Goal: Task Accomplishment & Management: Use online tool/utility

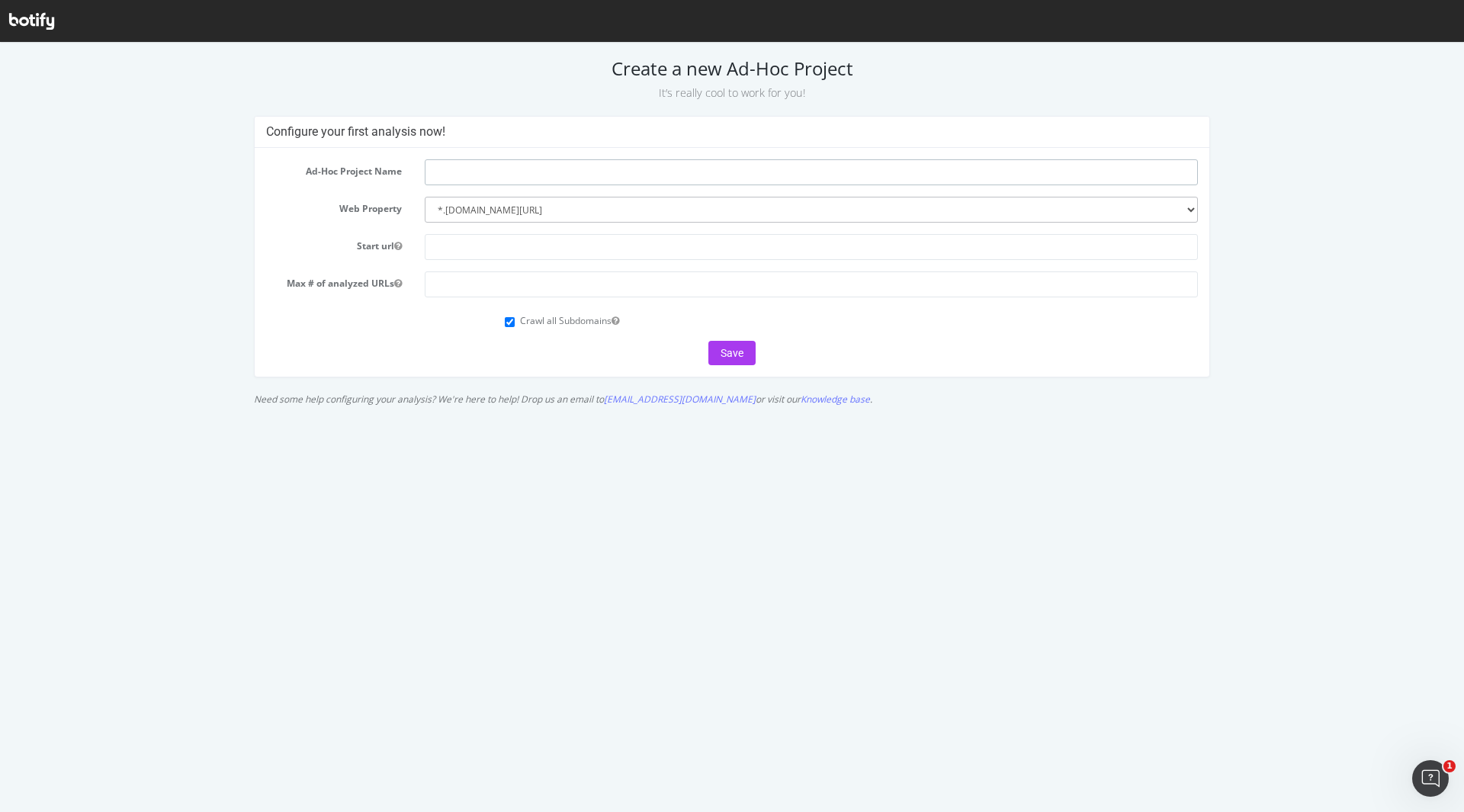
click at [481, 159] on input "text" at bounding box center [811, 172] width 773 height 26
click at [469, 251] on input "text" at bounding box center [811, 247] width 773 height 26
click at [431, 291] on input "number" at bounding box center [811, 284] width 773 height 26
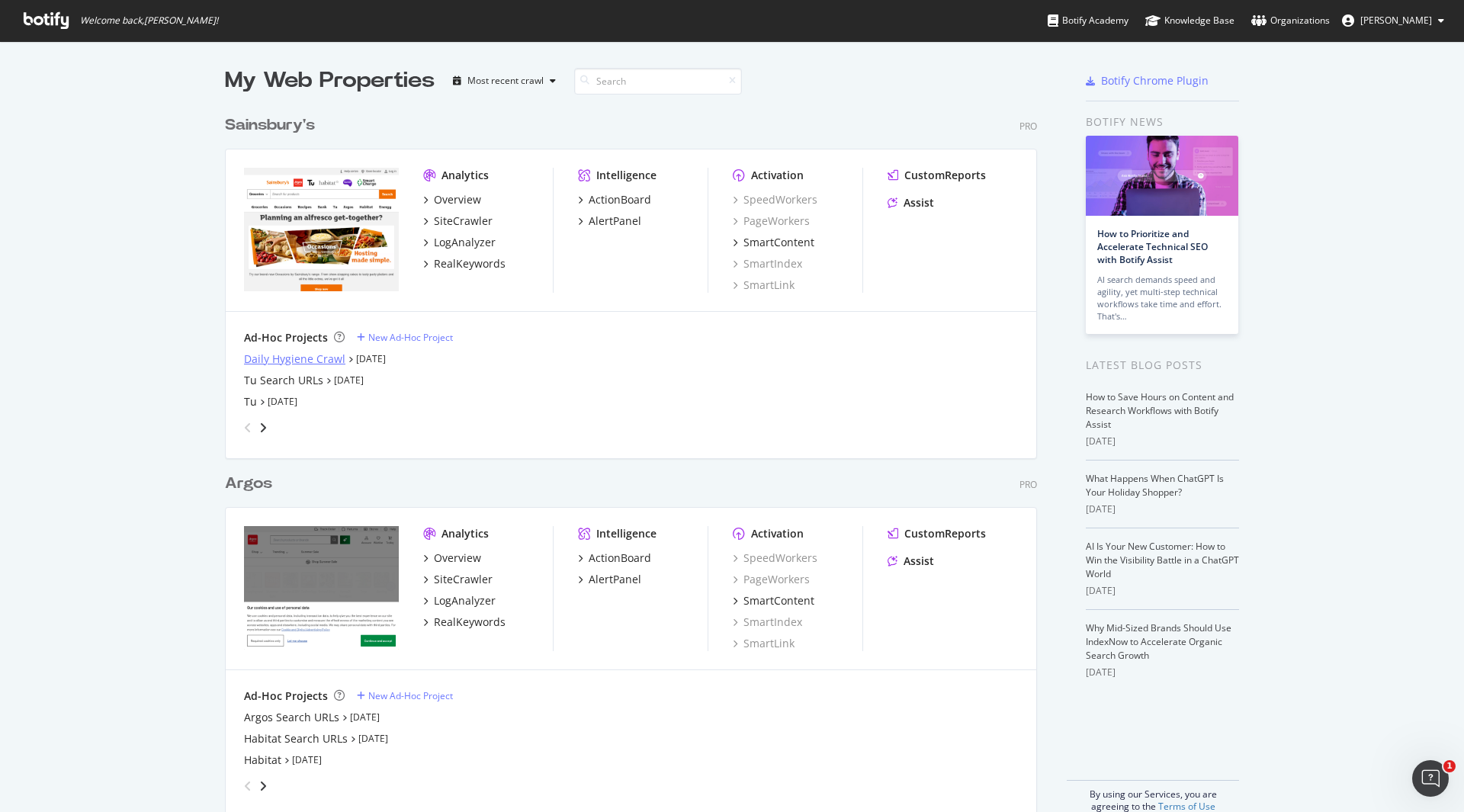
click at [308, 356] on div "Daily Hygiene Crawl" at bounding box center [295, 359] width 102 height 15
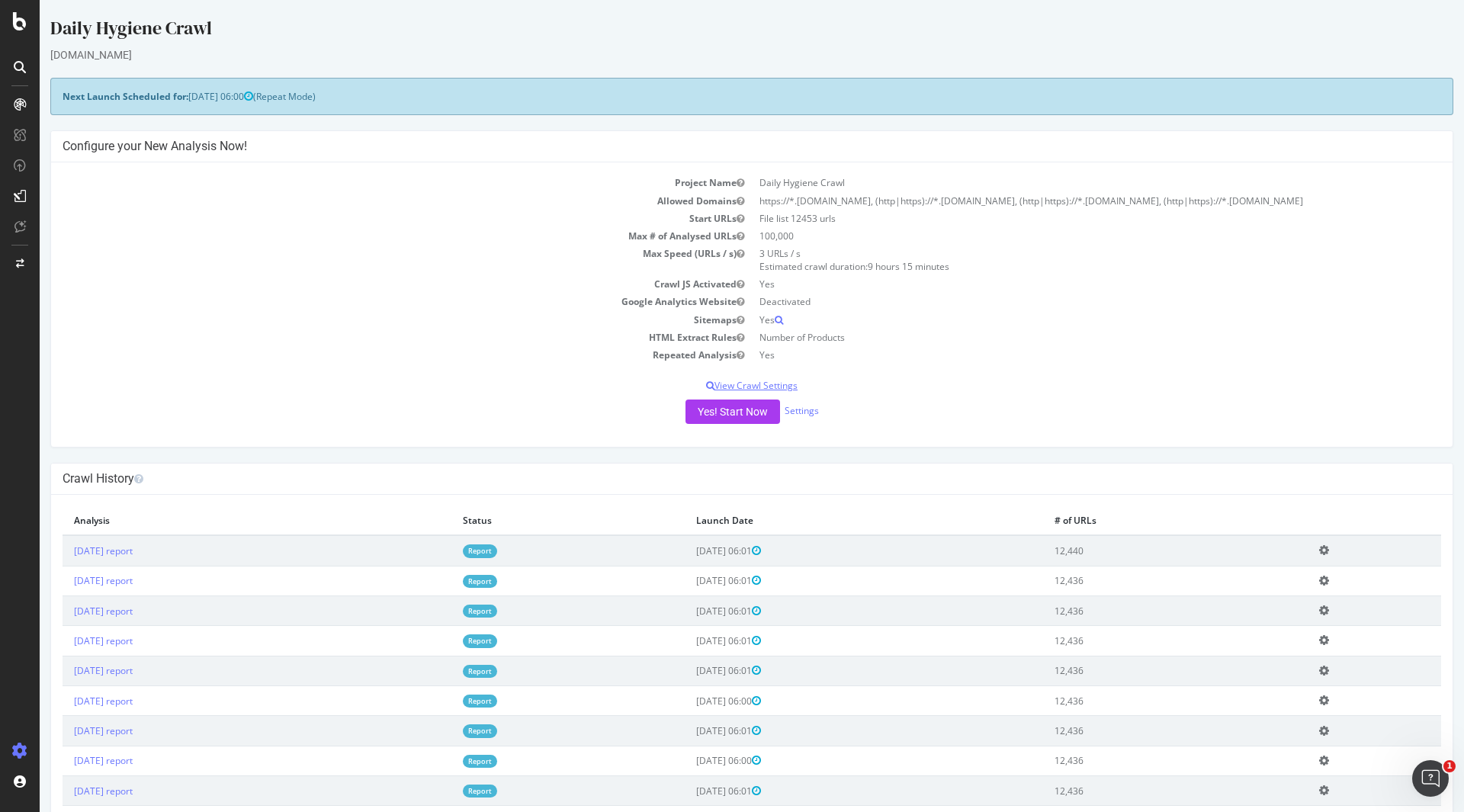
click at [778, 386] on p "View Crawl Settings" at bounding box center [752, 385] width 1379 height 13
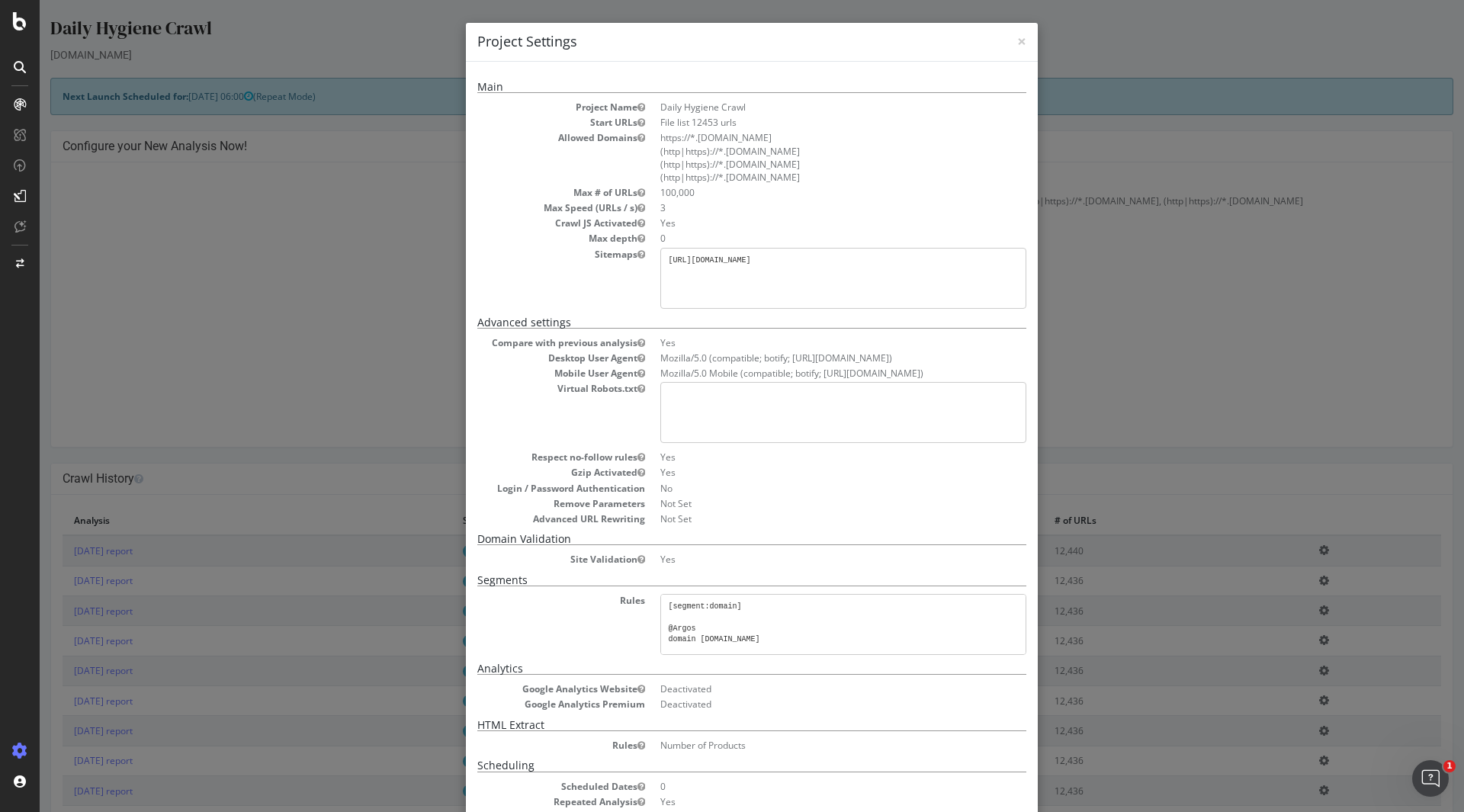
click at [1116, 234] on div "× Close Project Settings Main Project Name Daily Hygiene Crawl Start URLs File …" at bounding box center [751, 406] width 1424 height 812
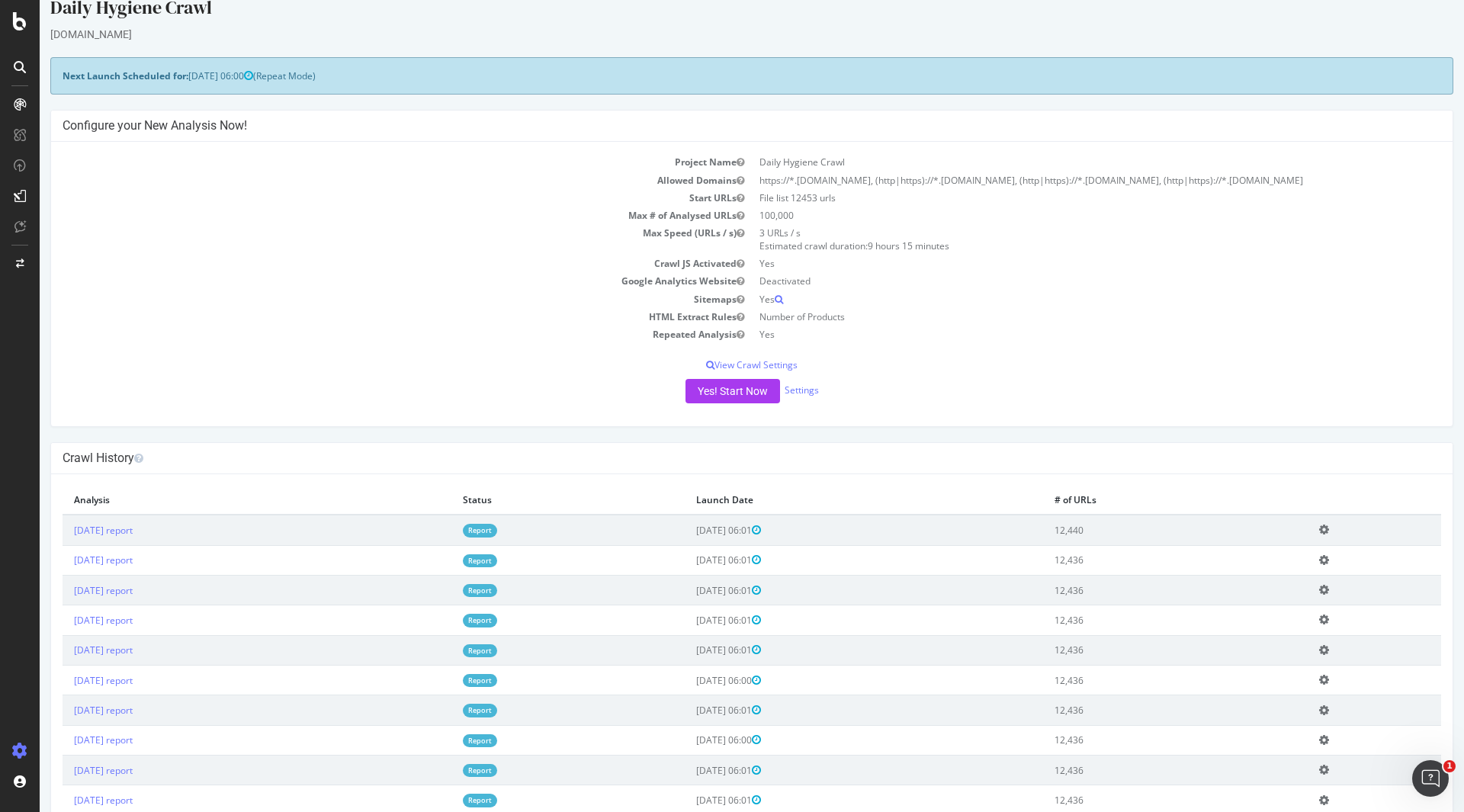
scroll to position [20, 0]
click at [736, 367] on p "View Crawl Settings" at bounding box center [752, 365] width 1379 height 13
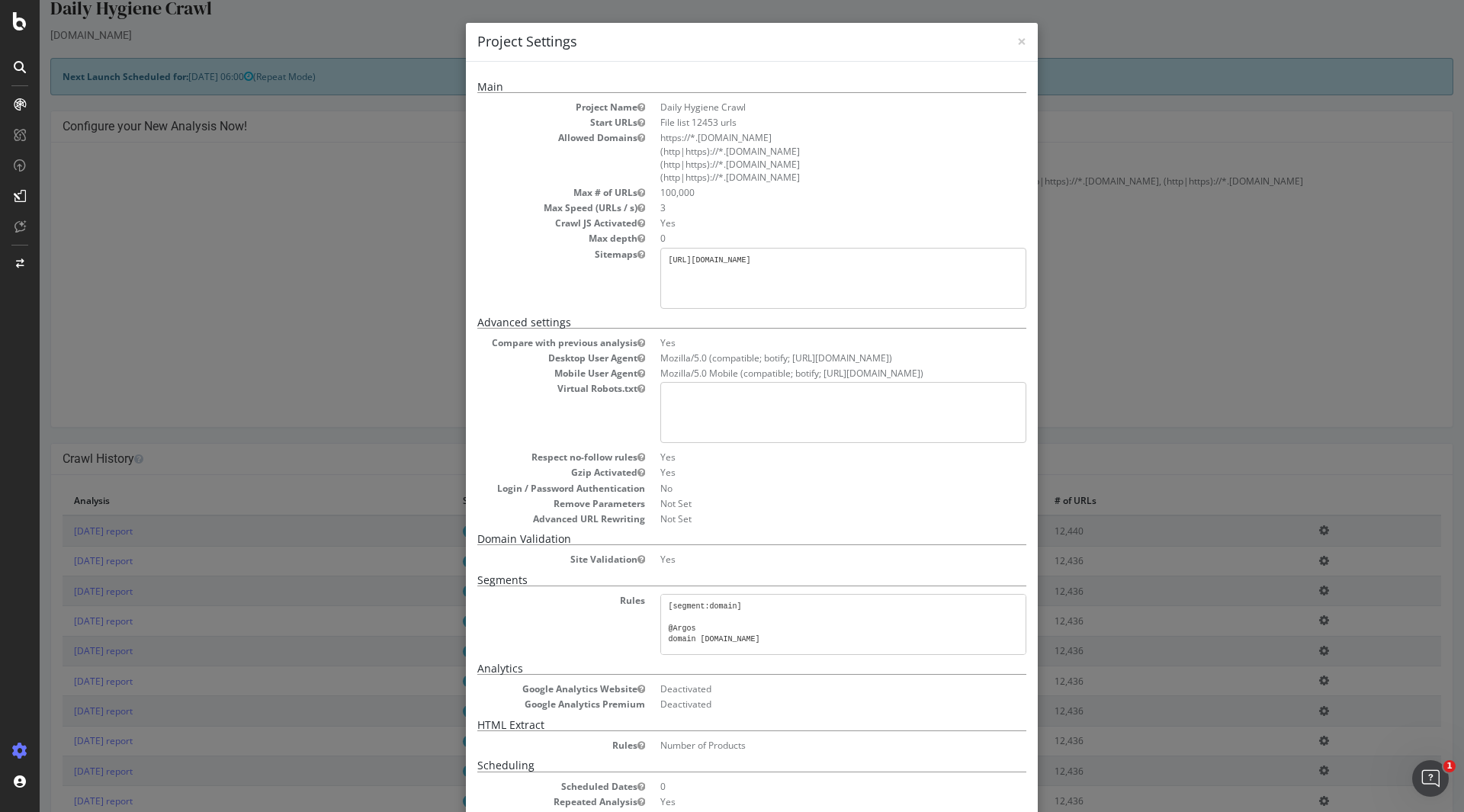
click at [1139, 284] on div "× Close Project Settings Main Project Name Daily Hygiene Crawl Start URLs File …" at bounding box center [751, 406] width 1424 height 812
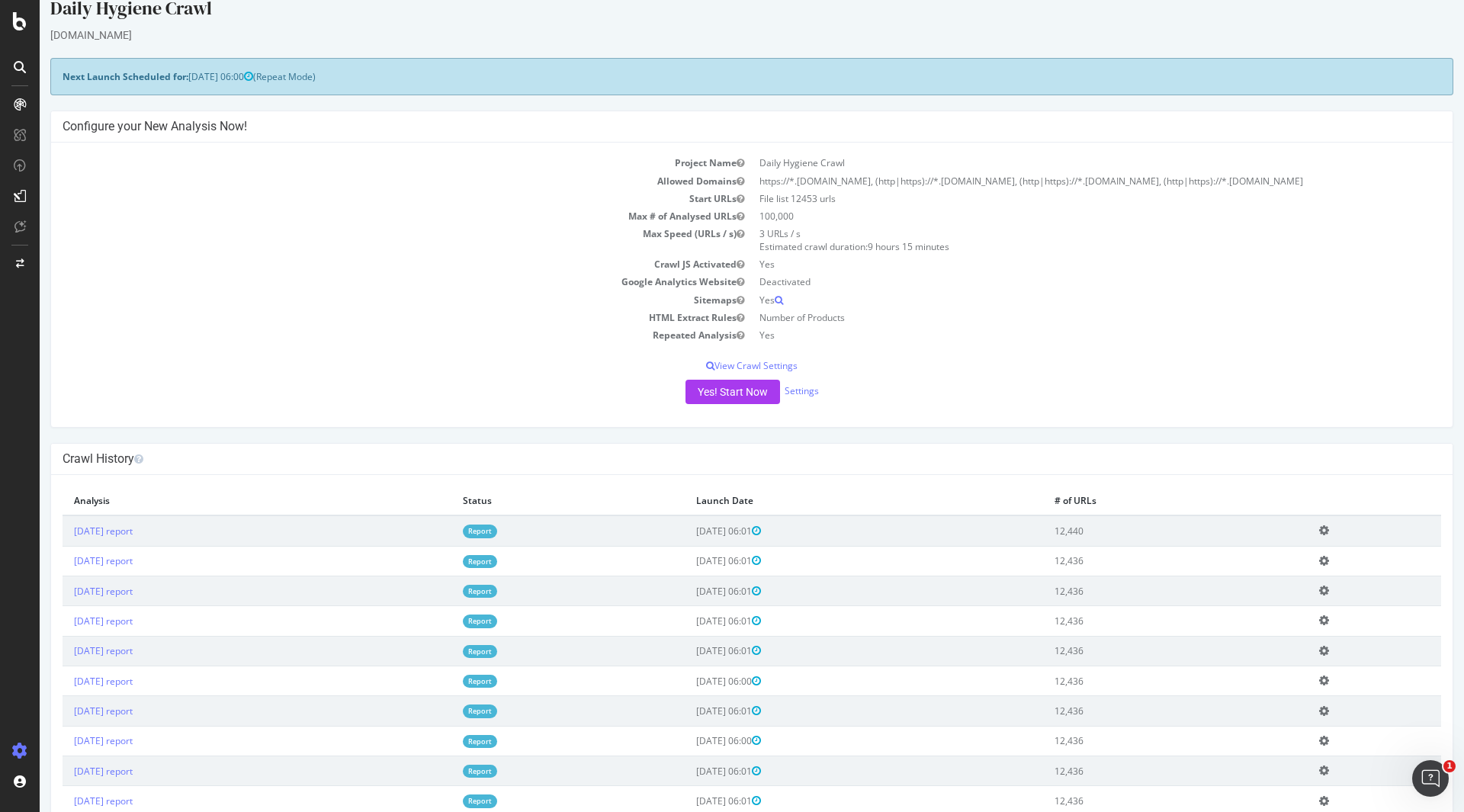
click at [795, 398] on div "Yes! Start Now Settings" at bounding box center [752, 392] width 1379 height 24
click at [797, 392] on link "Settings" at bounding box center [801, 391] width 34 height 13
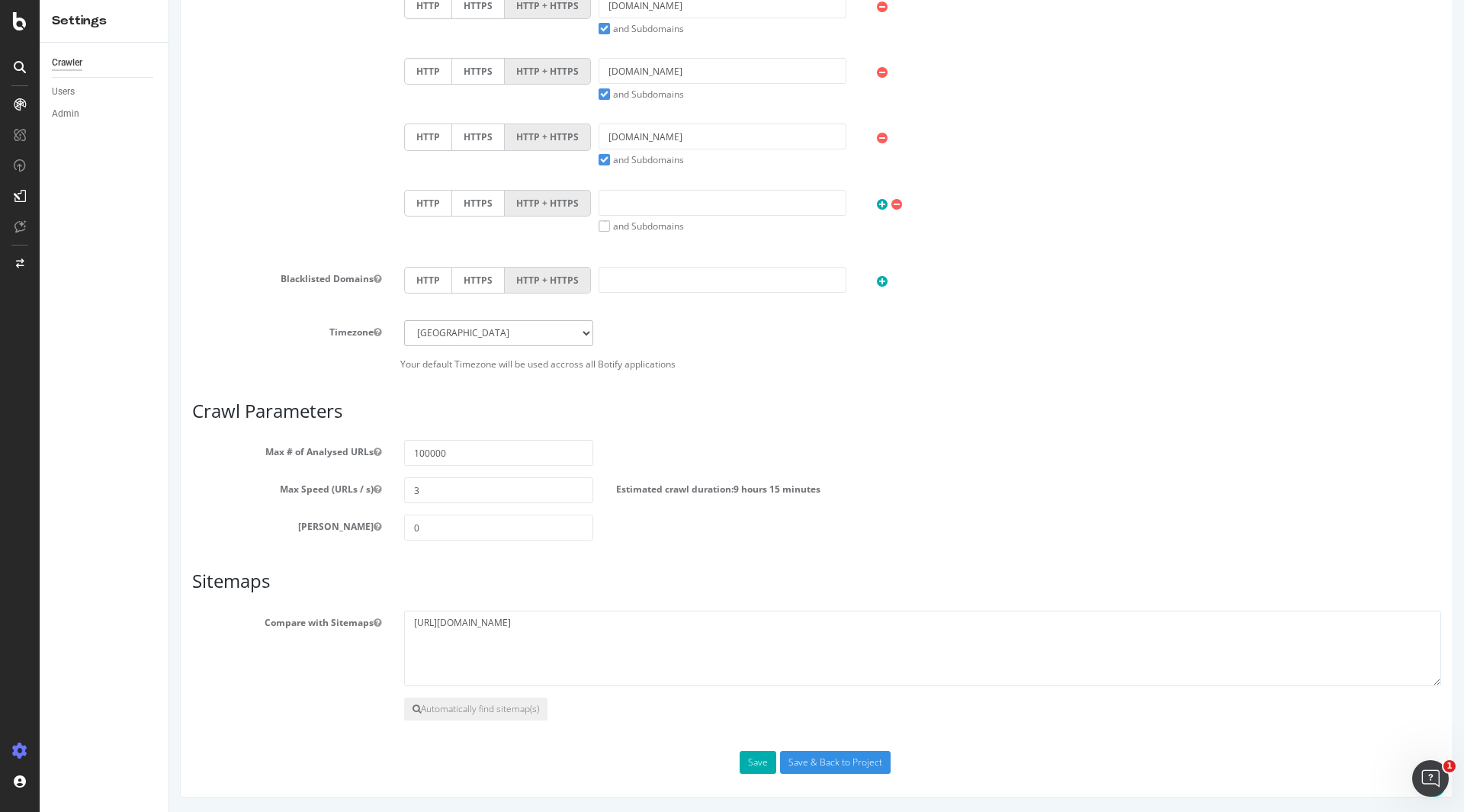
scroll to position [674, 0]
click at [479, 462] on input "100000" at bounding box center [499, 452] width 189 height 26
click at [445, 483] on input "3" at bounding box center [499, 489] width 189 height 26
click at [599, 617] on textarea "[URL][DOMAIN_NAME]" at bounding box center [923, 648] width 1037 height 77
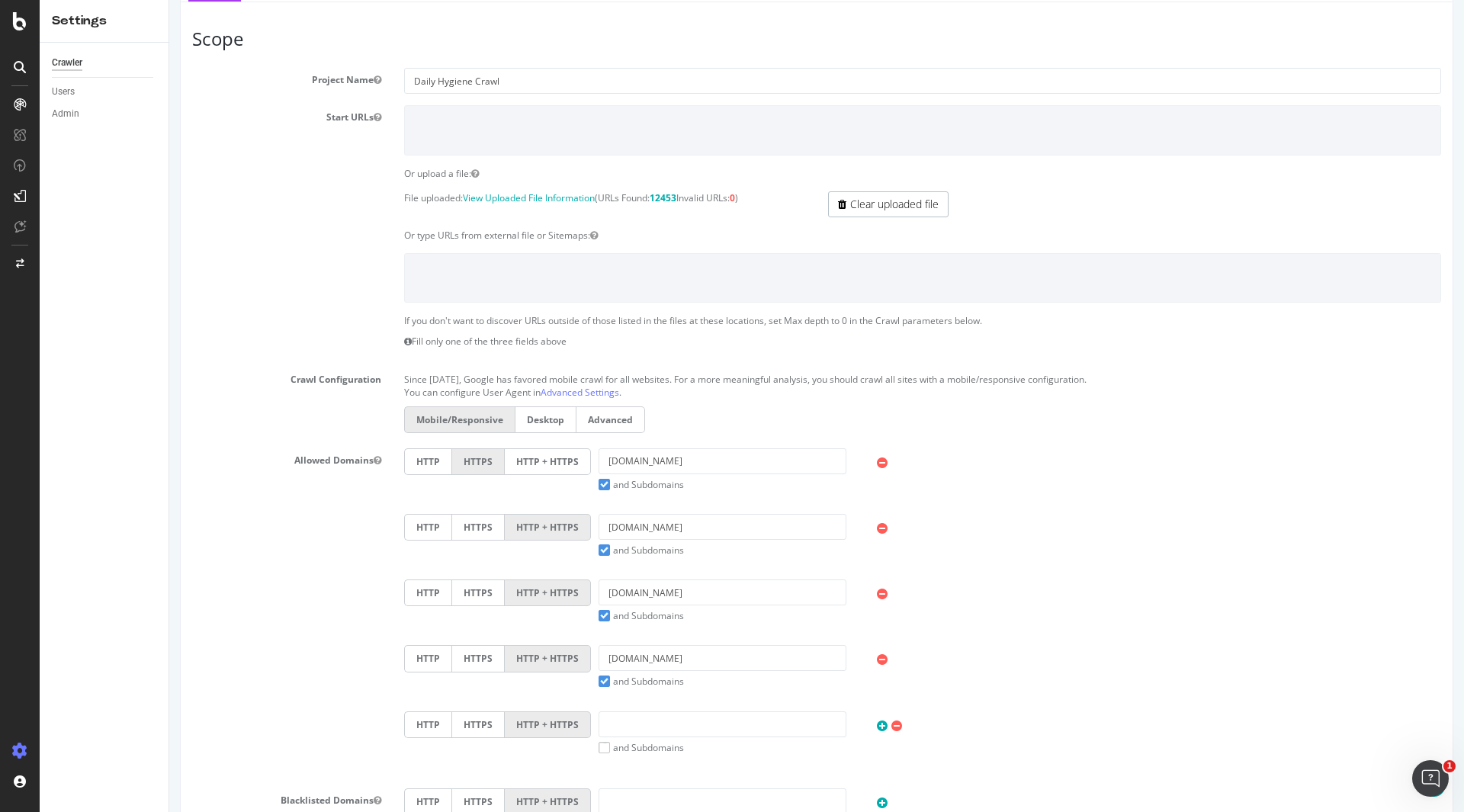
scroll to position [0, 0]
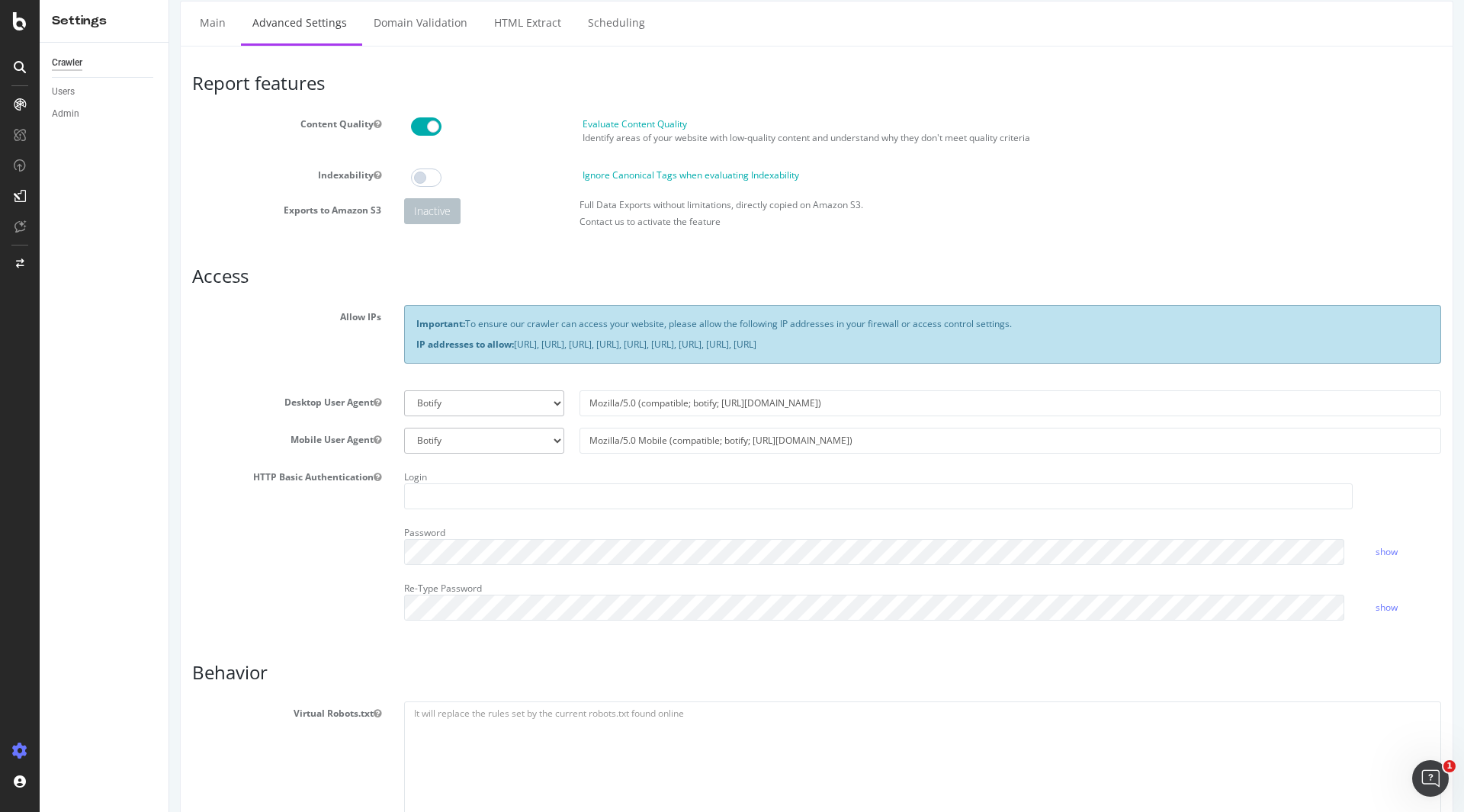
scroll to position [37, 0]
type input "rowancollins"
click at [492, 401] on select "Botify Googlebot Chrome Firefox Edge Custom" at bounding box center [484, 402] width 160 height 26
click at [671, 366] on div "Important: To ensure our crawler can access your website, please allow the foll…" at bounding box center [923, 340] width 1060 height 73
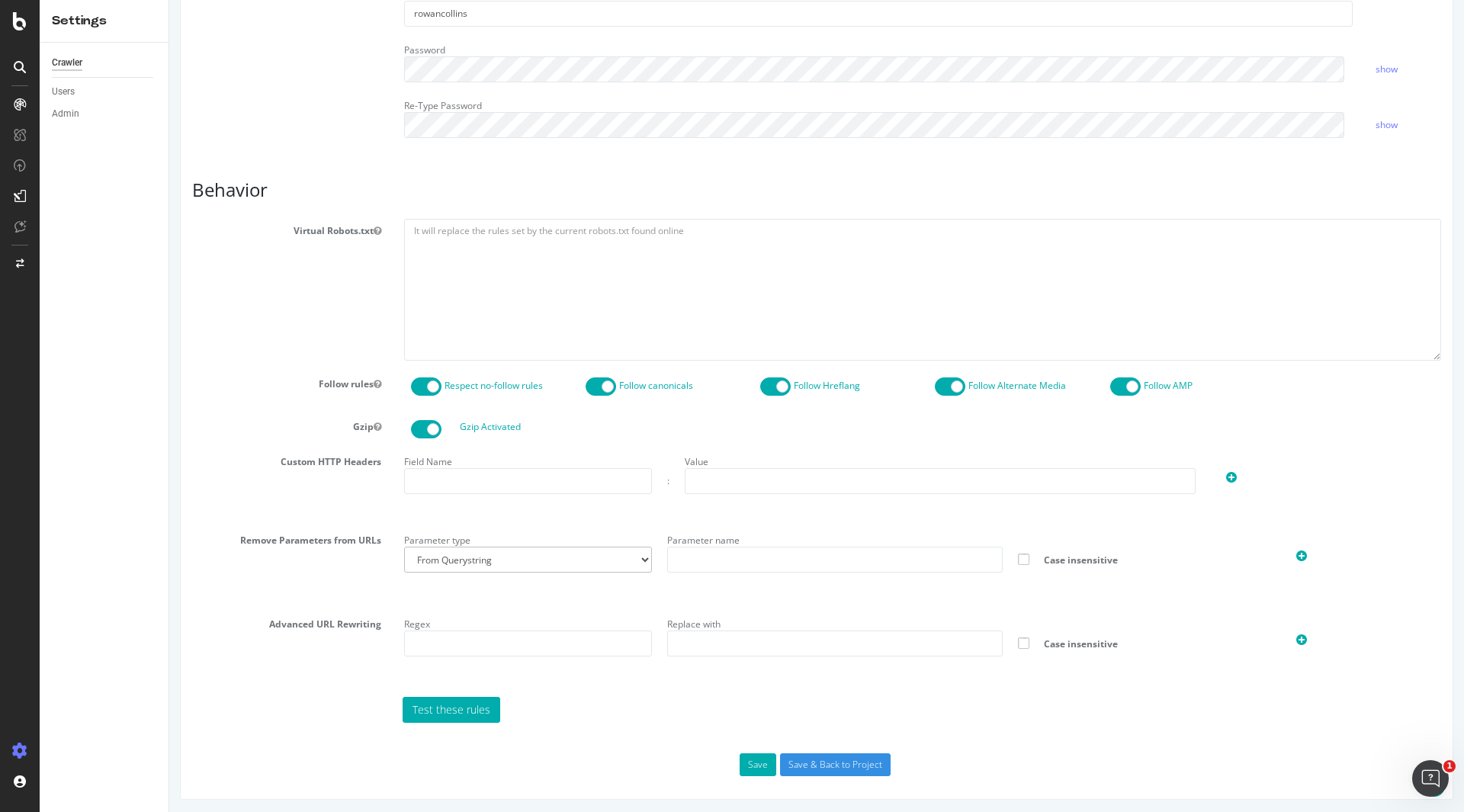
scroll to position [521, 0]
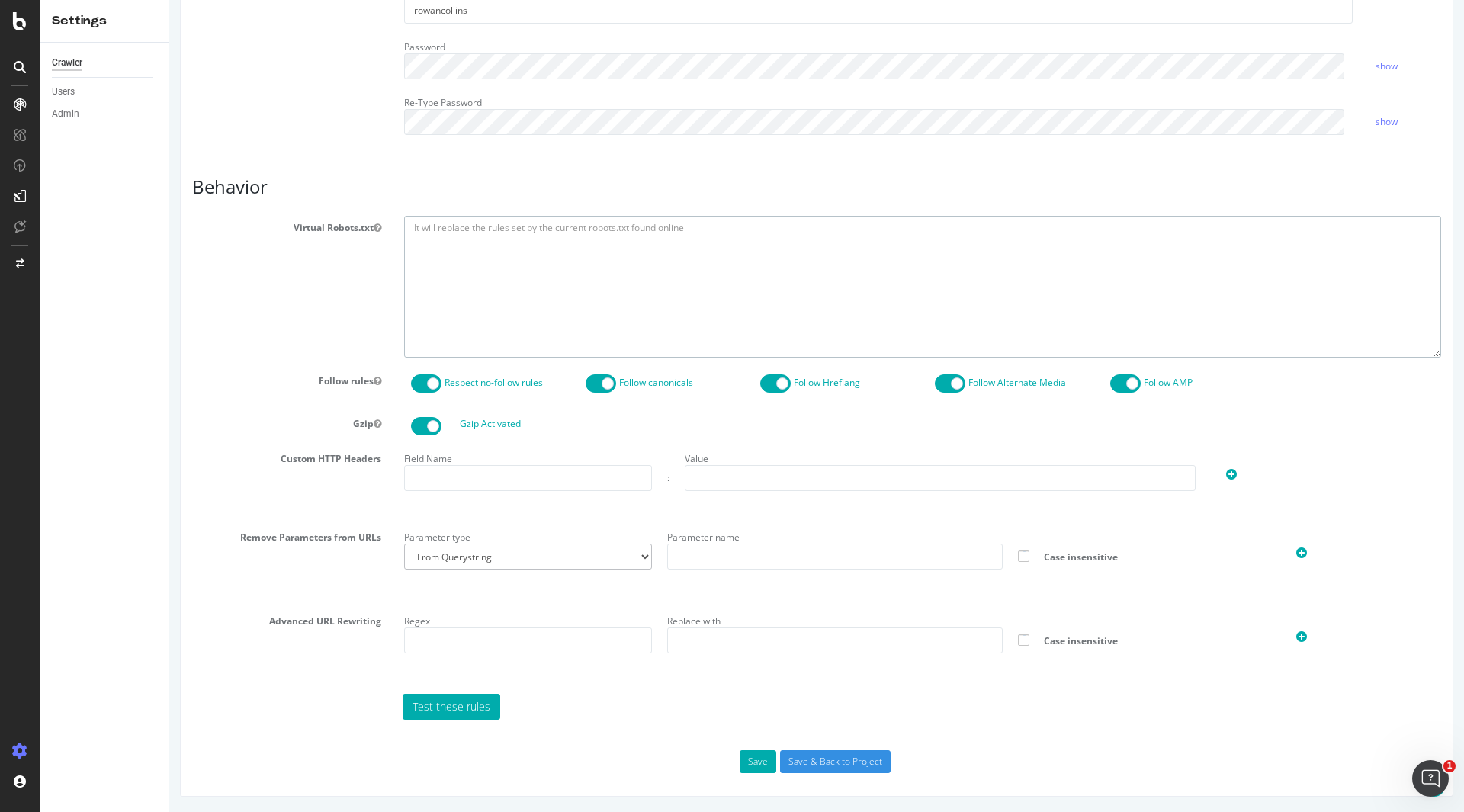
click at [558, 274] on textarea at bounding box center [923, 287] width 1037 height 141
click at [621, 247] on textarea at bounding box center [923, 287] width 1037 height 141
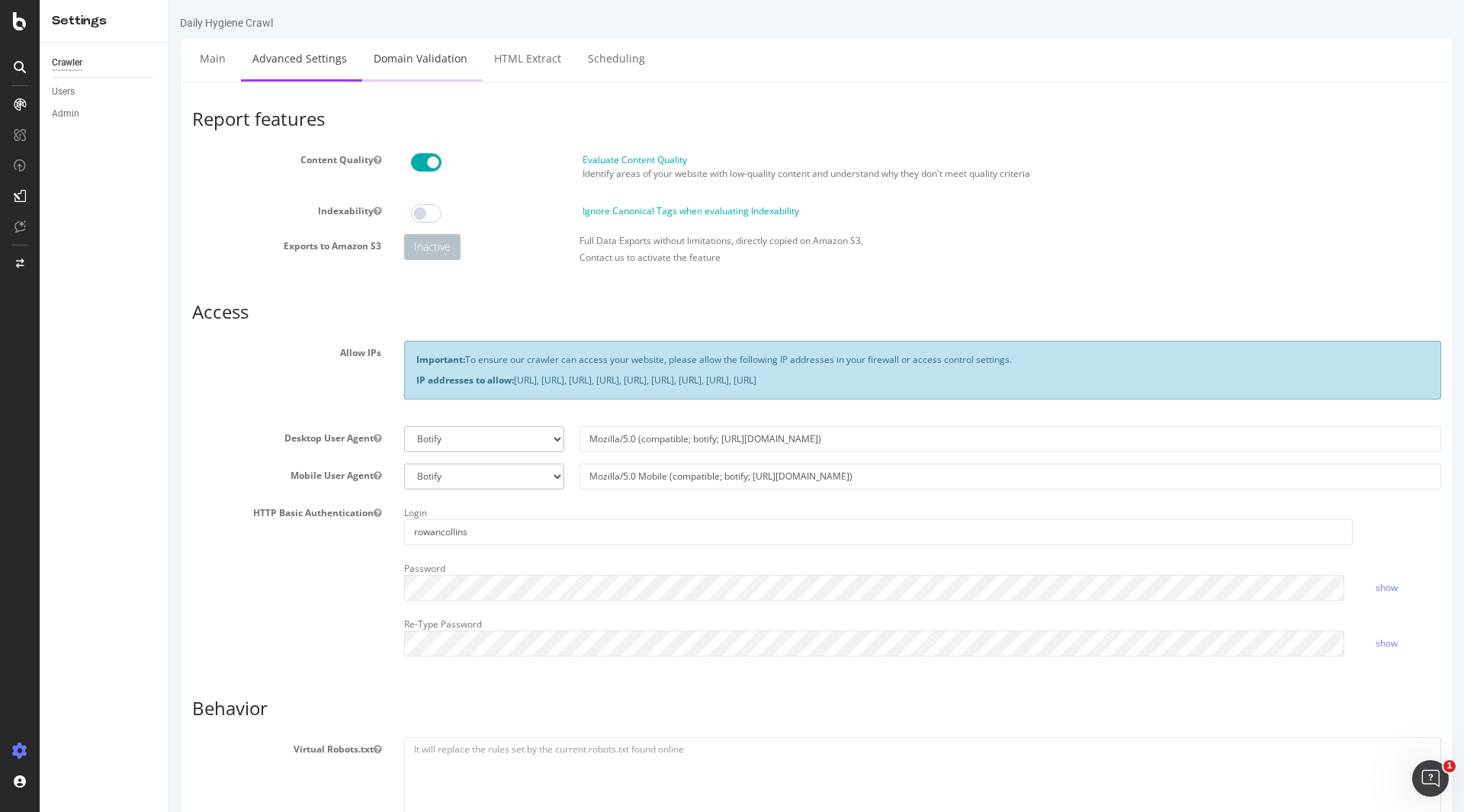
click at [434, 54] on link "Domain Validation" at bounding box center [420, 58] width 117 height 42
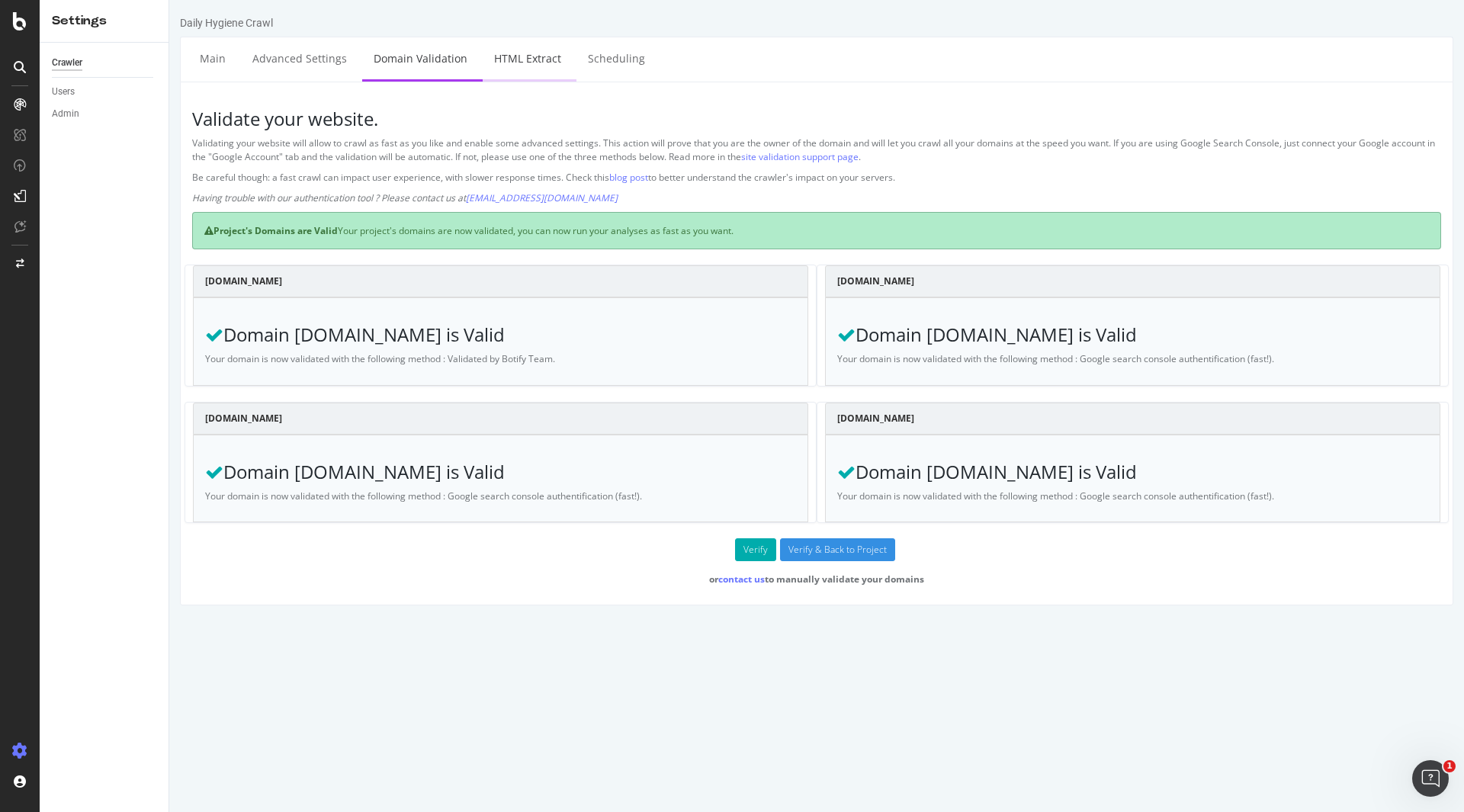
click at [512, 66] on link "HTML Extract" at bounding box center [527, 58] width 90 height 42
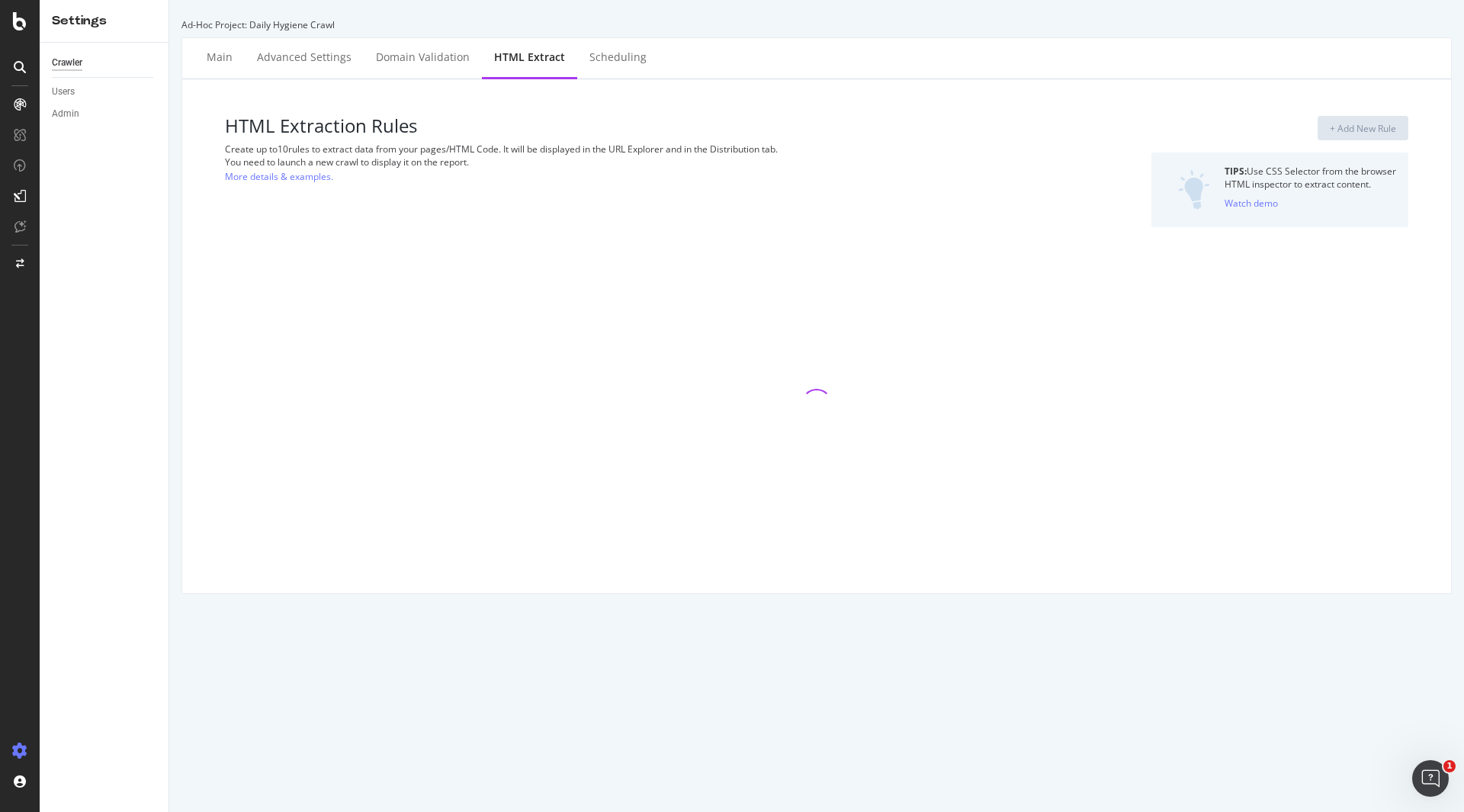
select select "i"
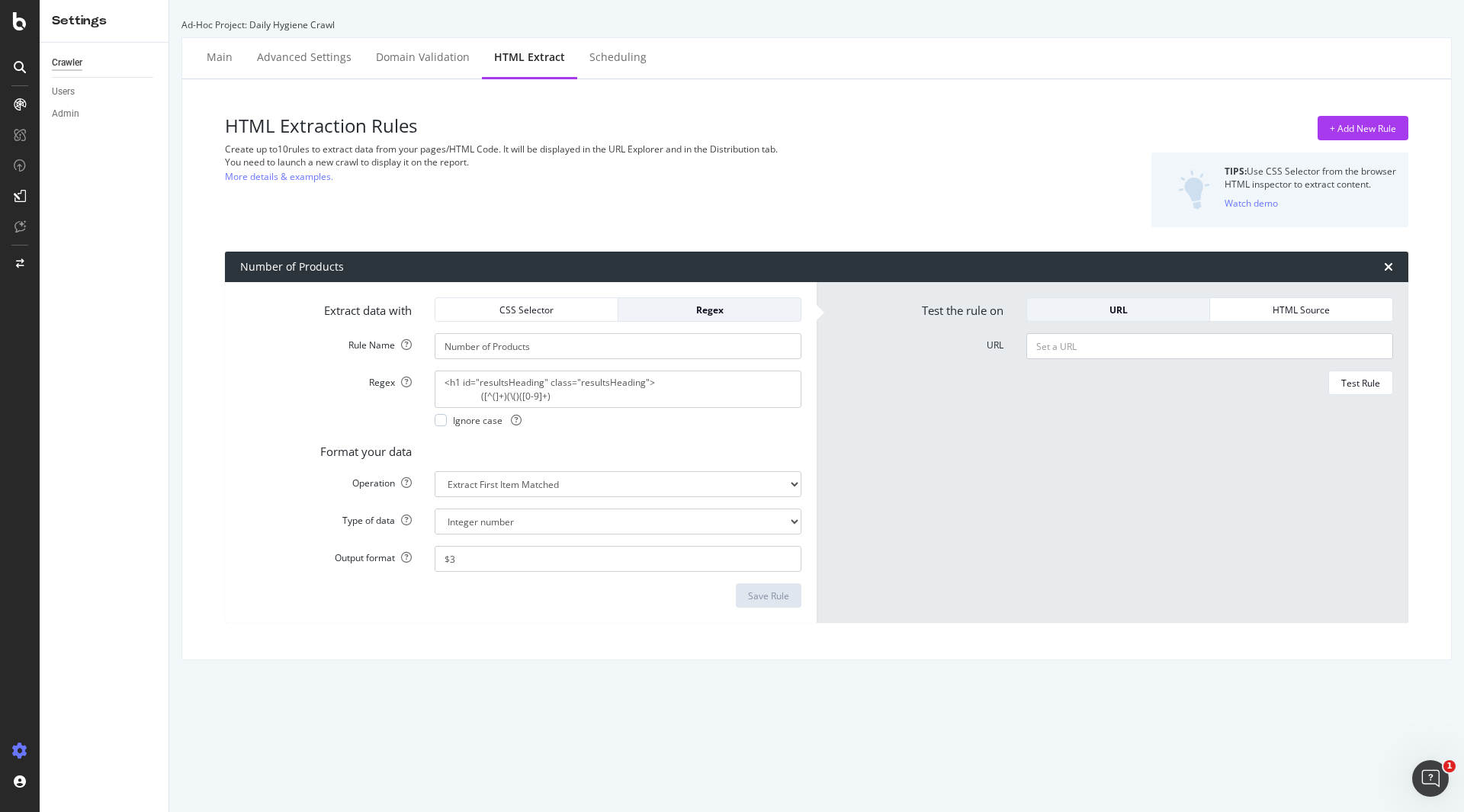
click at [684, 164] on div "You need to launch a new crawl to display it on the report." at bounding box center [616, 161] width 781 height 13
click at [715, 207] on div "HTML Extraction Rules Create up to 10 rules to extract data from your pages/HTM…" at bounding box center [616, 171] width 781 height 112
click at [616, 63] on div "Scheduling" at bounding box center [618, 57] width 57 height 15
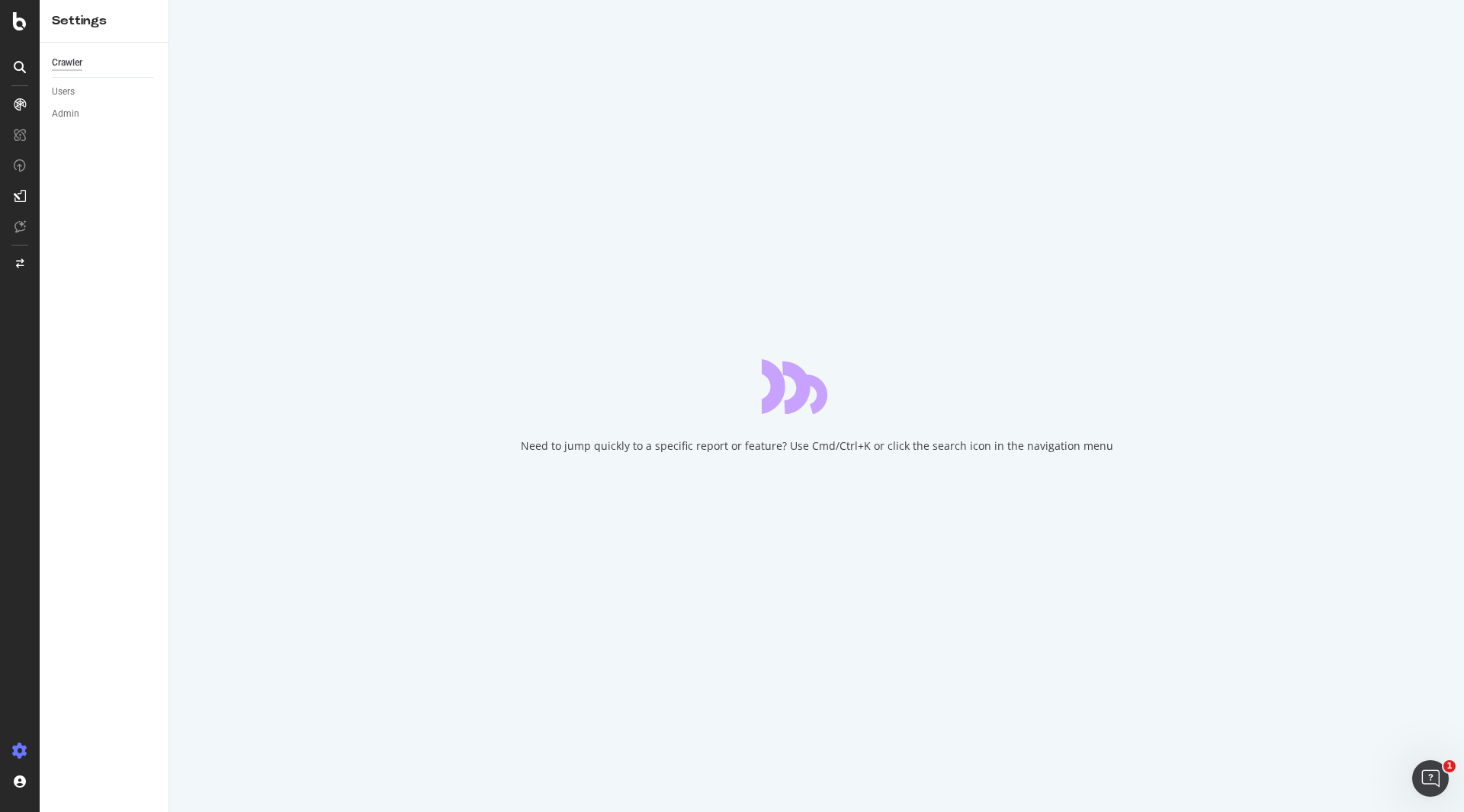
select select "3"
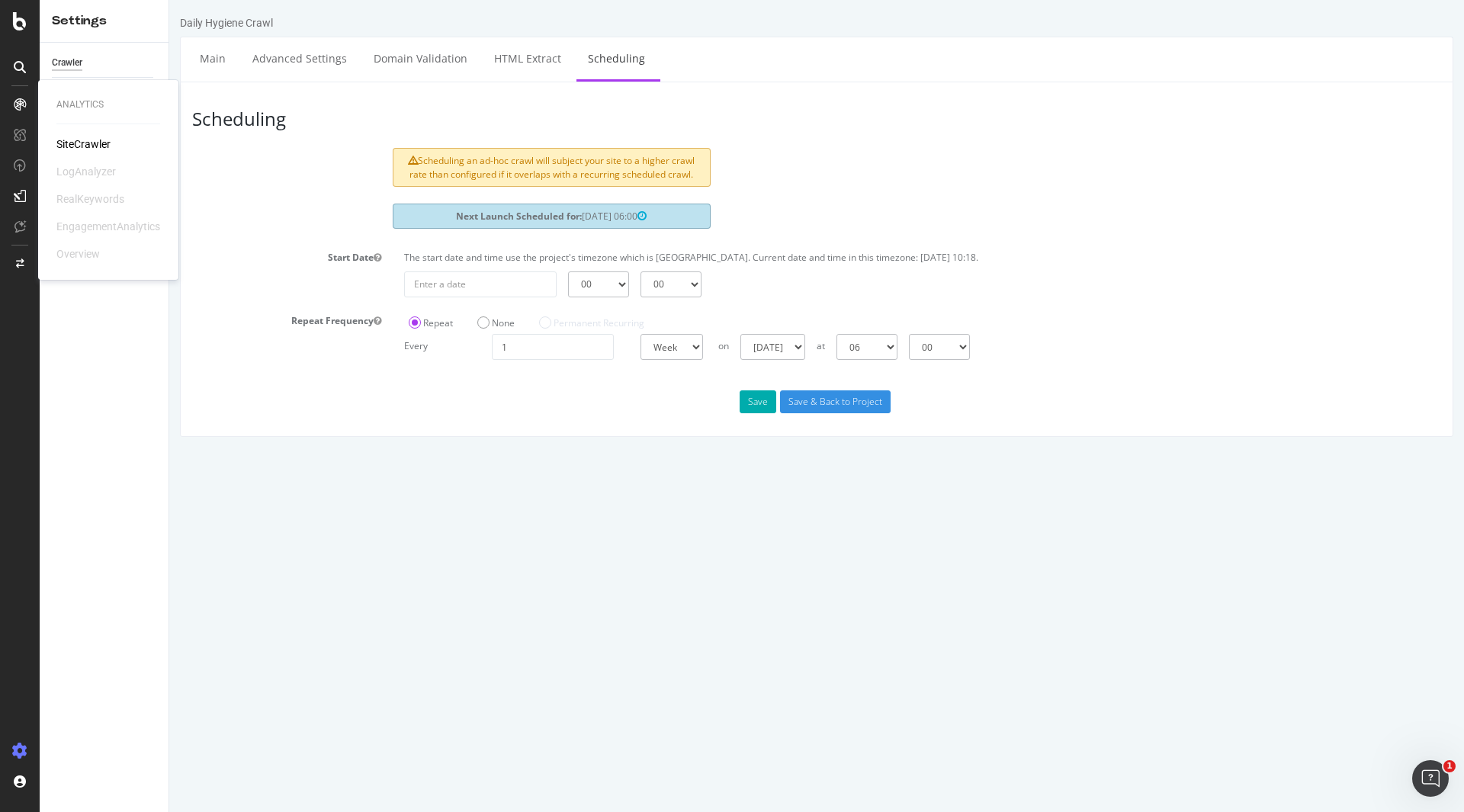
click at [77, 140] on div "SiteCrawler" at bounding box center [84, 143] width 54 height 15
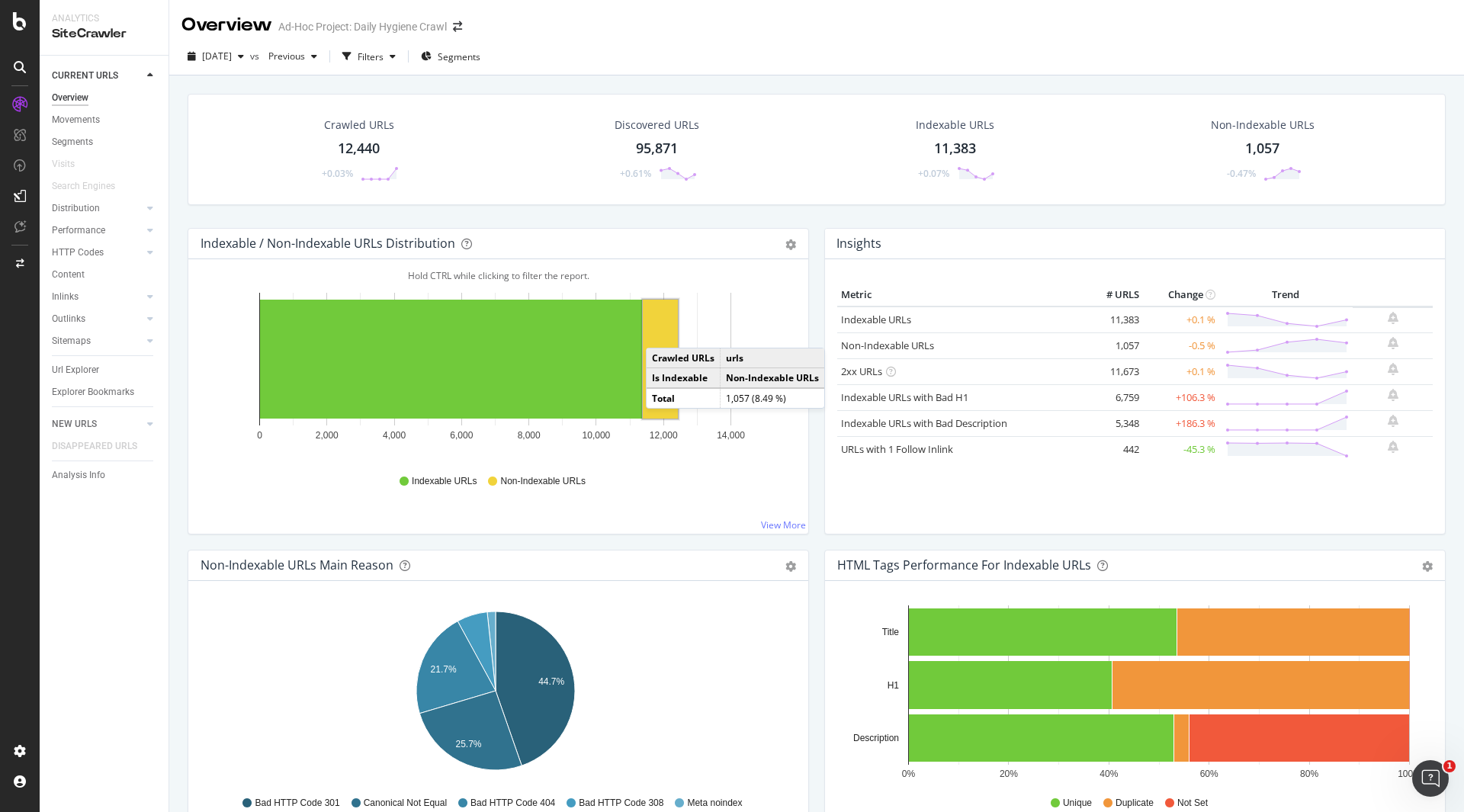
click at [661, 331] on rect "A chart." at bounding box center [660, 359] width 35 height 119
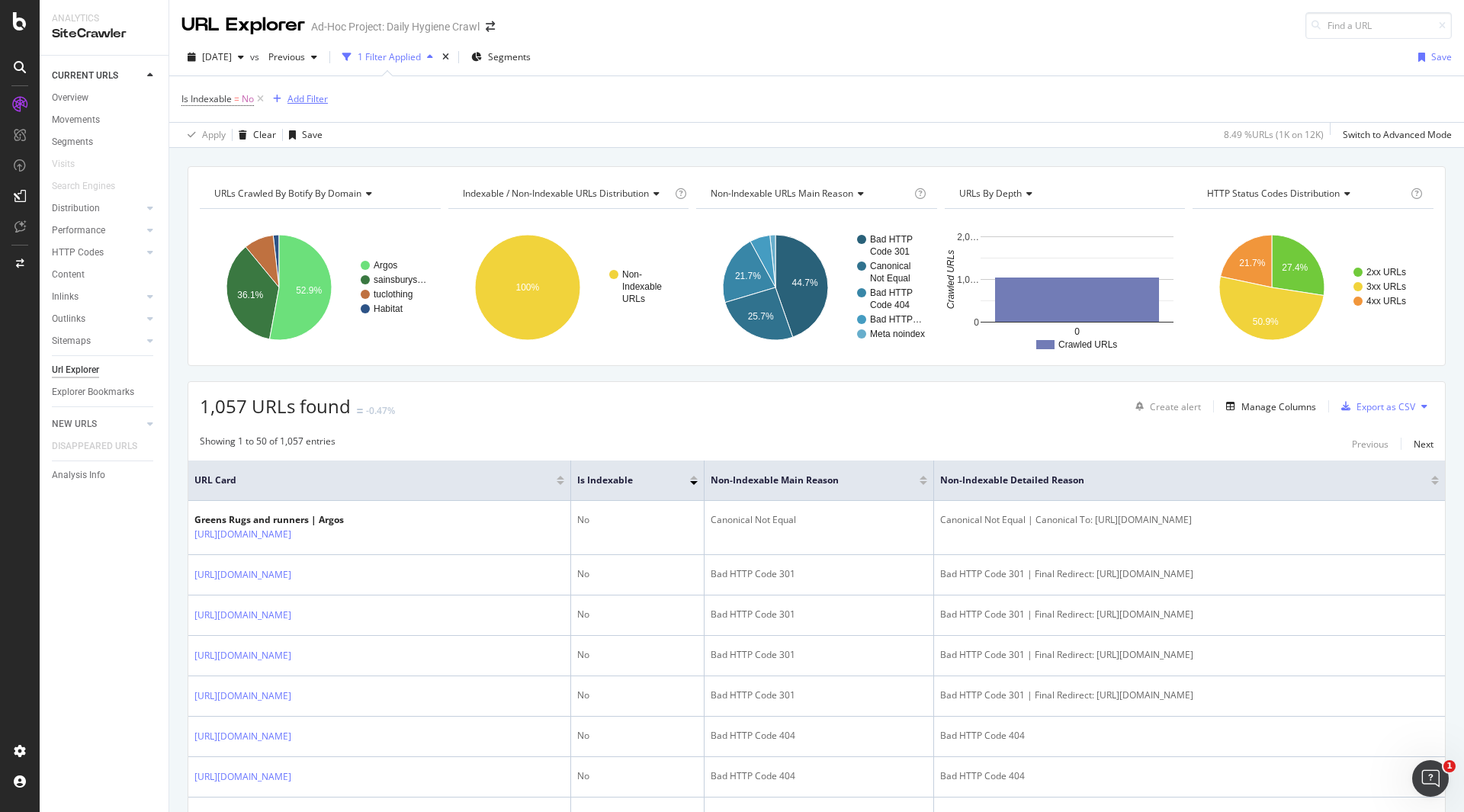
click at [317, 104] on div "Add Filter" at bounding box center [307, 99] width 41 height 13
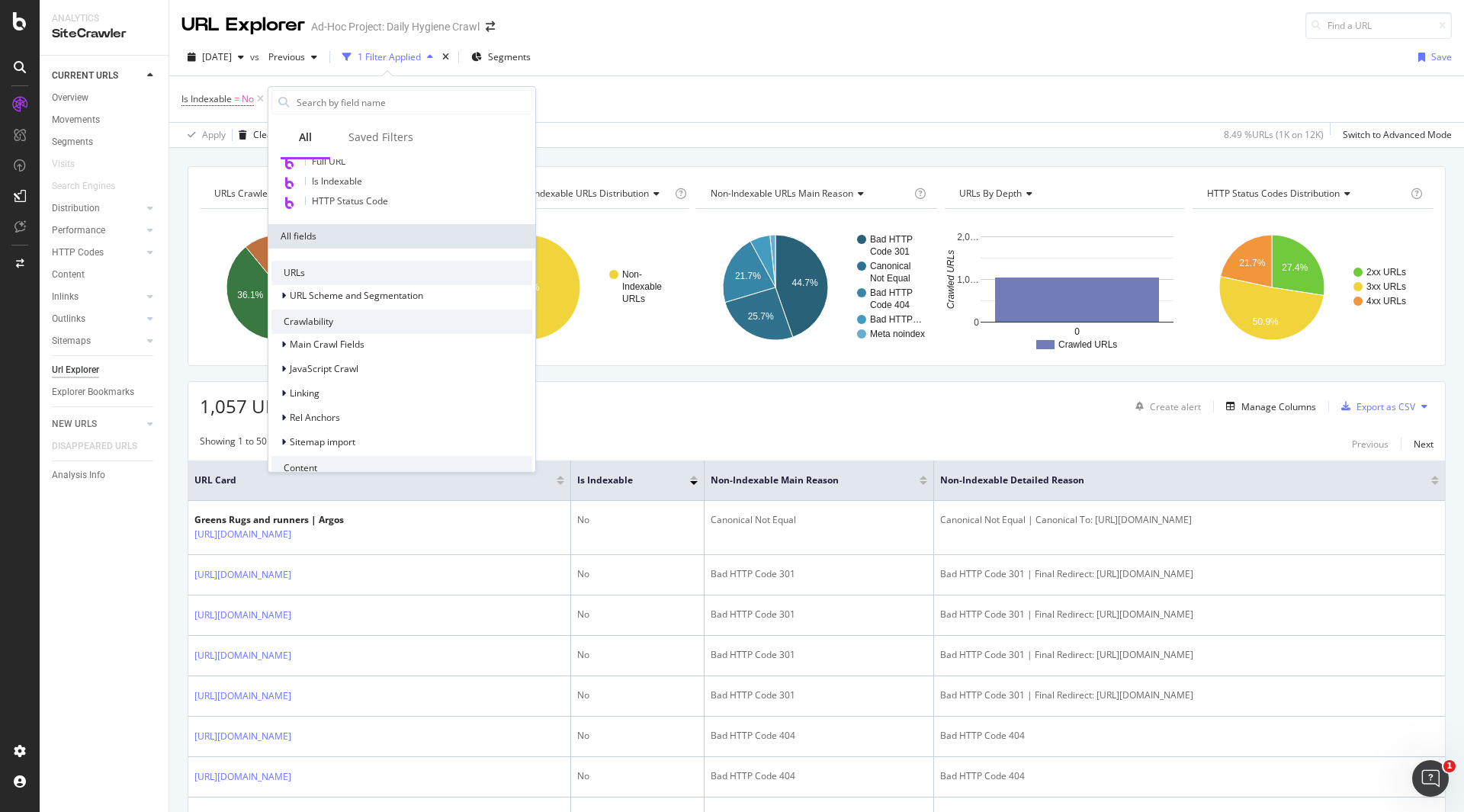
scroll to position [130, 0]
click at [353, 378] on div "JavaScript Crawl" at bounding box center [402, 368] width 261 height 21
click at [348, 352] on div "Main Crawl Fields" at bounding box center [402, 343] width 261 height 21
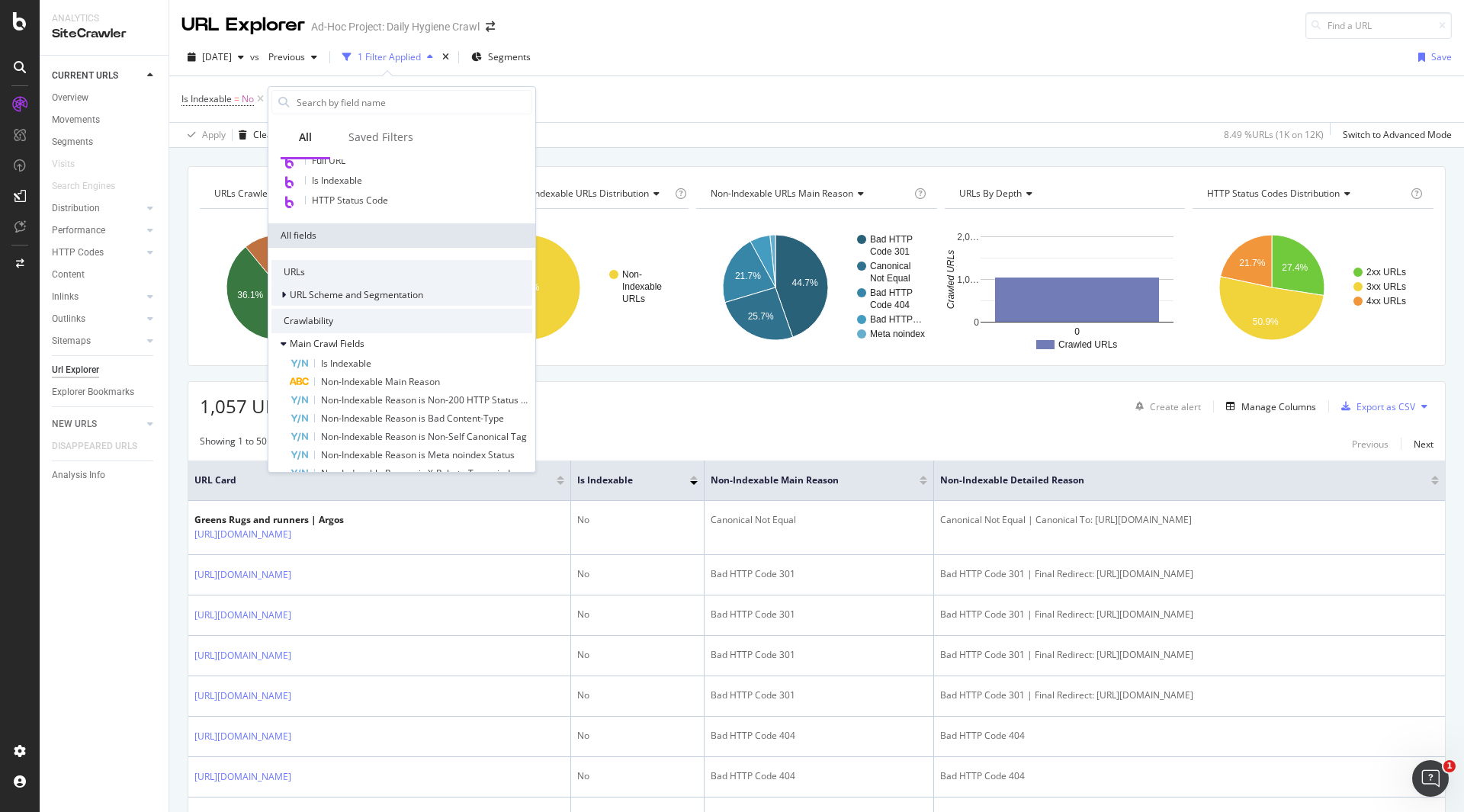
click at [356, 300] on span "URL Scheme and Segmentation" at bounding box center [357, 294] width 134 height 13
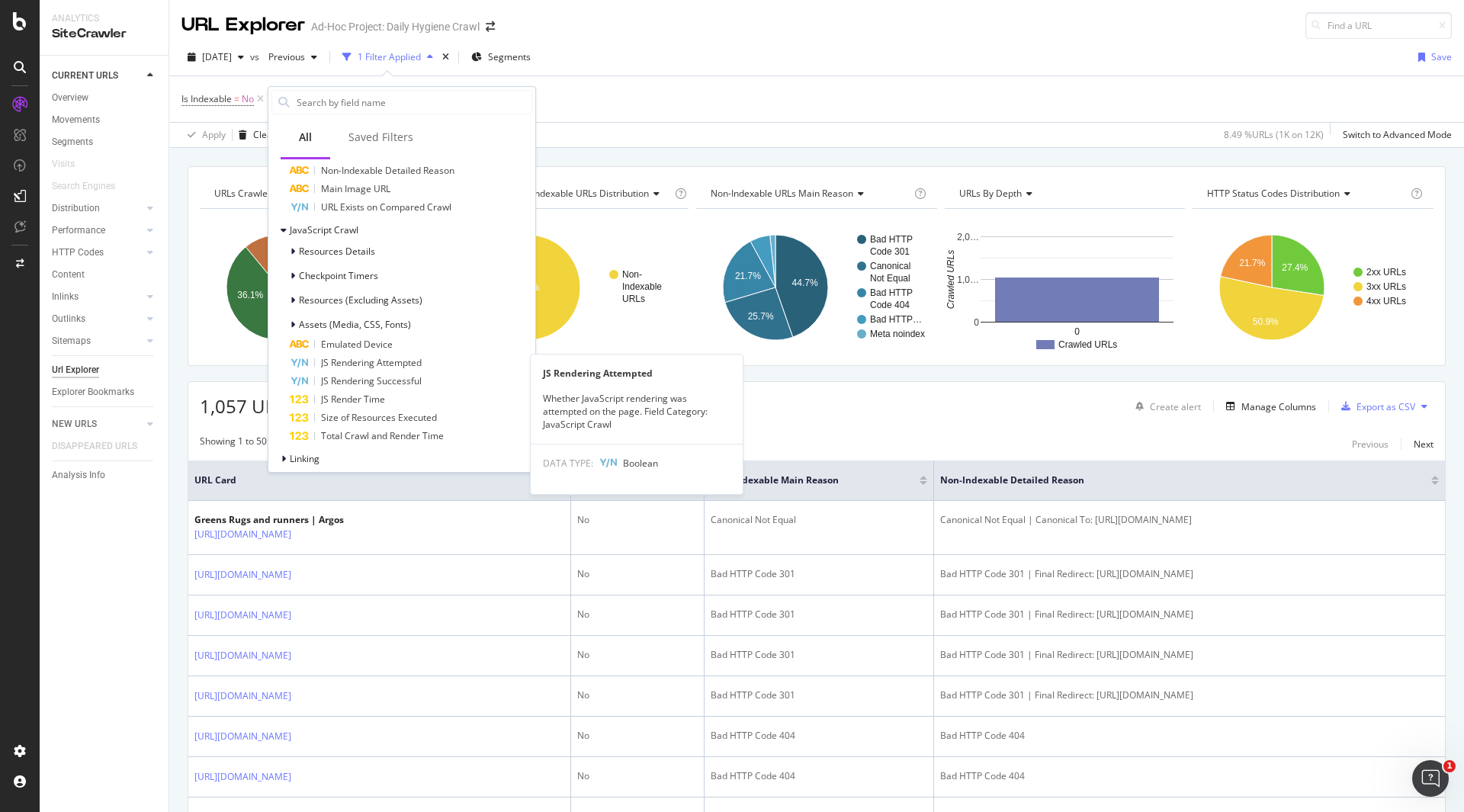
scroll to position [966, 0]
click at [705, 358] on div "URLs Crawled By Botify By domain Chart (by Value) Table Expand Export as CSV Ex…" at bounding box center [816, 266] width 1259 height 199
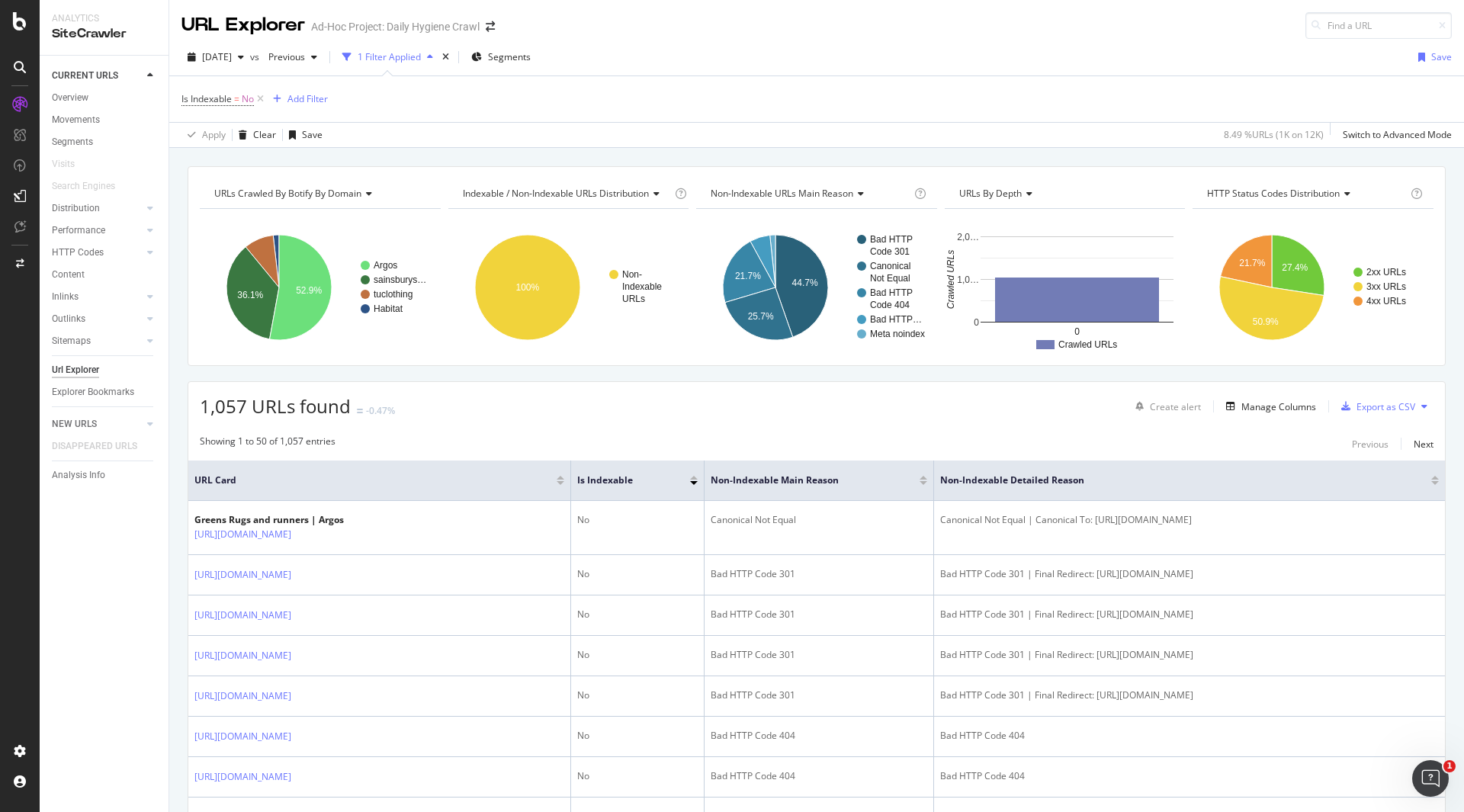
click at [551, 187] on span "Indexable / Non-Indexable URLs distribution" at bounding box center [555, 192] width 186 height 13
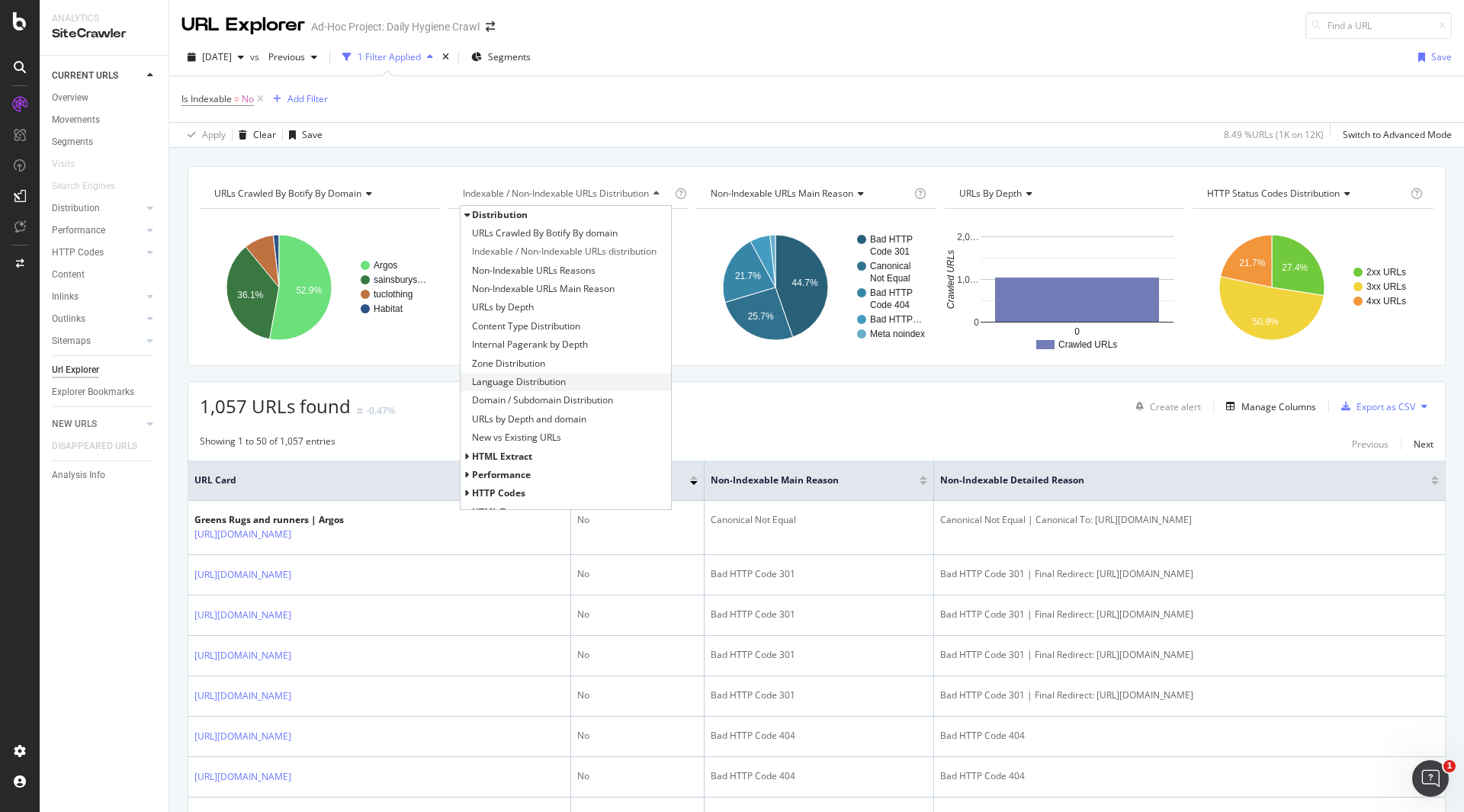
click at [531, 378] on span "Language Distribution" at bounding box center [519, 382] width 94 height 15
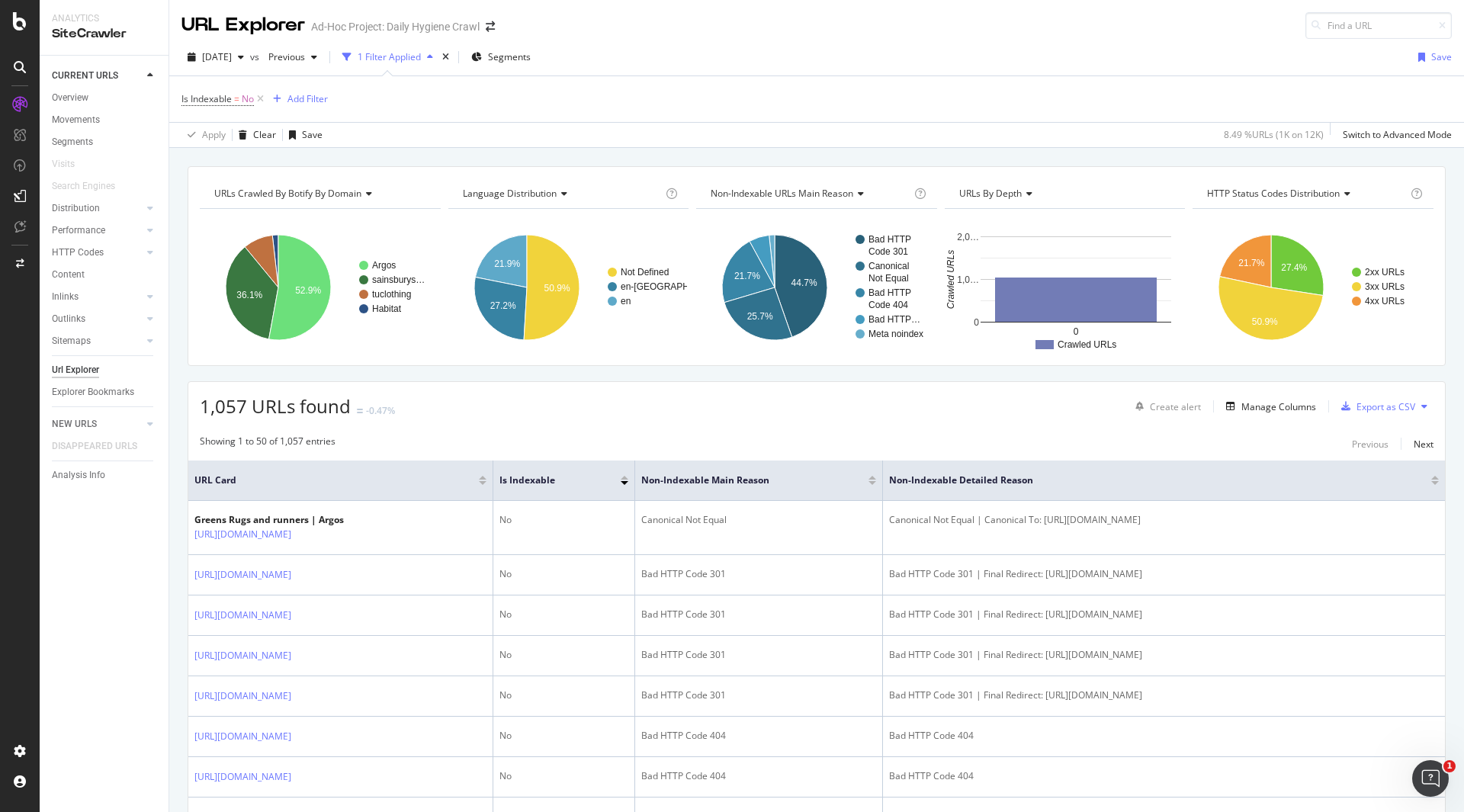
click at [535, 185] on div "Language Distribution" at bounding box center [561, 193] width 203 height 24
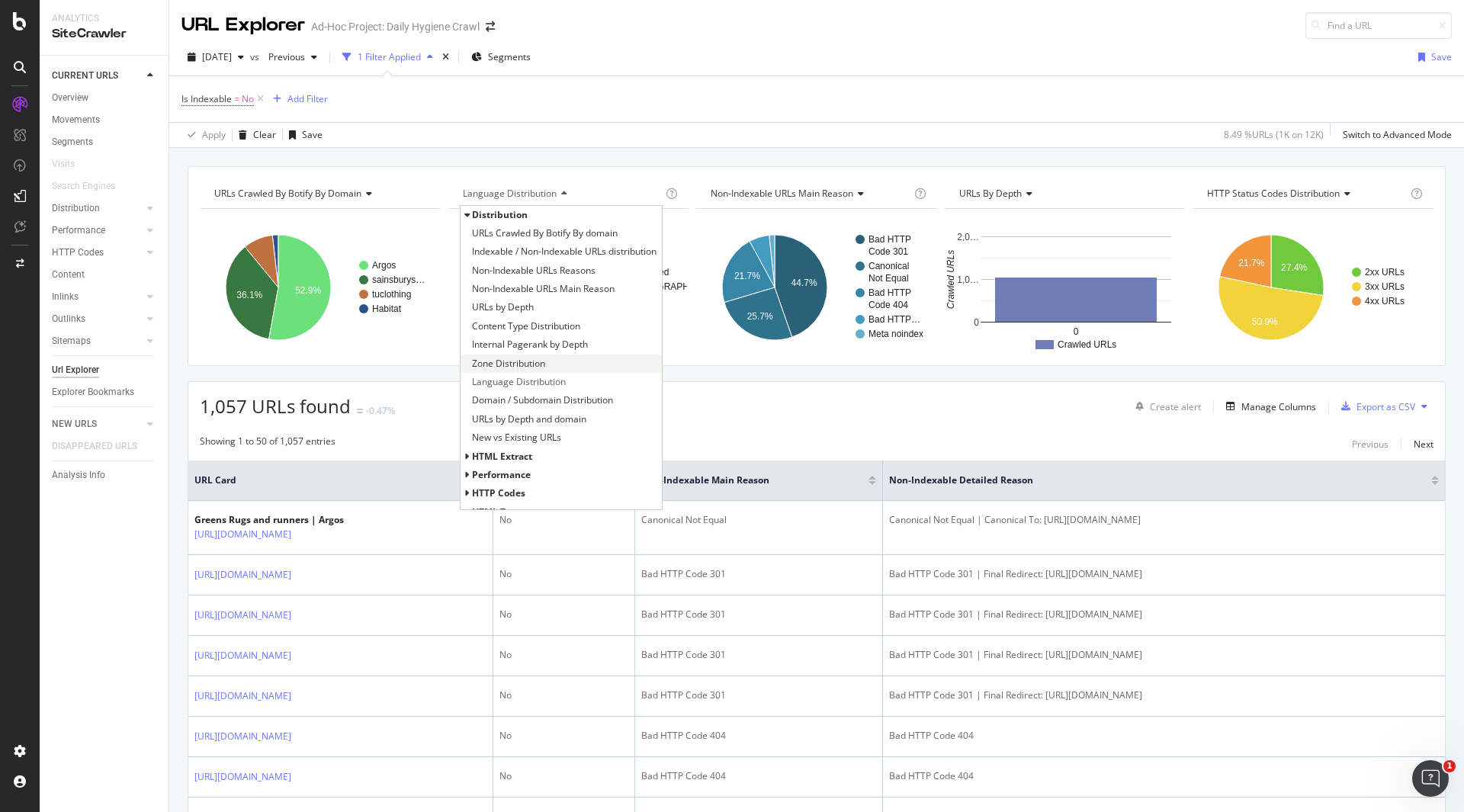
click at [537, 359] on span "Zone Distribution" at bounding box center [508, 363] width 73 height 15
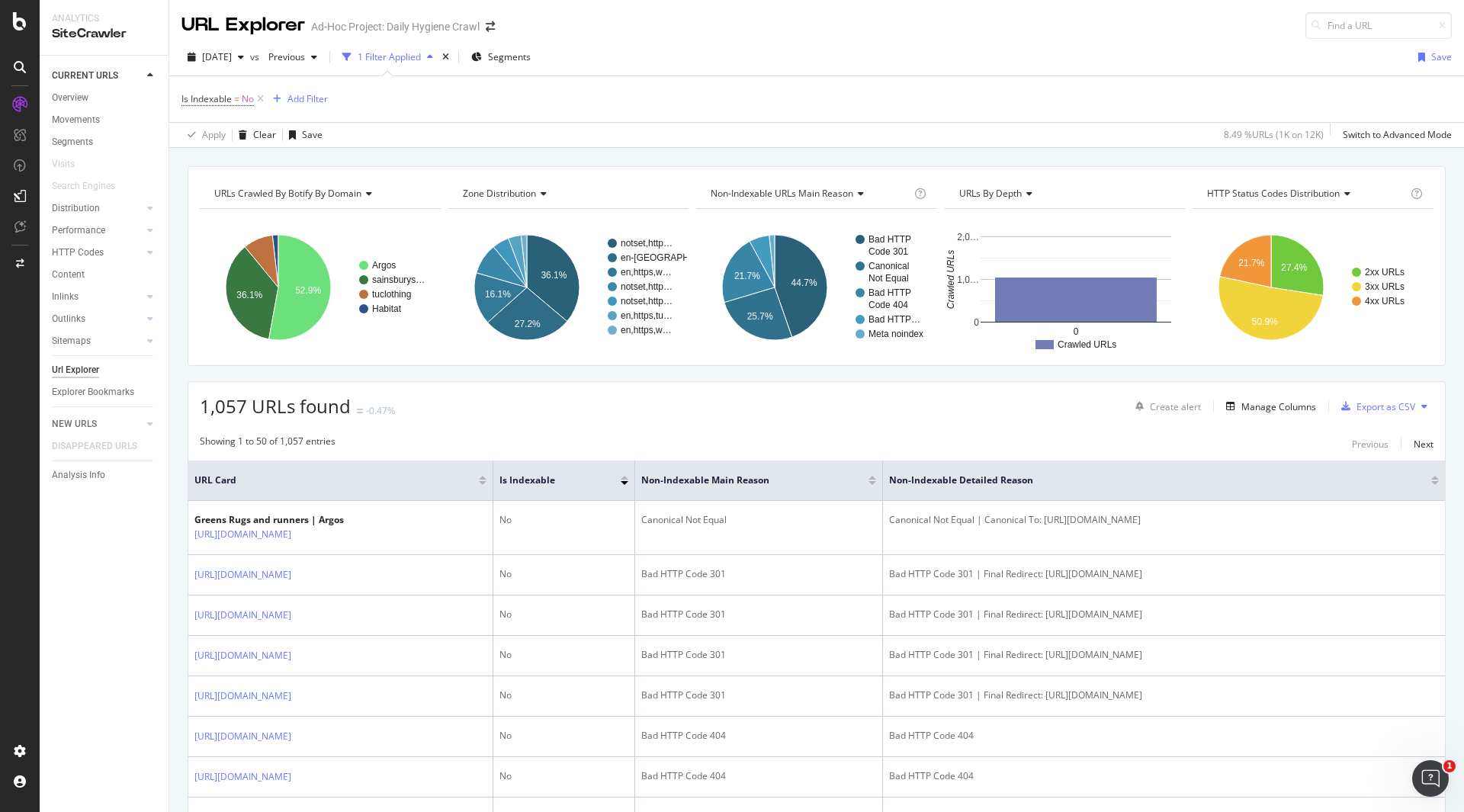
click at [540, 199] on div "Zone Distribution" at bounding box center [567, 193] width 216 height 24
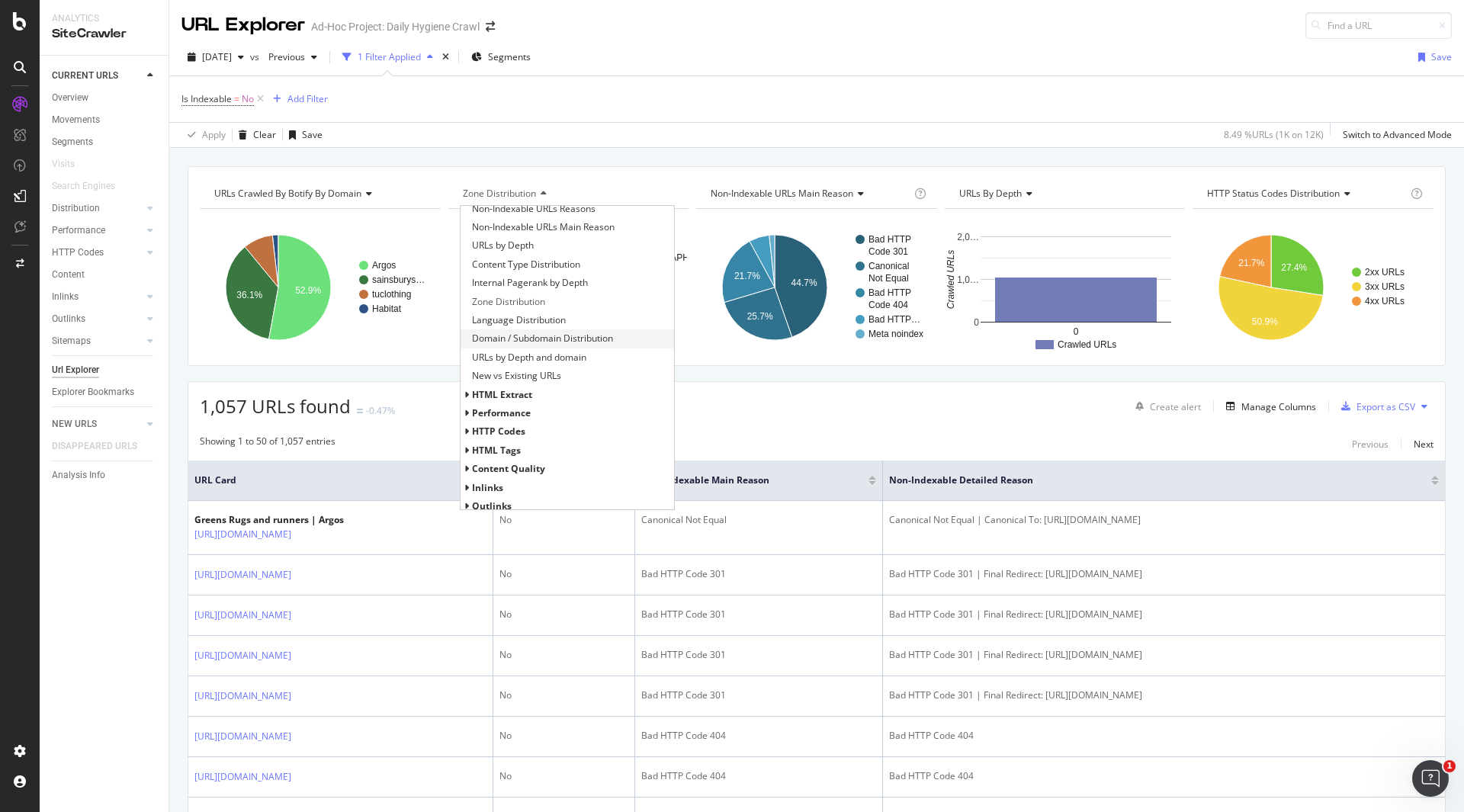
scroll to position [63, 0]
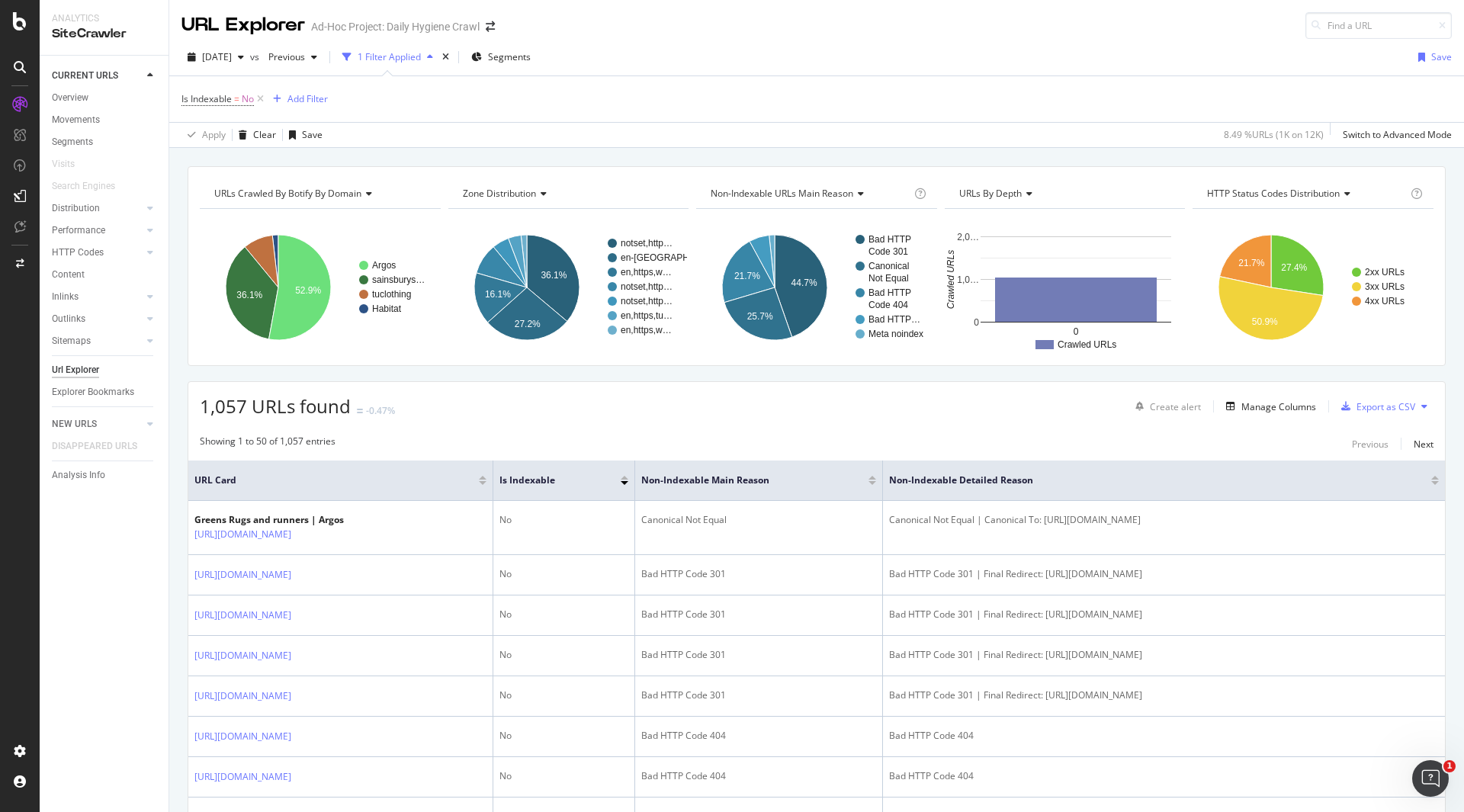
click at [711, 395] on div "1,057 URLs found -0.47% Create alert Manage Columns Export as CSV" at bounding box center [816, 400] width 1257 height 37
click at [802, 265] on icon "A chart." at bounding box center [800, 286] width 53 height 103
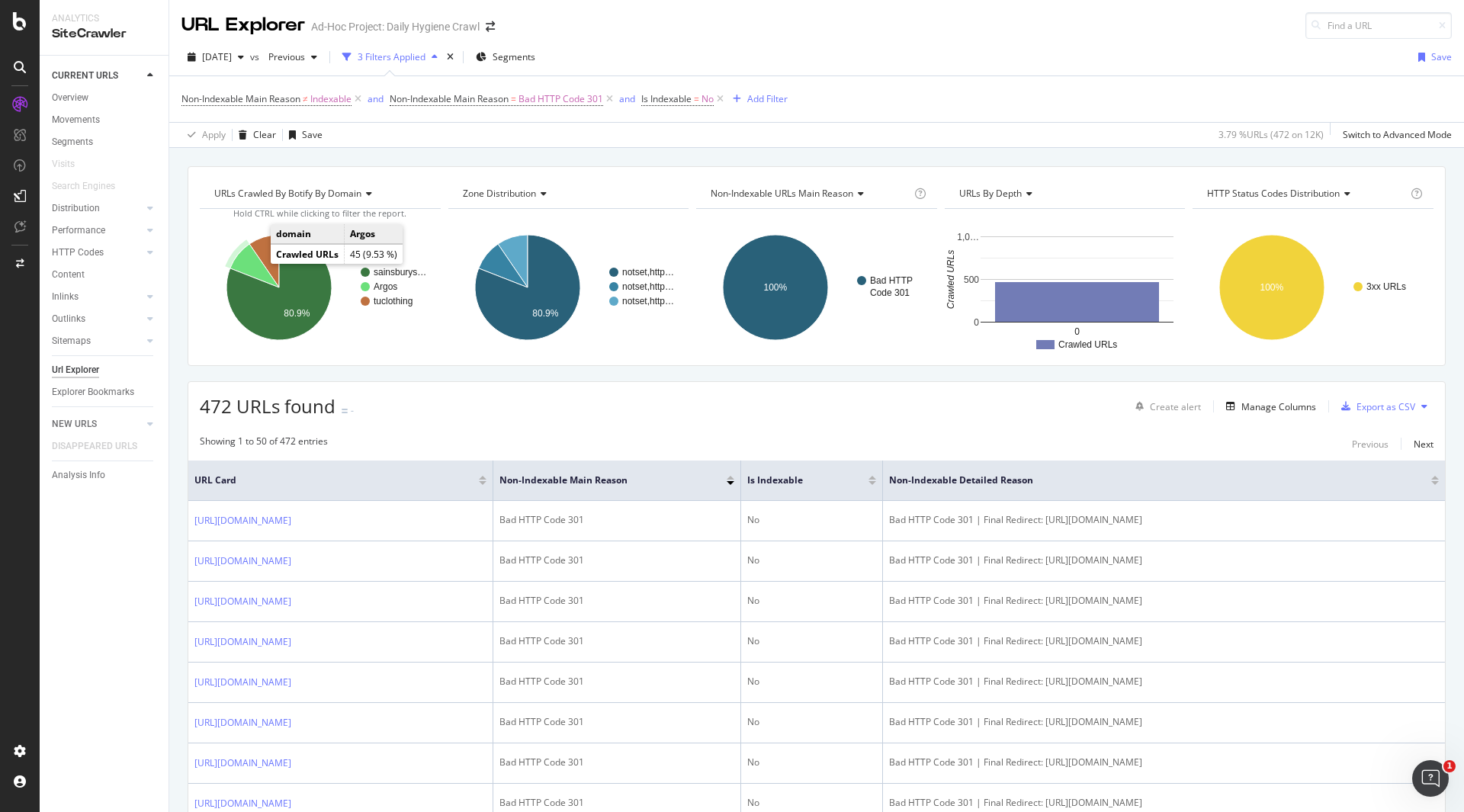
click at [249, 263] on icon "A chart." at bounding box center [254, 266] width 49 height 44
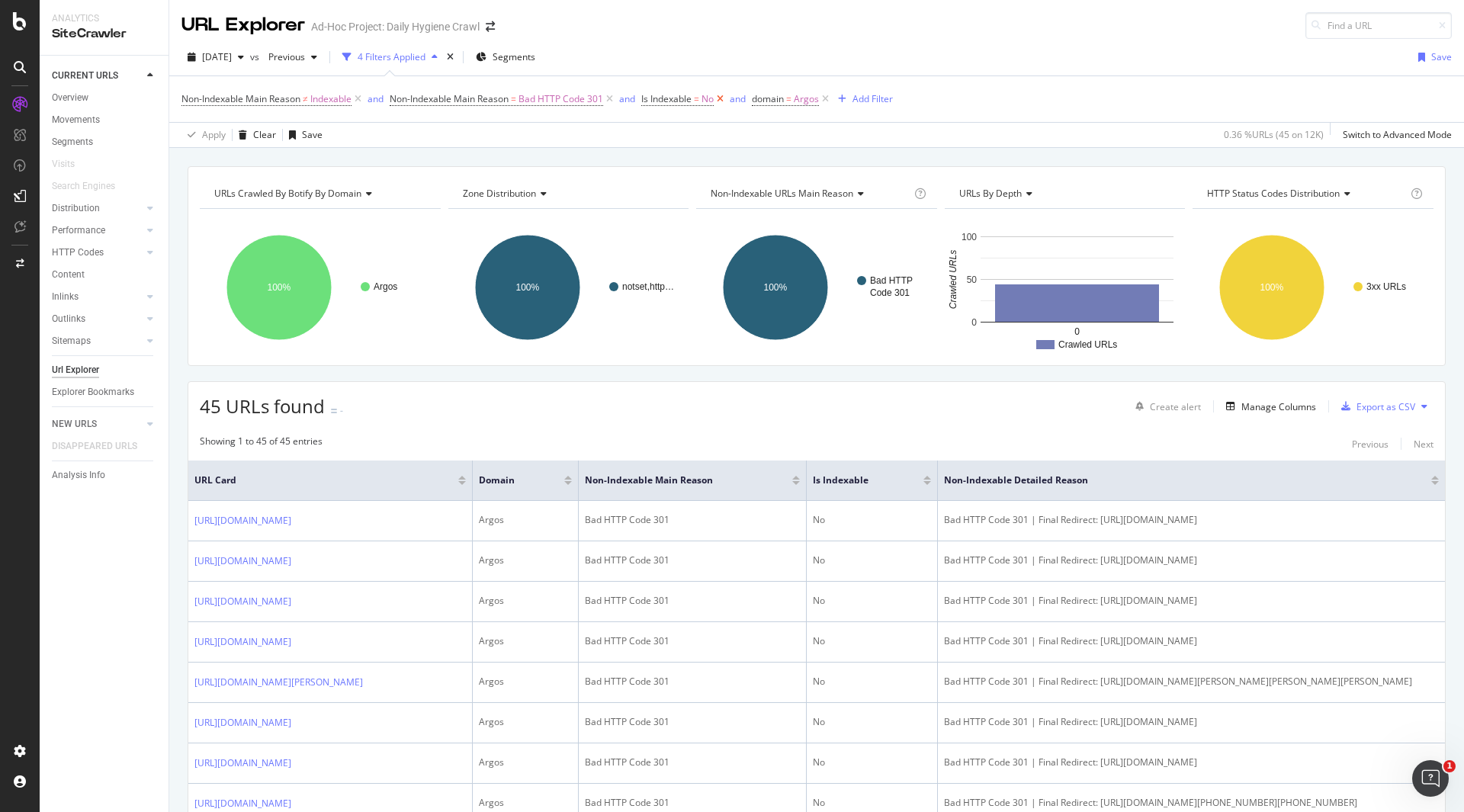
click at [724, 101] on icon at bounding box center [720, 99] width 13 height 15
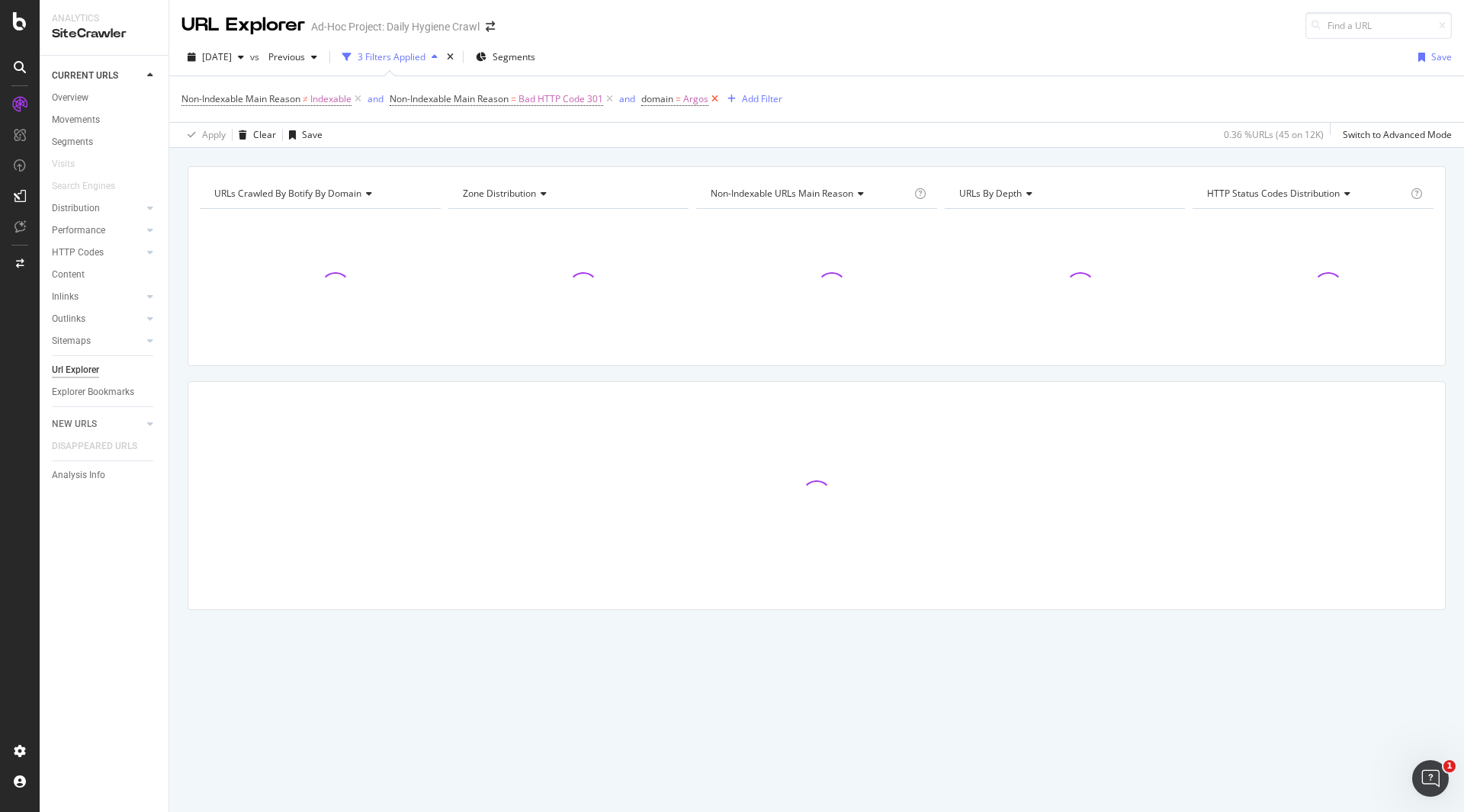
click at [720, 102] on icon at bounding box center [715, 99] width 13 height 15
click at [616, 102] on icon at bounding box center [609, 99] width 13 height 15
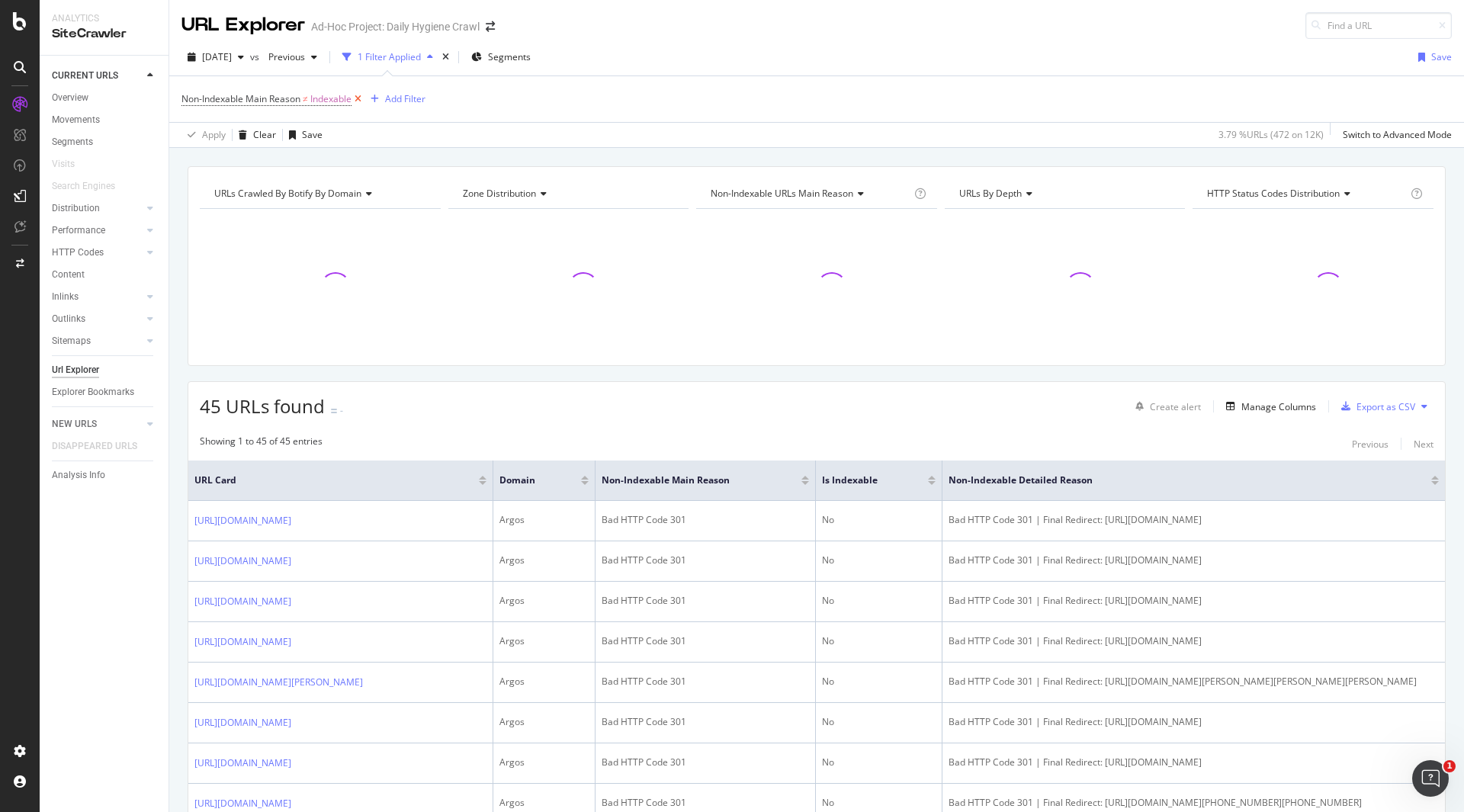
click at [357, 98] on icon at bounding box center [358, 99] width 13 height 15
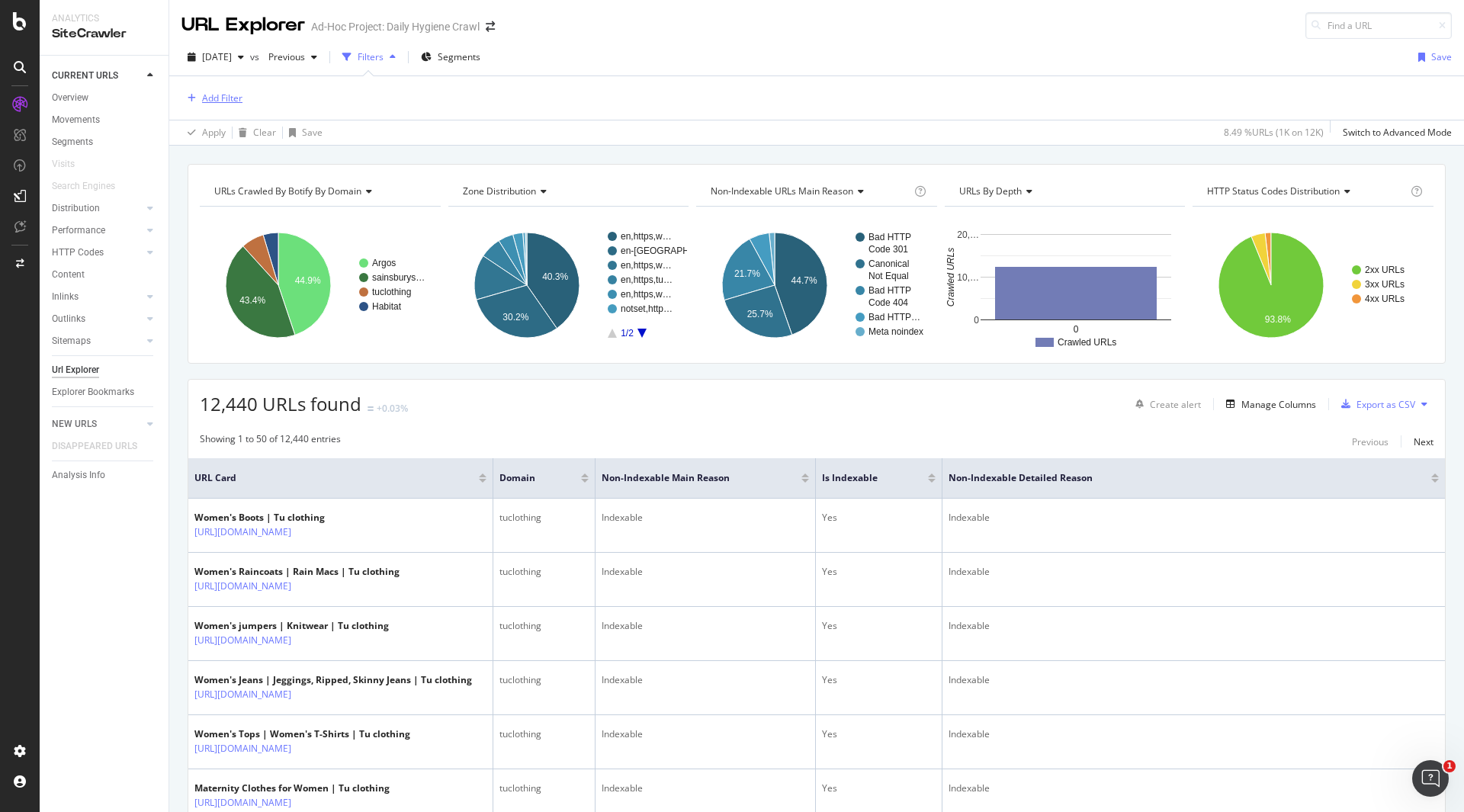
click at [216, 96] on div "Add Filter" at bounding box center [222, 98] width 41 height 13
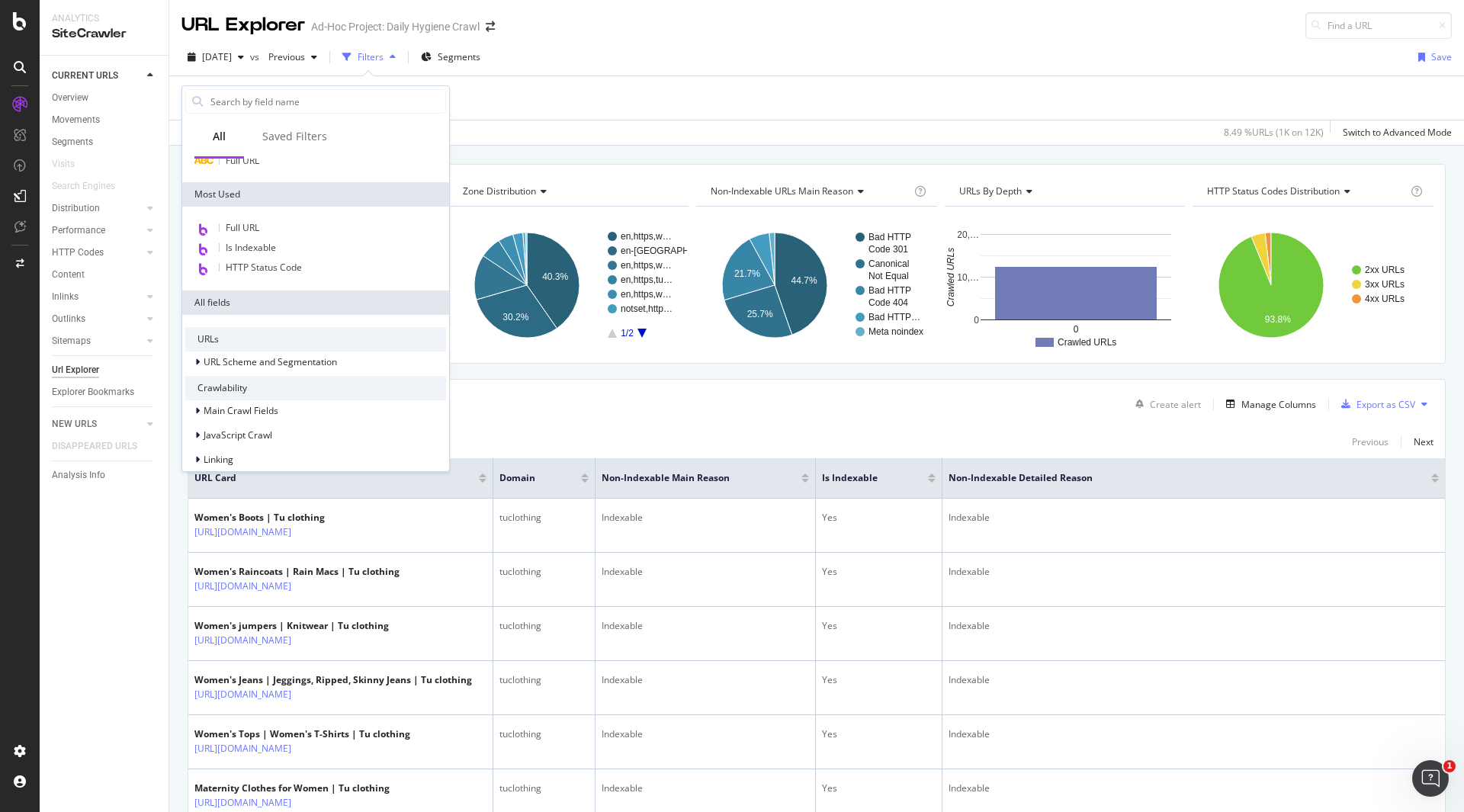
scroll to position [104, 0]
click at [505, 145] on div "URLs Crawled By Botify By domain Chart (by Value) Table Expand Export as CSV Ex…" at bounding box center [816, 163] width 1295 height 37
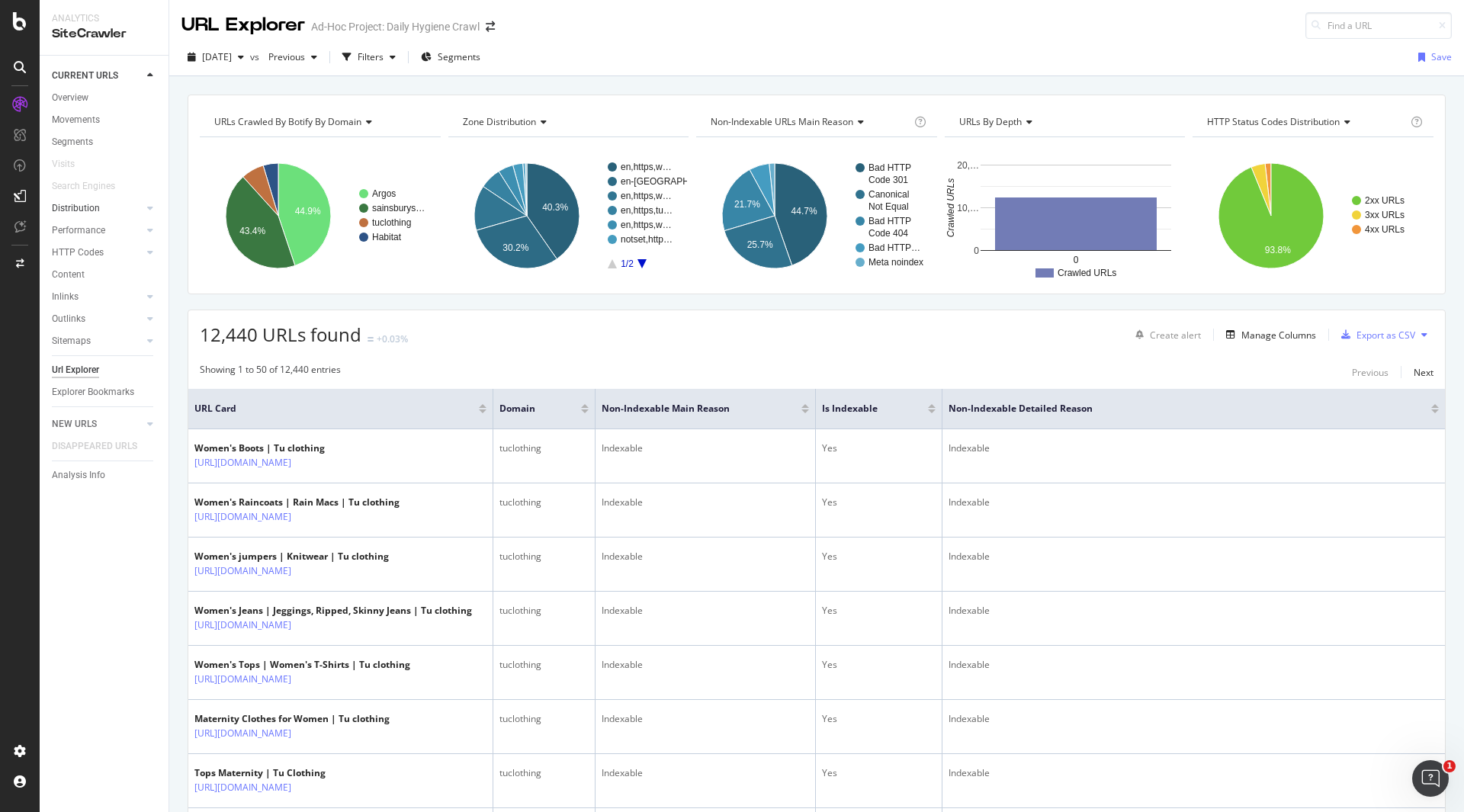
click at [100, 209] on link "Distribution" at bounding box center [97, 208] width 91 height 16
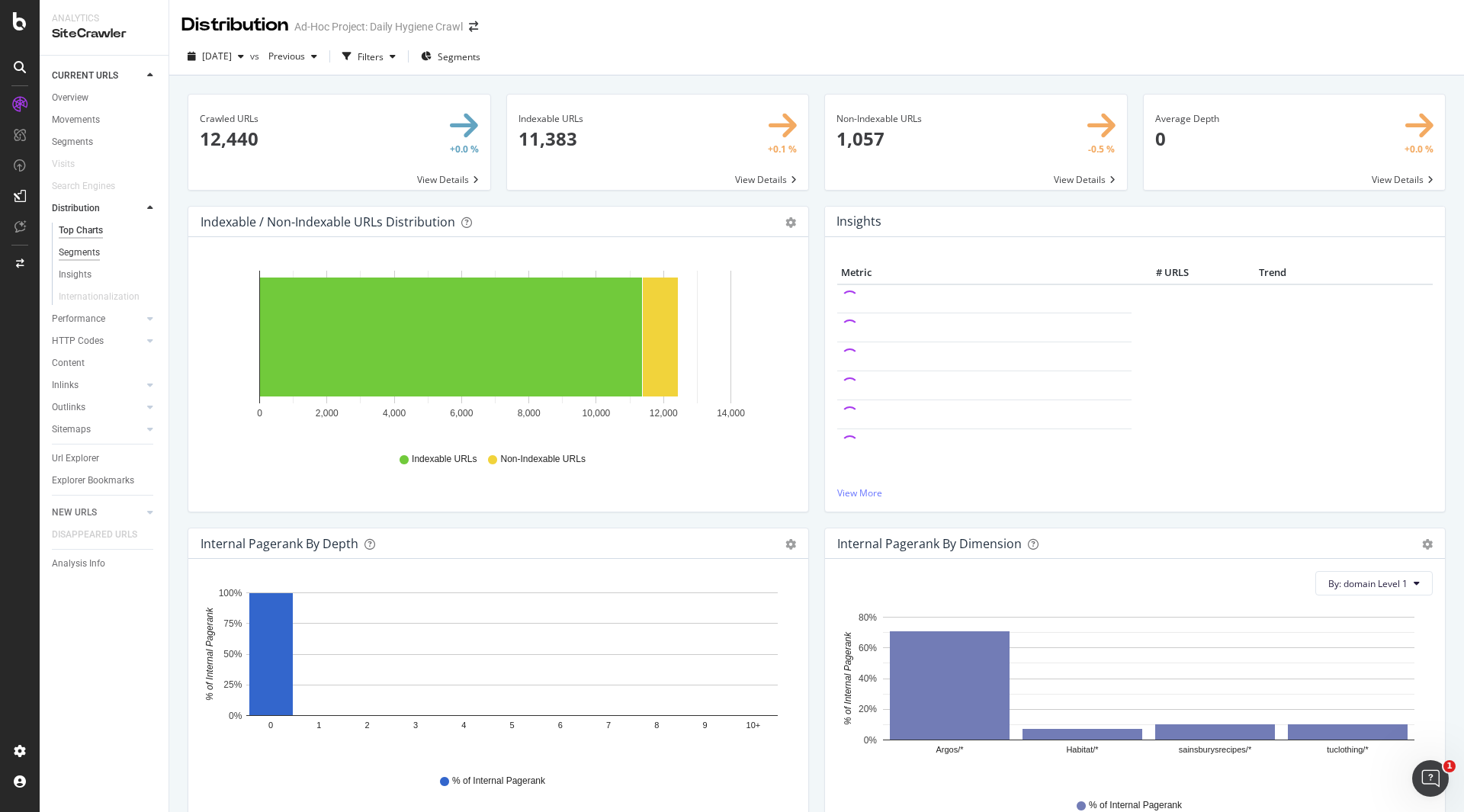
click at [64, 251] on div "Segments" at bounding box center [79, 253] width 41 height 16
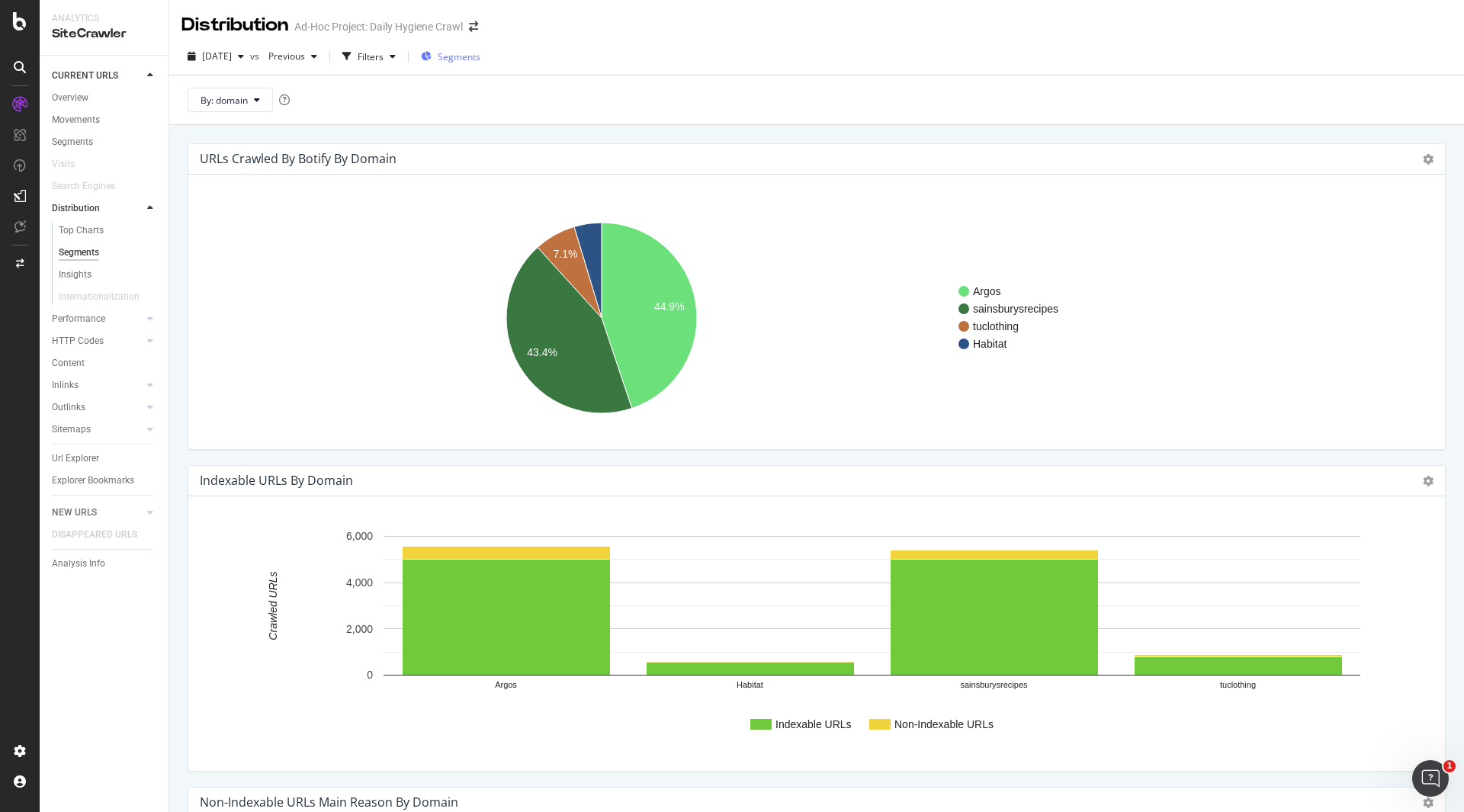
click at [480, 48] on div "Segments" at bounding box center [450, 56] width 60 height 23
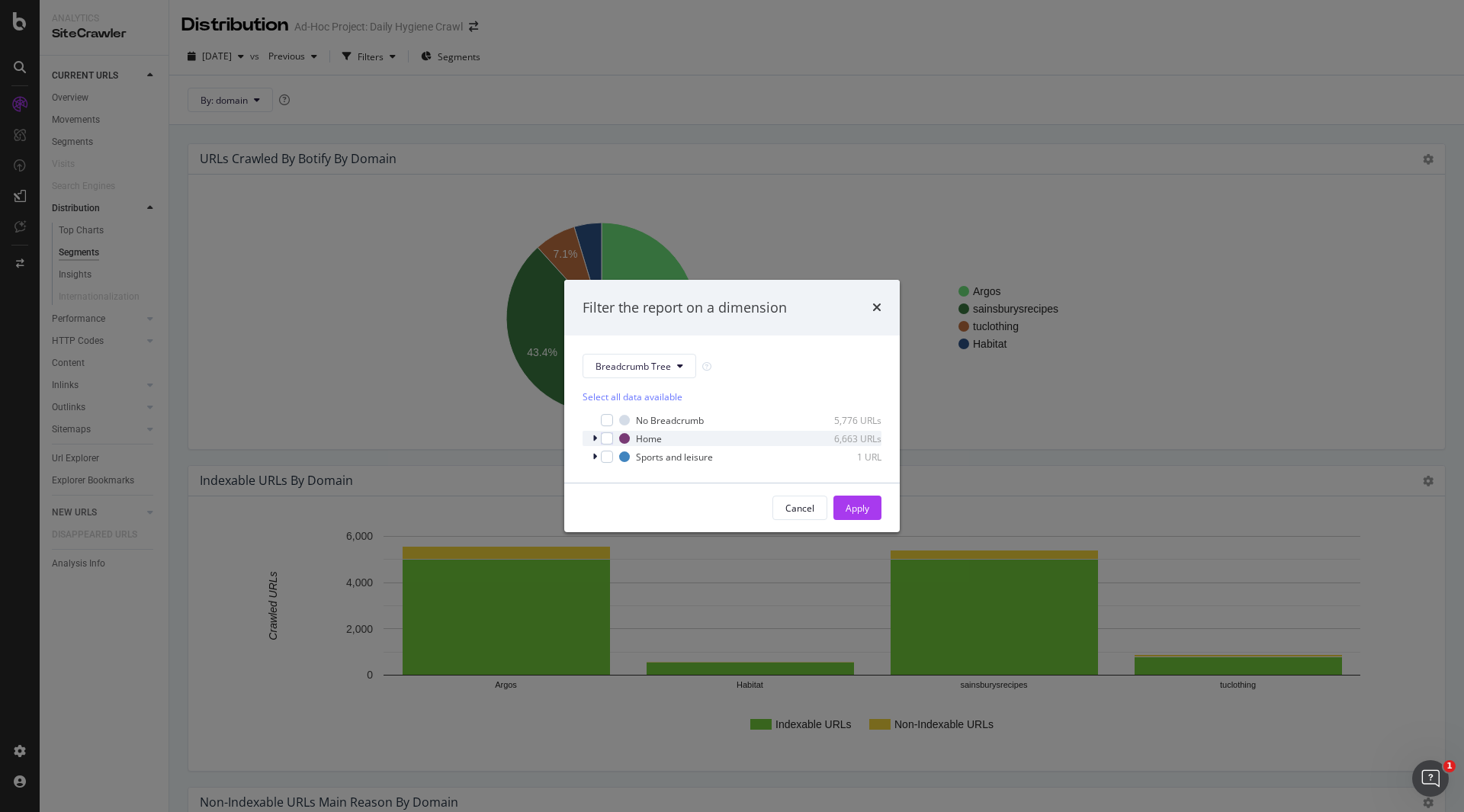
click at [593, 442] on icon "modal" at bounding box center [595, 437] width 5 height 9
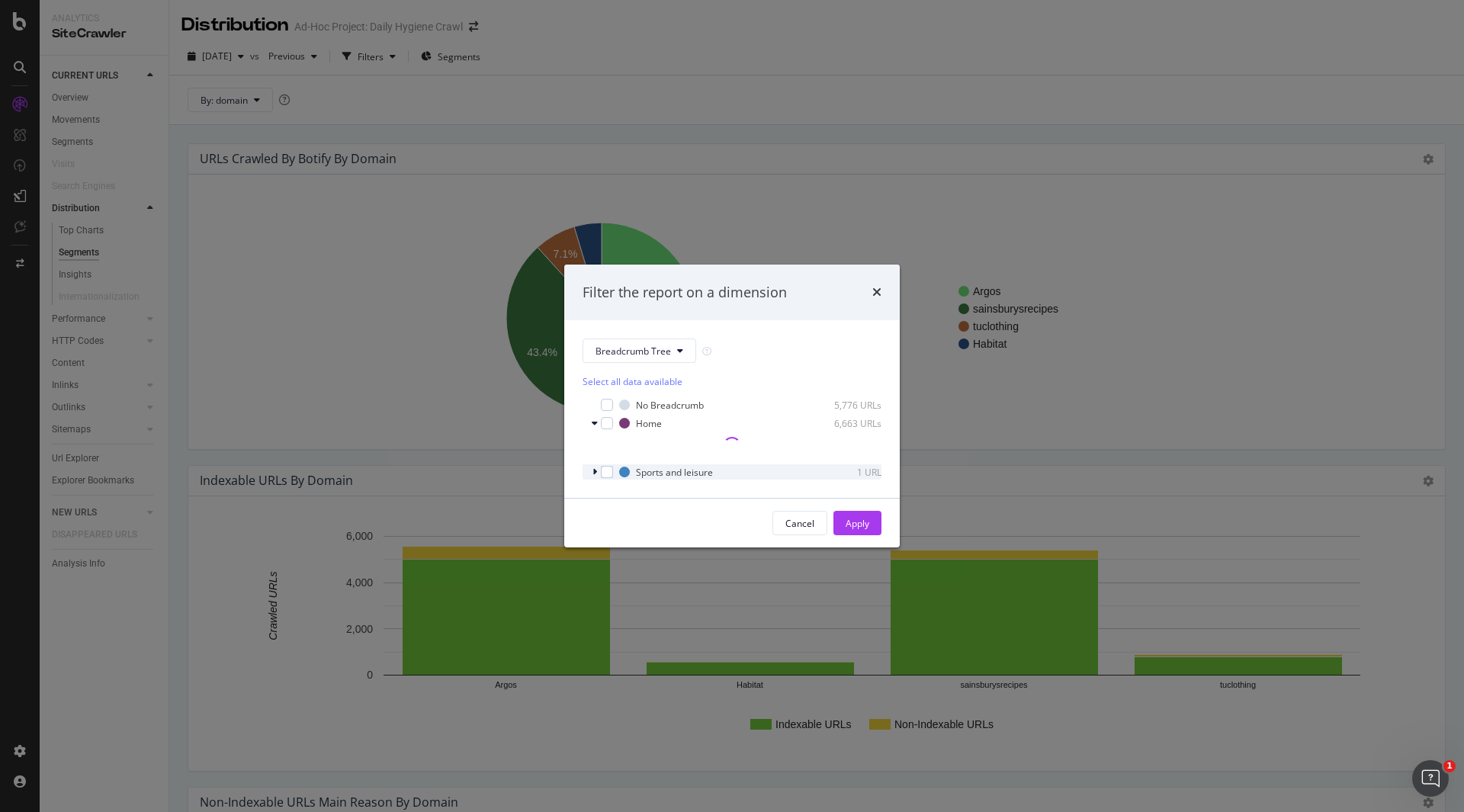
click at [594, 472] on icon "modal" at bounding box center [595, 471] width 5 height 9
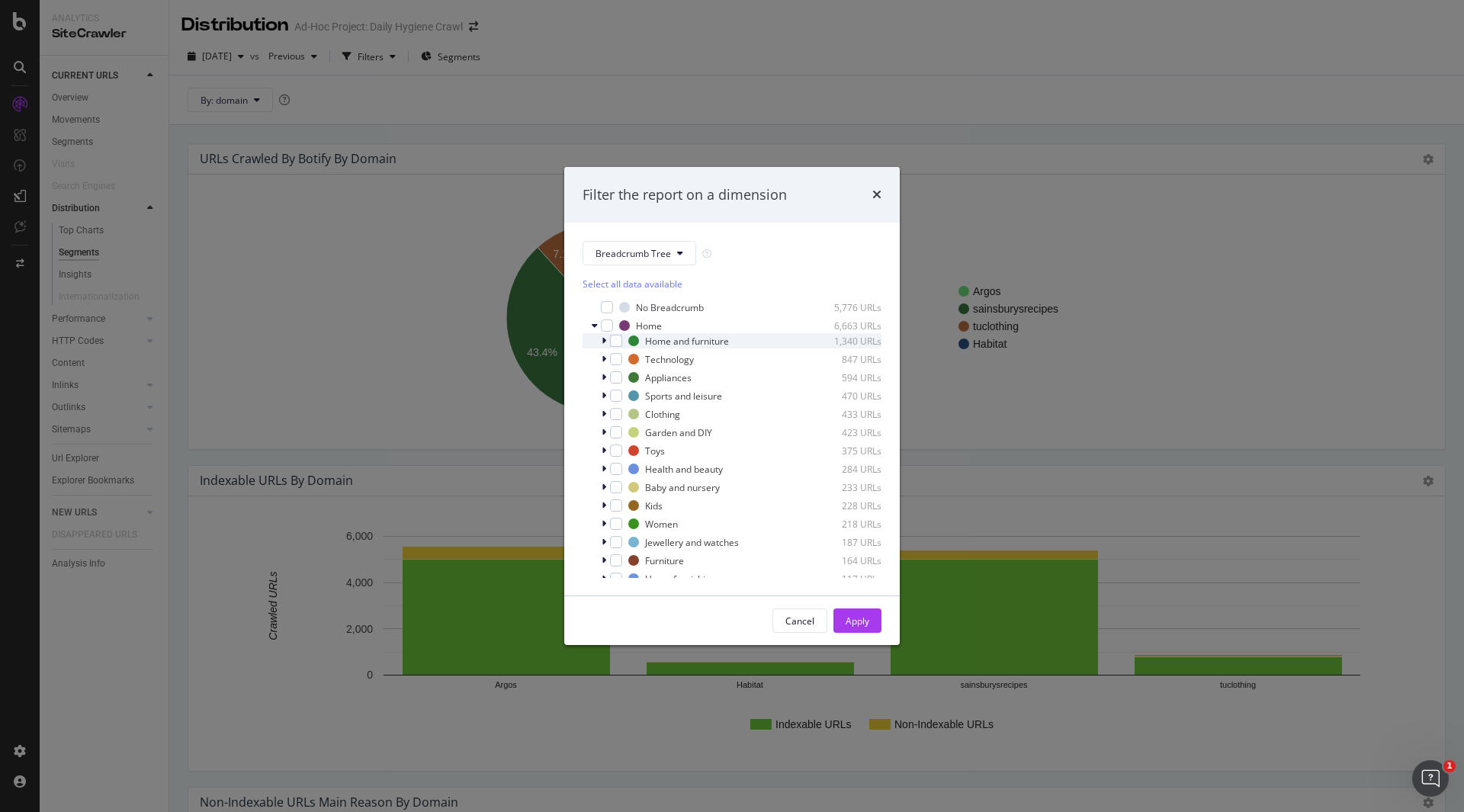
click at [604, 342] on icon "modal" at bounding box center [604, 340] width 5 height 9
click at [611, 359] on icon "modal" at bounding box center [613, 356] width 5 height 9
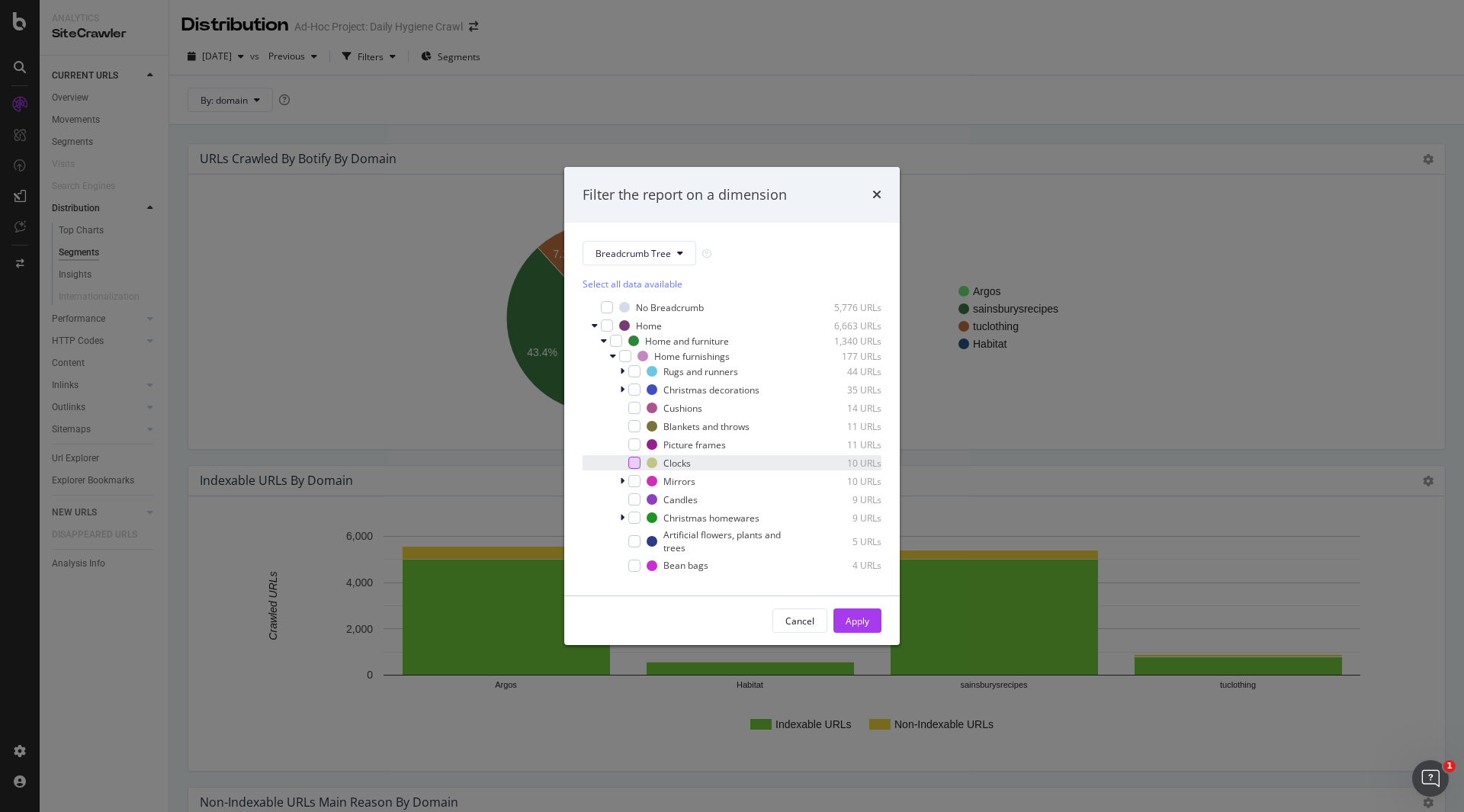
click at [640, 459] on div "modal" at bounding box center [635, 462] width 12 height 12
click at [852, 624] on div "Apply" at bounding box center [858, 621] width 24 height 13
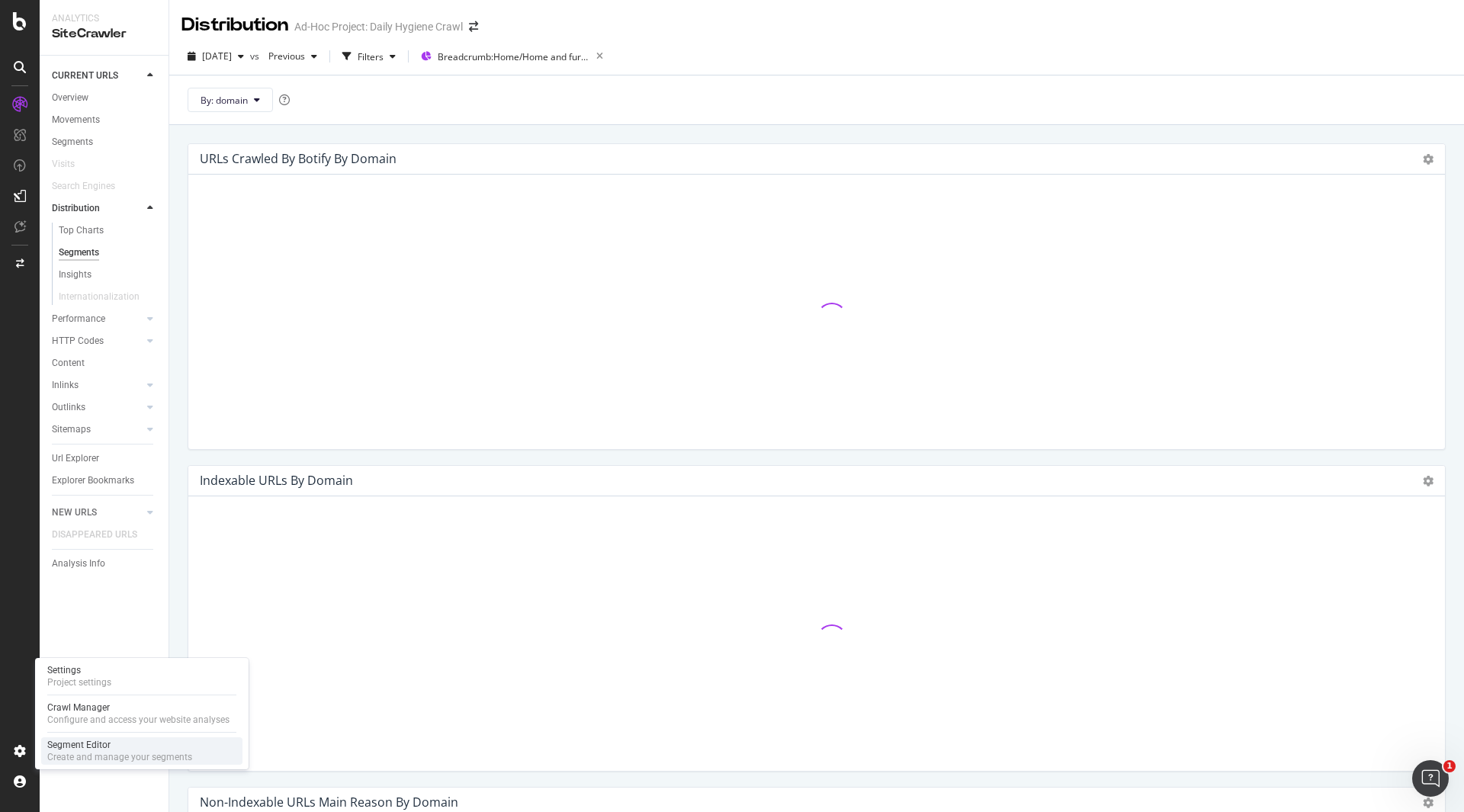
click at [107, 749] on div "Segment Editor" at bounding box center [119, 744] width 145 height 12
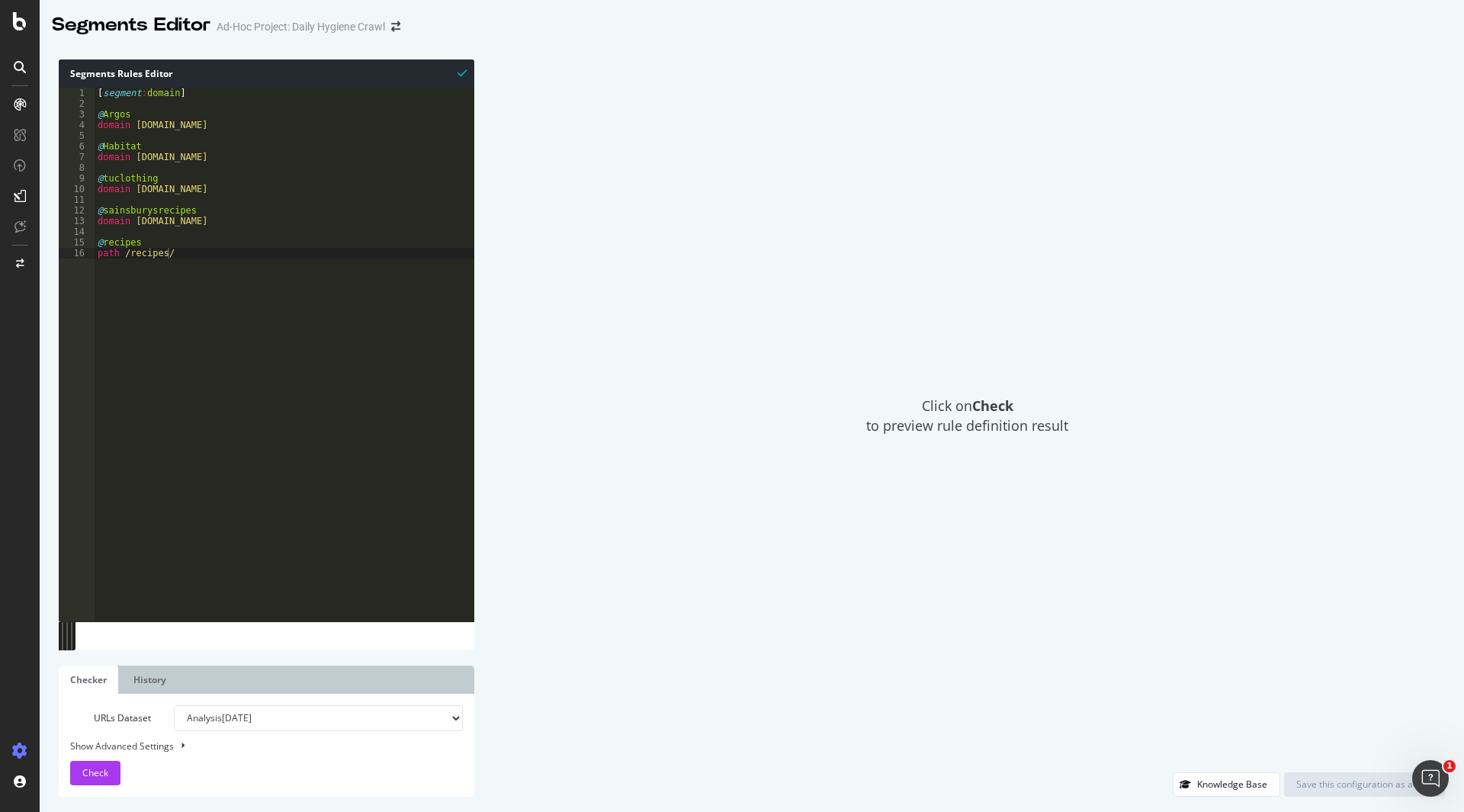
click at [797, 330] on div "Click on Check to preview rule definition result" at bounding box center [967, 415] width 956 height 712
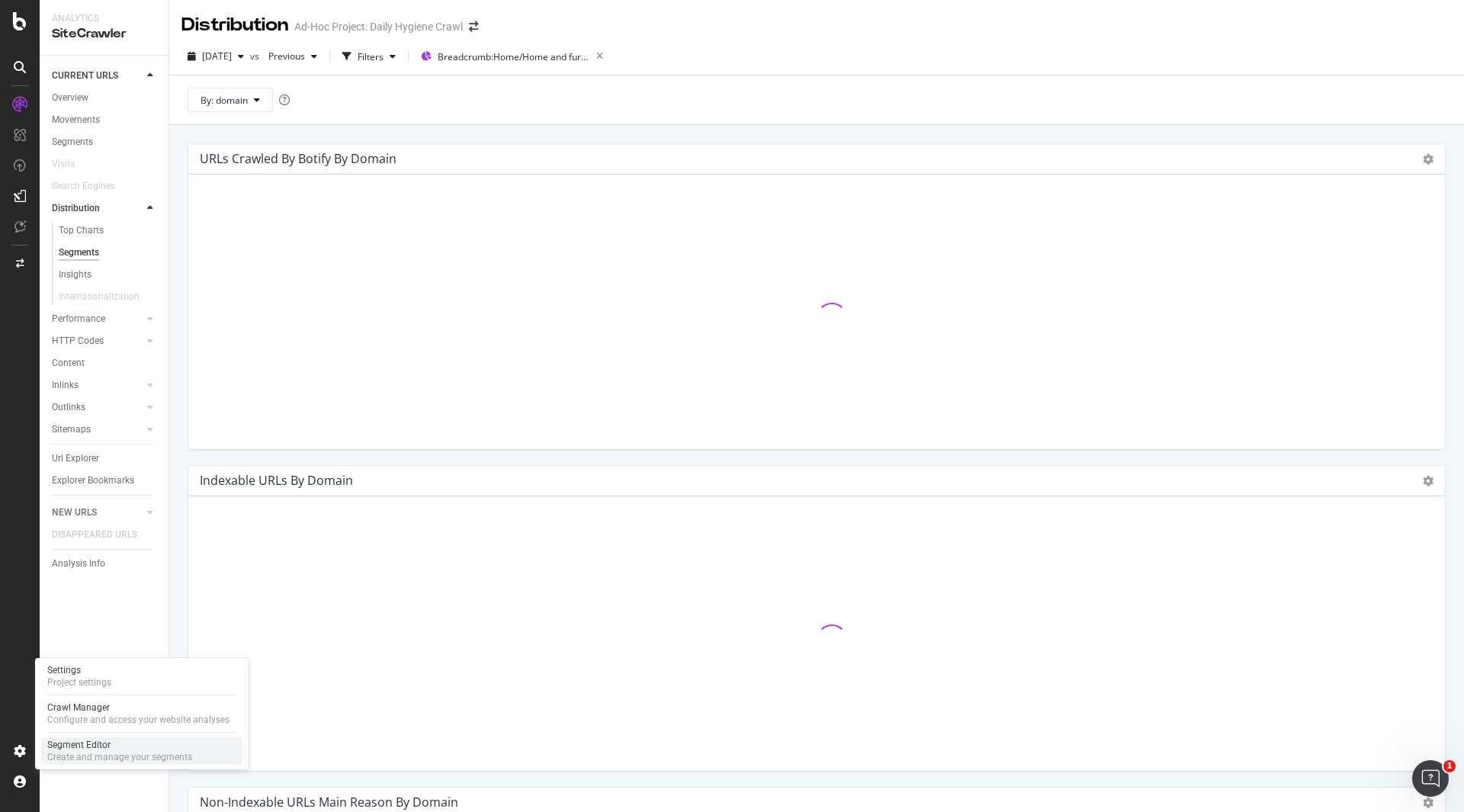
click at [64, 743] on div "Segment Editor" at bounding box center [119, 744] width 145 height 12
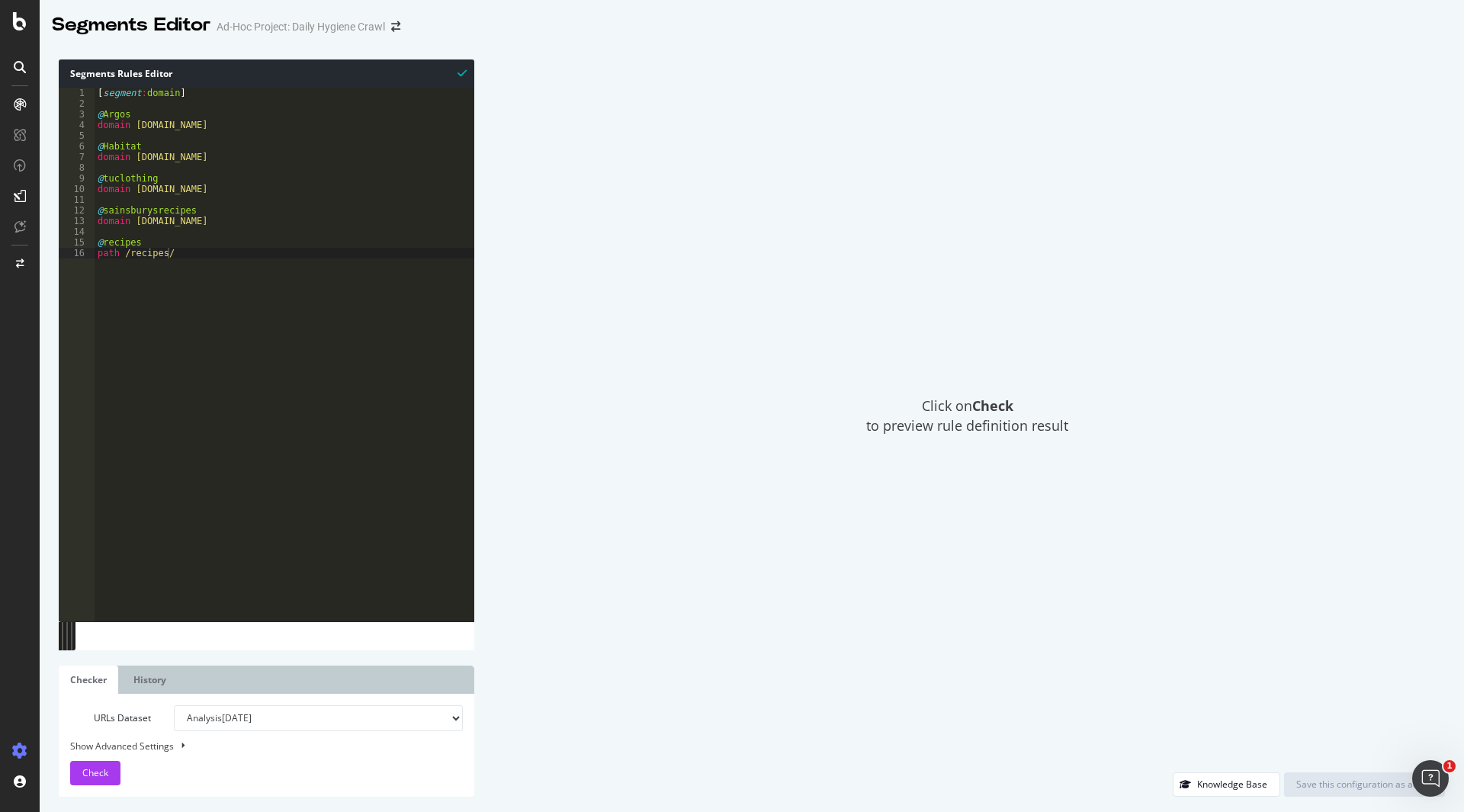
type textarea "path /recipes/"
click at [194, 262] on div "[ segment : domain ] @ Argos domain [DOMAIN_NAME] @ Habitat domain [DOMAIN_NAME…" at bounding box center [284, 365] width 380 height 555
click at [206, 726] on select "Analysis [DATE] Analysis [DATE] Analysis [DATE] Analysis [DATE] Analysis [DATE]…" at bounding box center [318, 718] width 289 height 26
click at [166, 671] on link "History" at bounding box center [149, 679] width 56 height 28
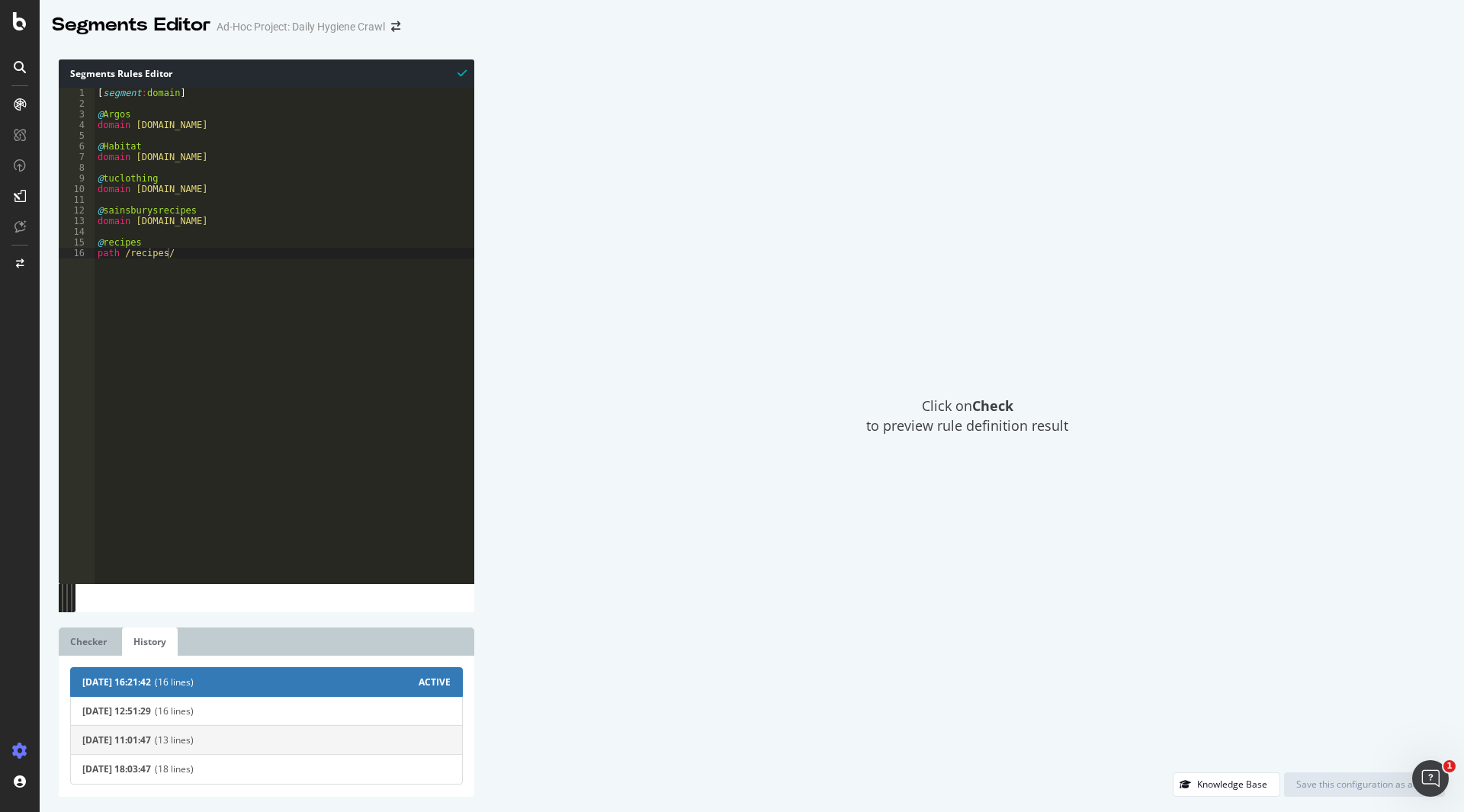
scroll to position [1, 0]
click at [619, 599] on div "Click on Check to preview rule definition result" at bounding box center [967, 415] width 956 height 712
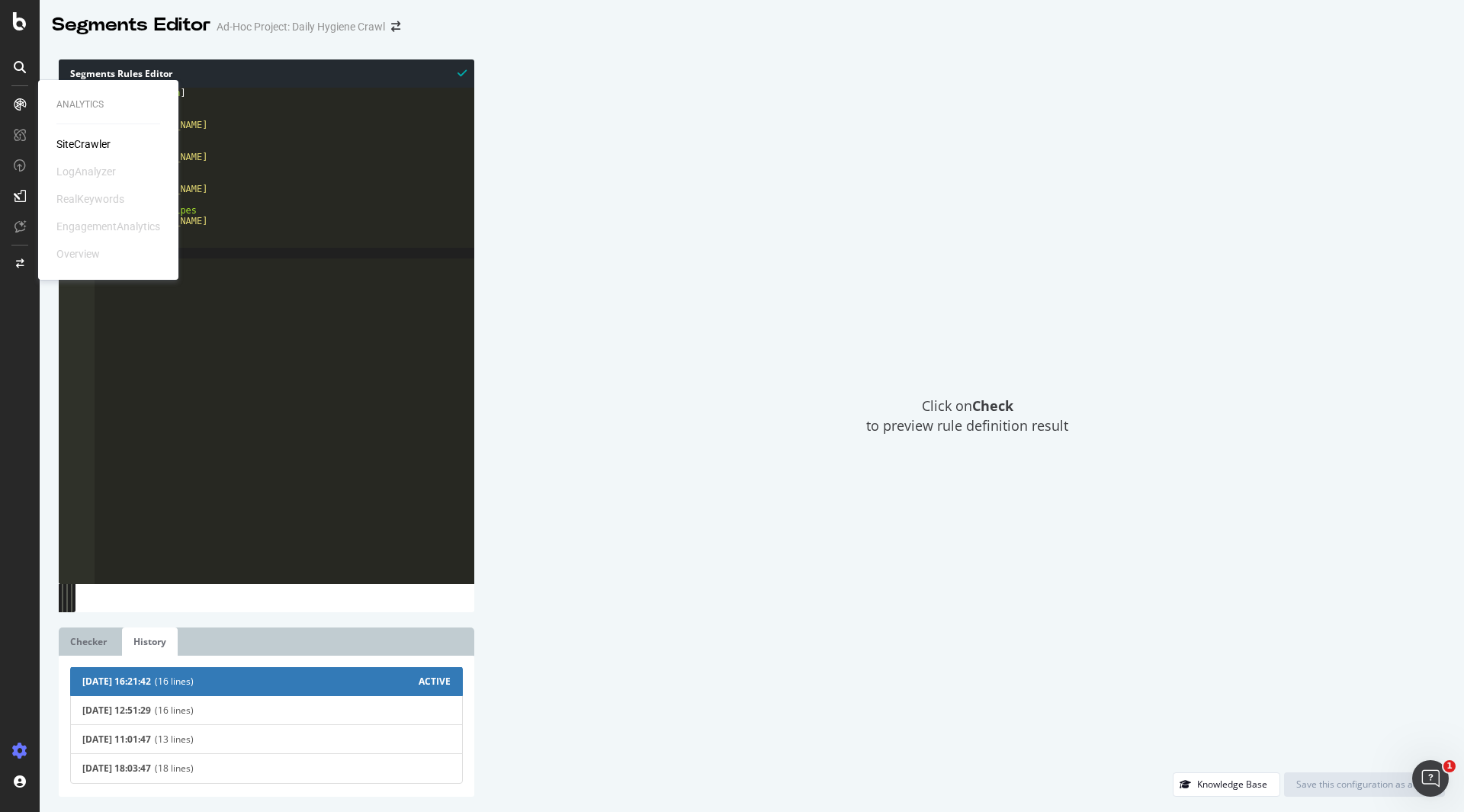
click at [79, 136] on div "SiteCrawler" at bounding box center [84, 143] width 54 height 15
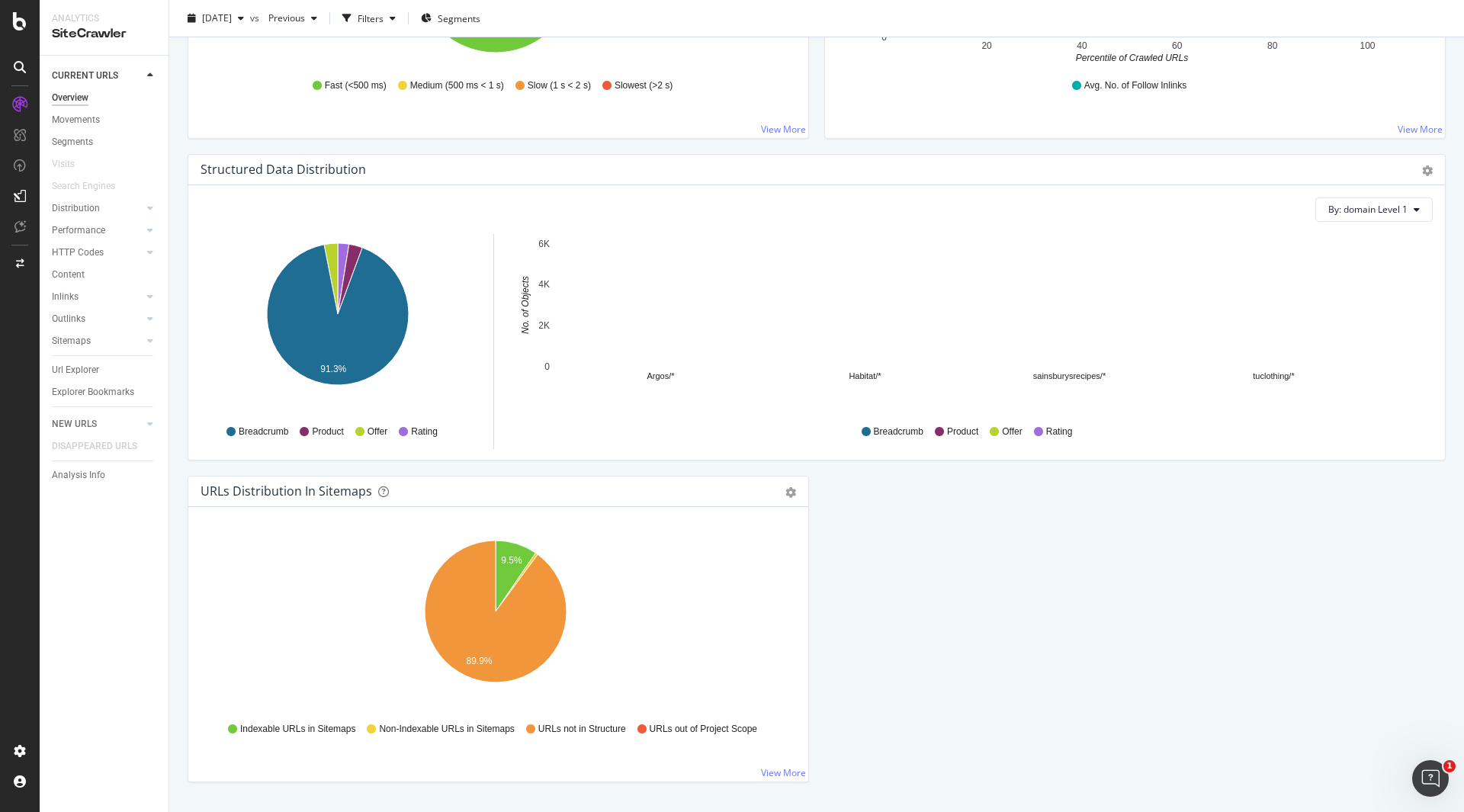
scroll to position [1362, 0]
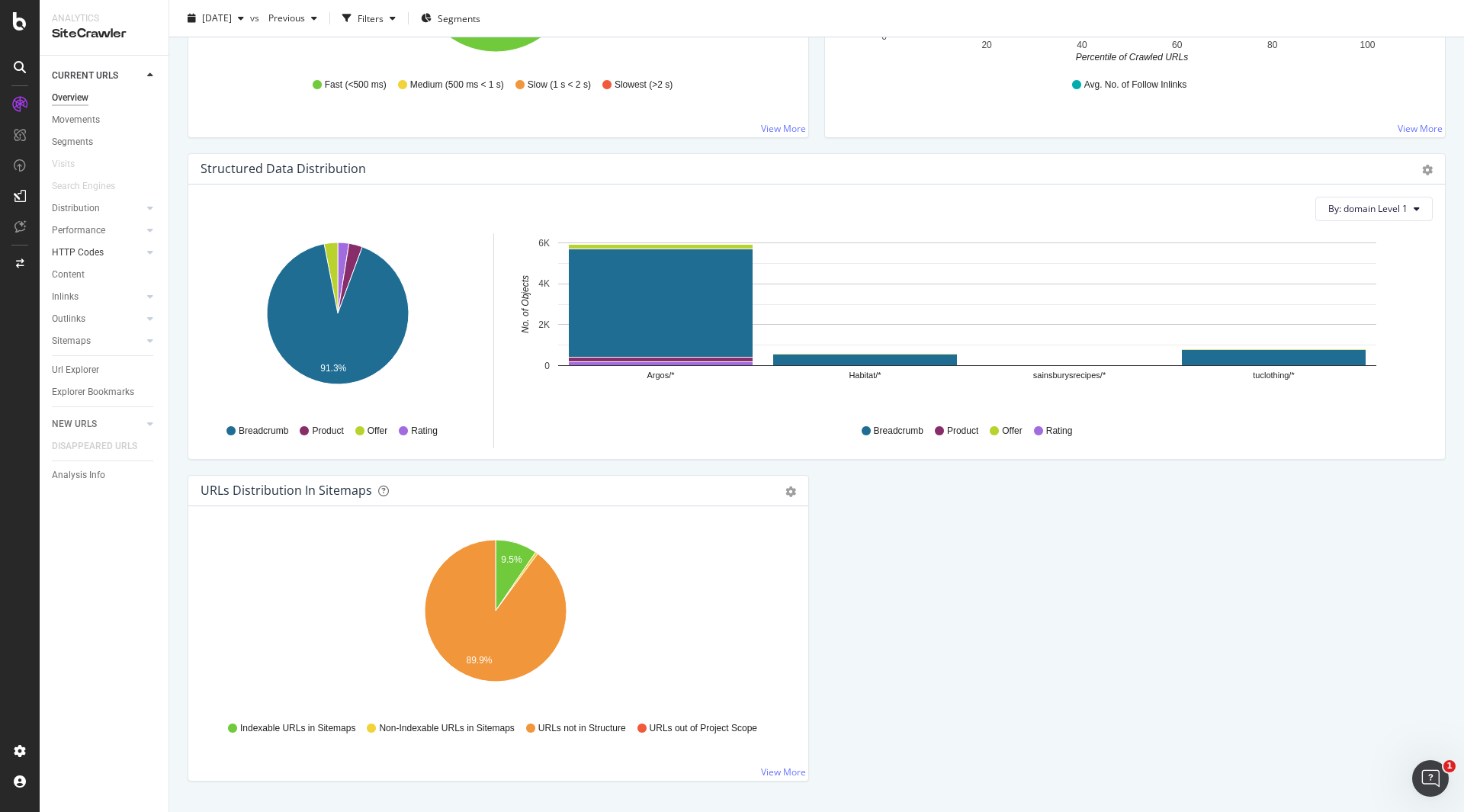
click at [120, 252] on link "HTTP Codes" at bounding box center [97, 253] width 91 height 16
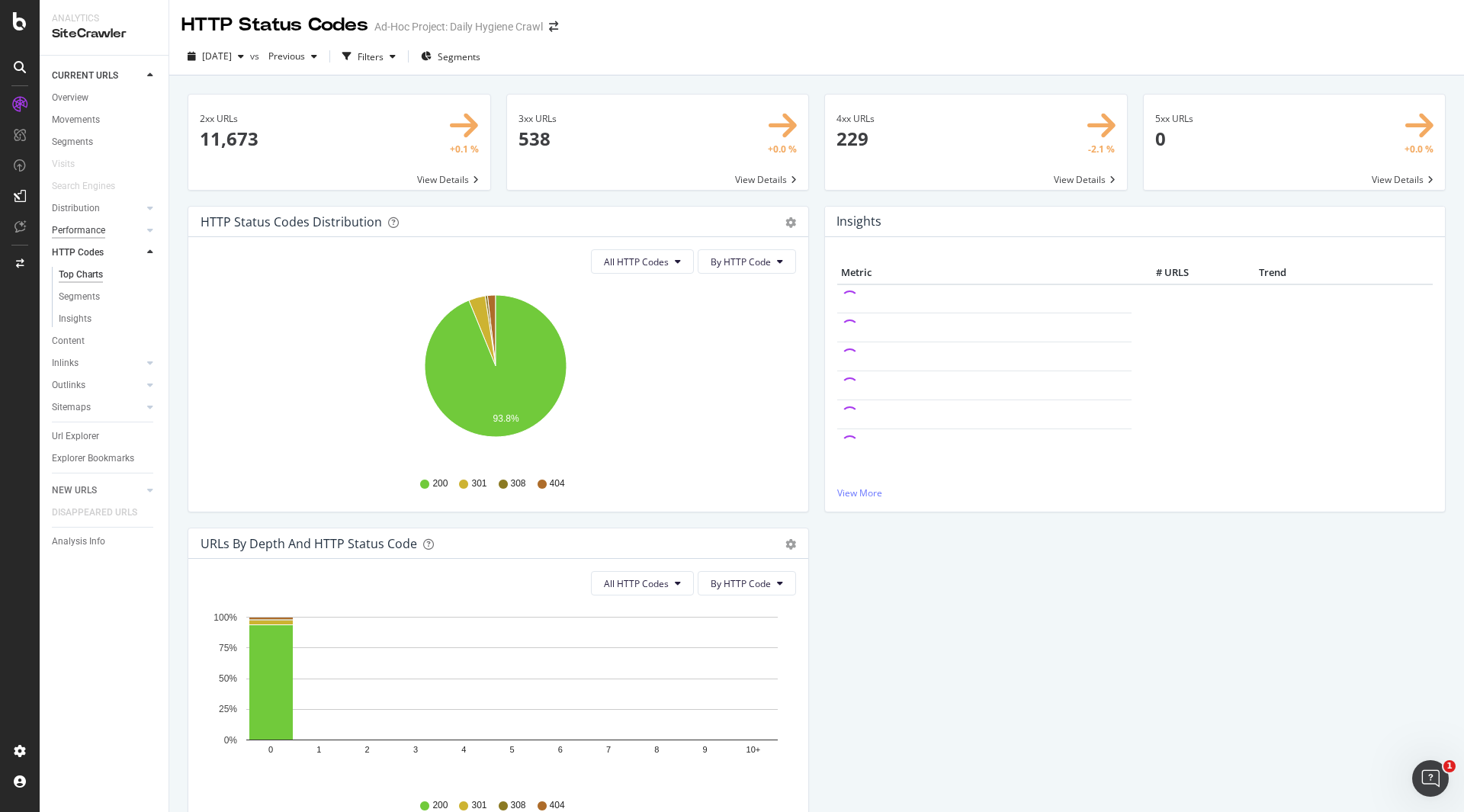
click at [103, 226] on div "Performance" at bounding box center [79, 230] width 54 height 16
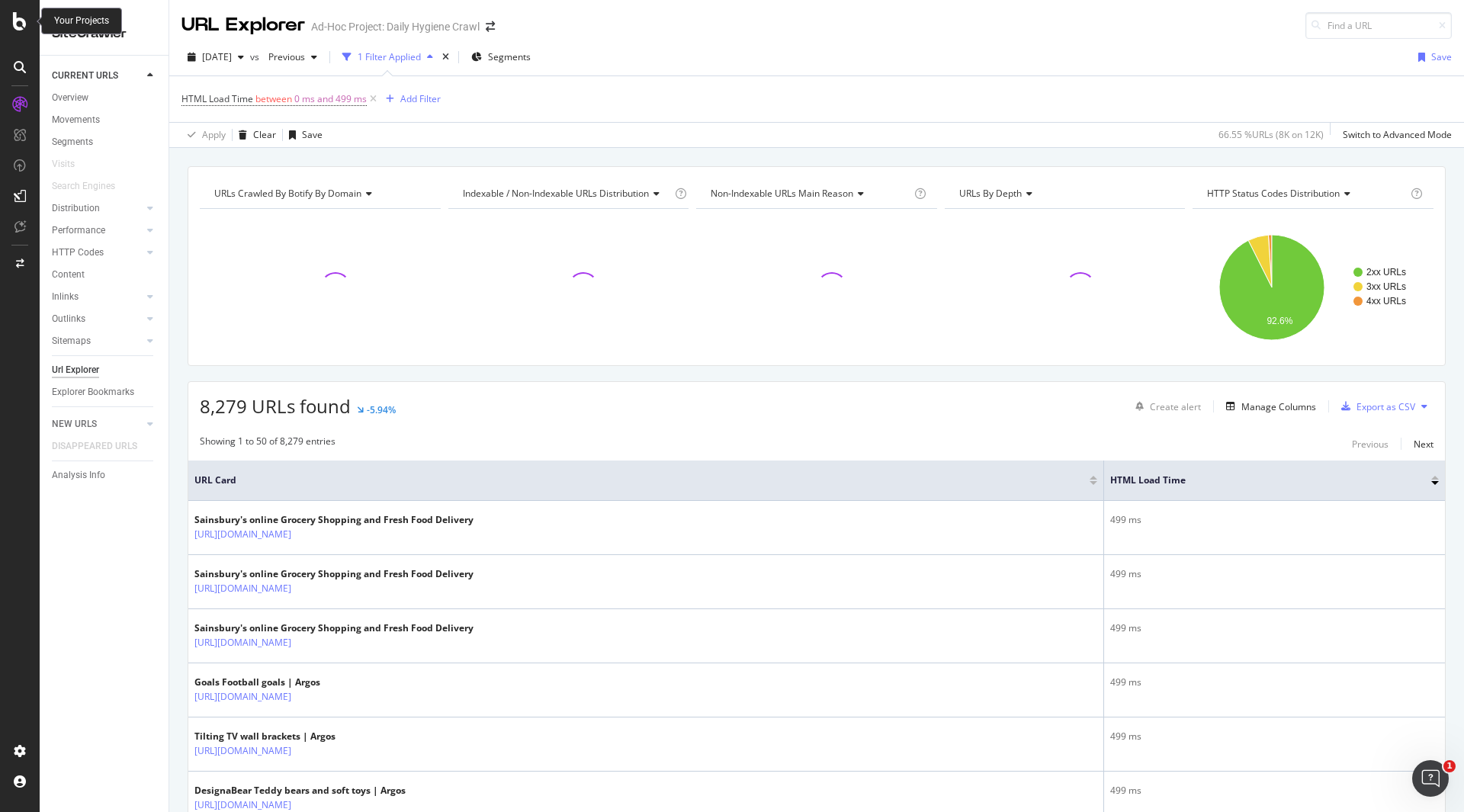
click at [22, 16] on icon at bounding box center [20, 21] width 14 height 18
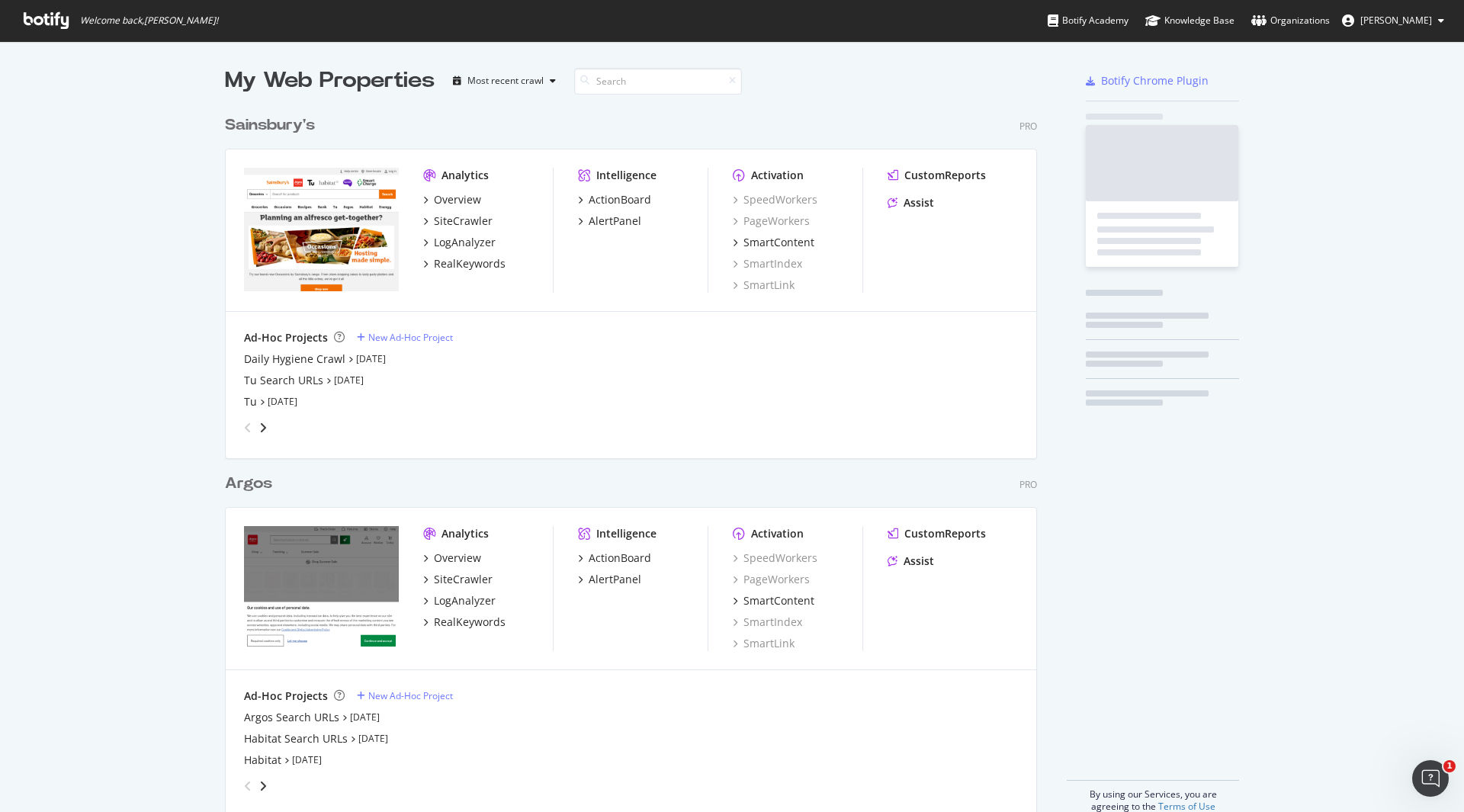
scroll to position [800, 1441]
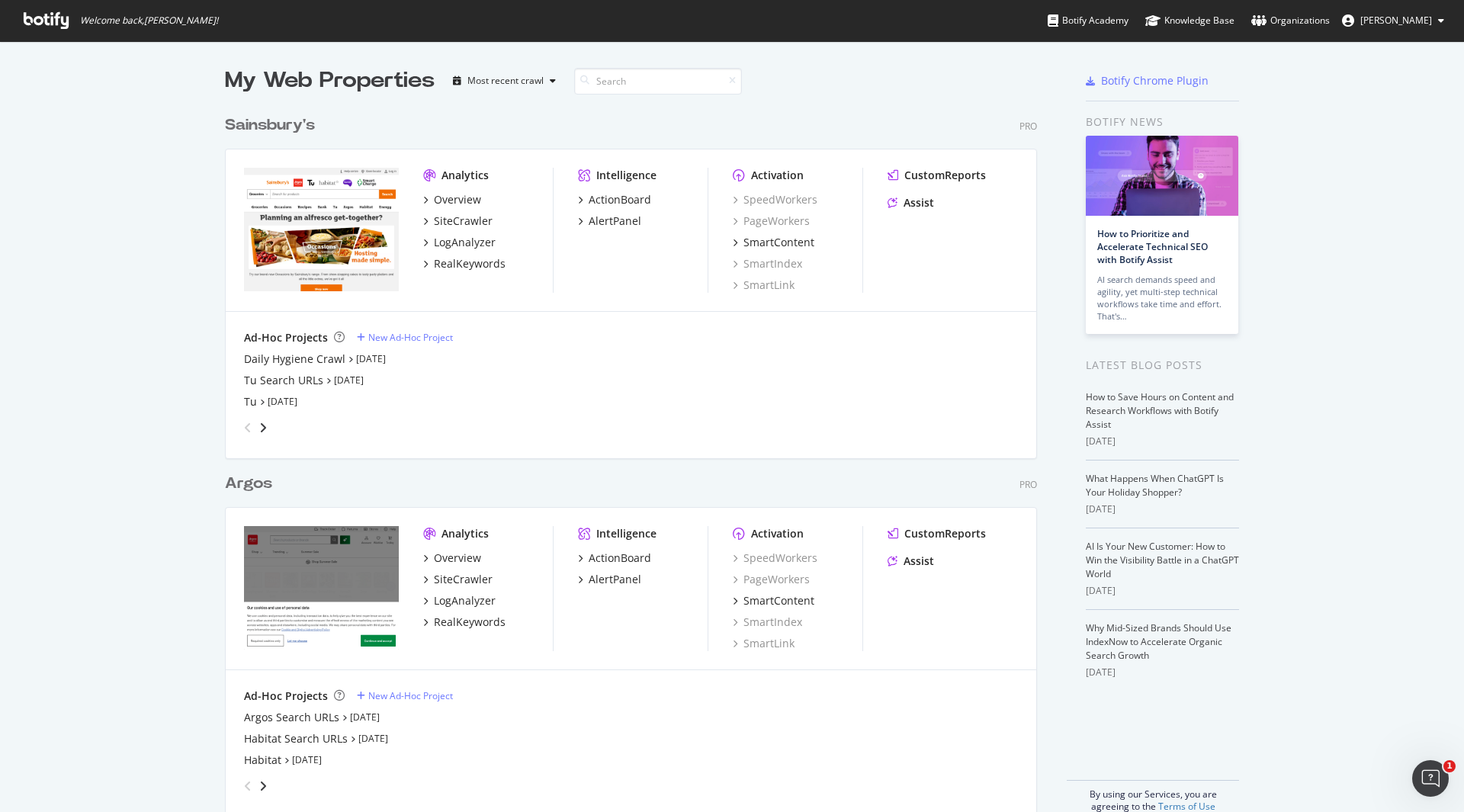
click at [41, 218] on div "My Web Properties Most recent crawl Sainsbury's Pro Analytics Overview SiteCraw…" at bounding box center [732, 438] width 1464 height 796
click at [262, 427] on div "angle-right" at bounding box center [263, 427] width 11 height 15
click at [265, 423] on div "grid" at bounding box center [628, 419] width 780 height 21
click at [255, 423] on icon "angle-right" at bounding box center [251, 423] width 8 height 12
click at [1352, 179] on div "My Web Properties Most recent crawl Sainsbury's Pro Analytics Overview SiteCraw…" at bounding box center [732, 438] width 1464 height 796
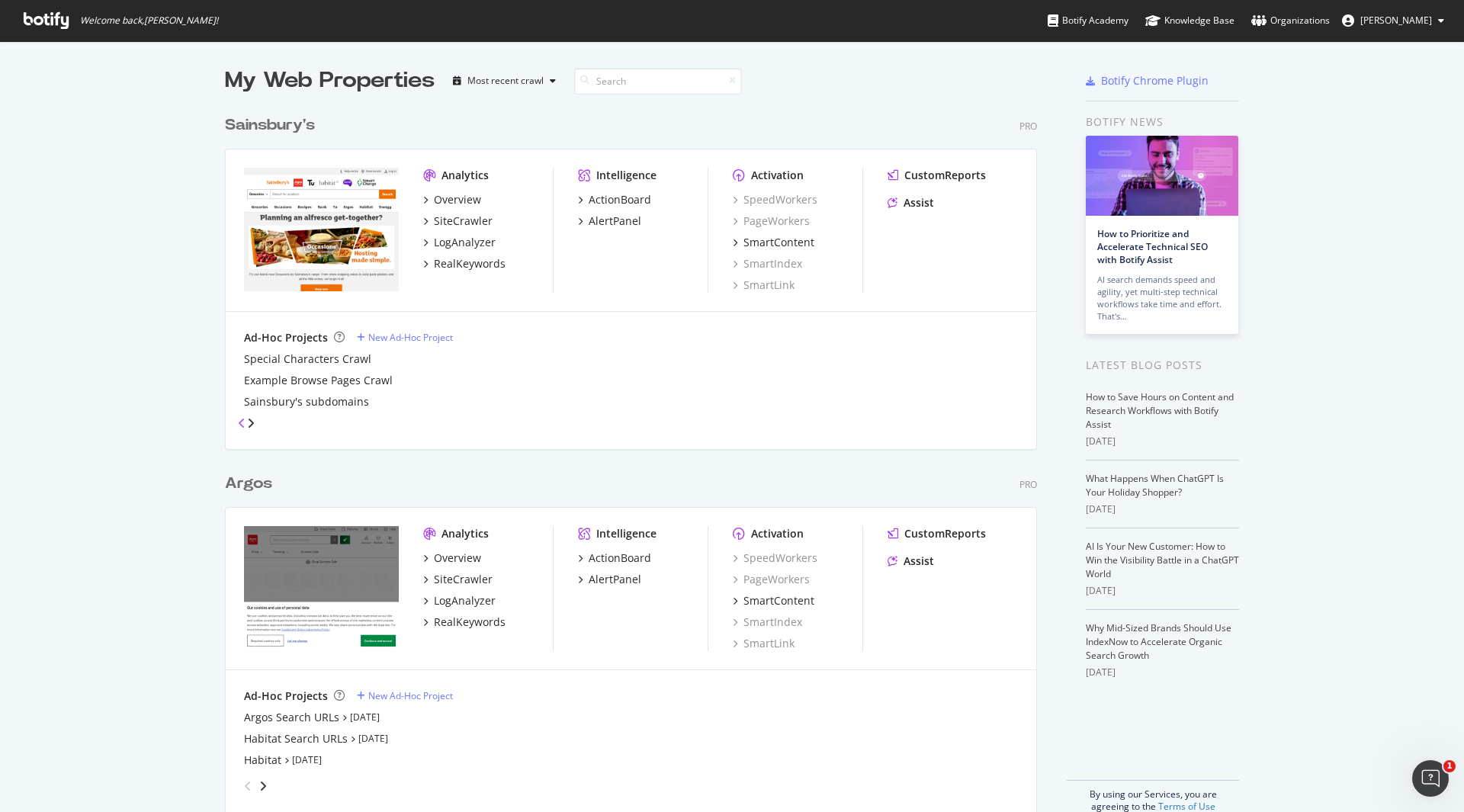
click at [244, 424] on icon "angle-left" at bounding box center [242, 423] width 8 height 12
click at [244, 424] on icon "angle-left" at bounding box center [248, 427] width 8 height 12
click at [309, 365] on div "Daily Hygiene Crawl" at bounding box center [295, 359] width 102 height 15
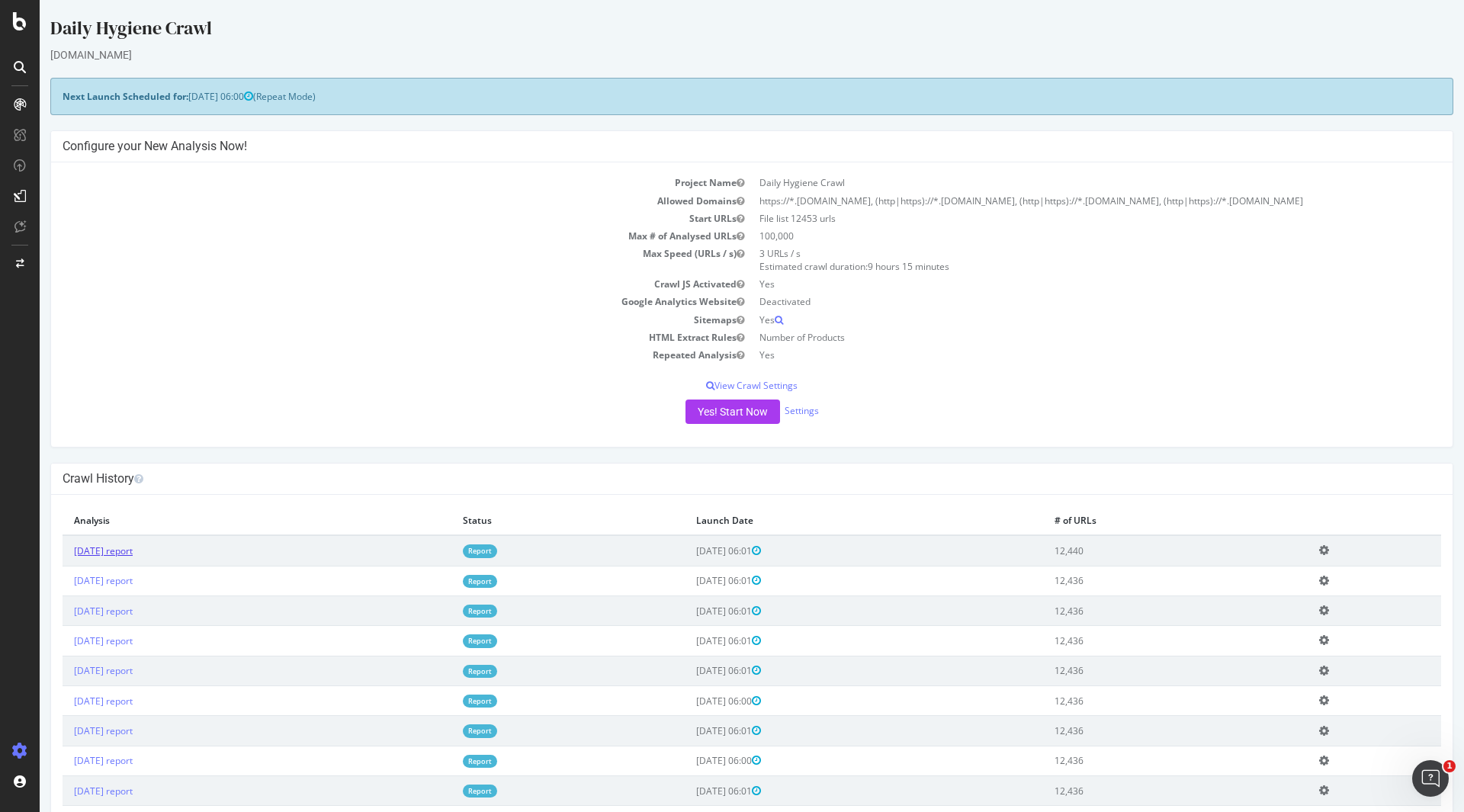
click at [106, 557] on link "[DATE] report" at bounding box center [103, 550] width 59 height 13
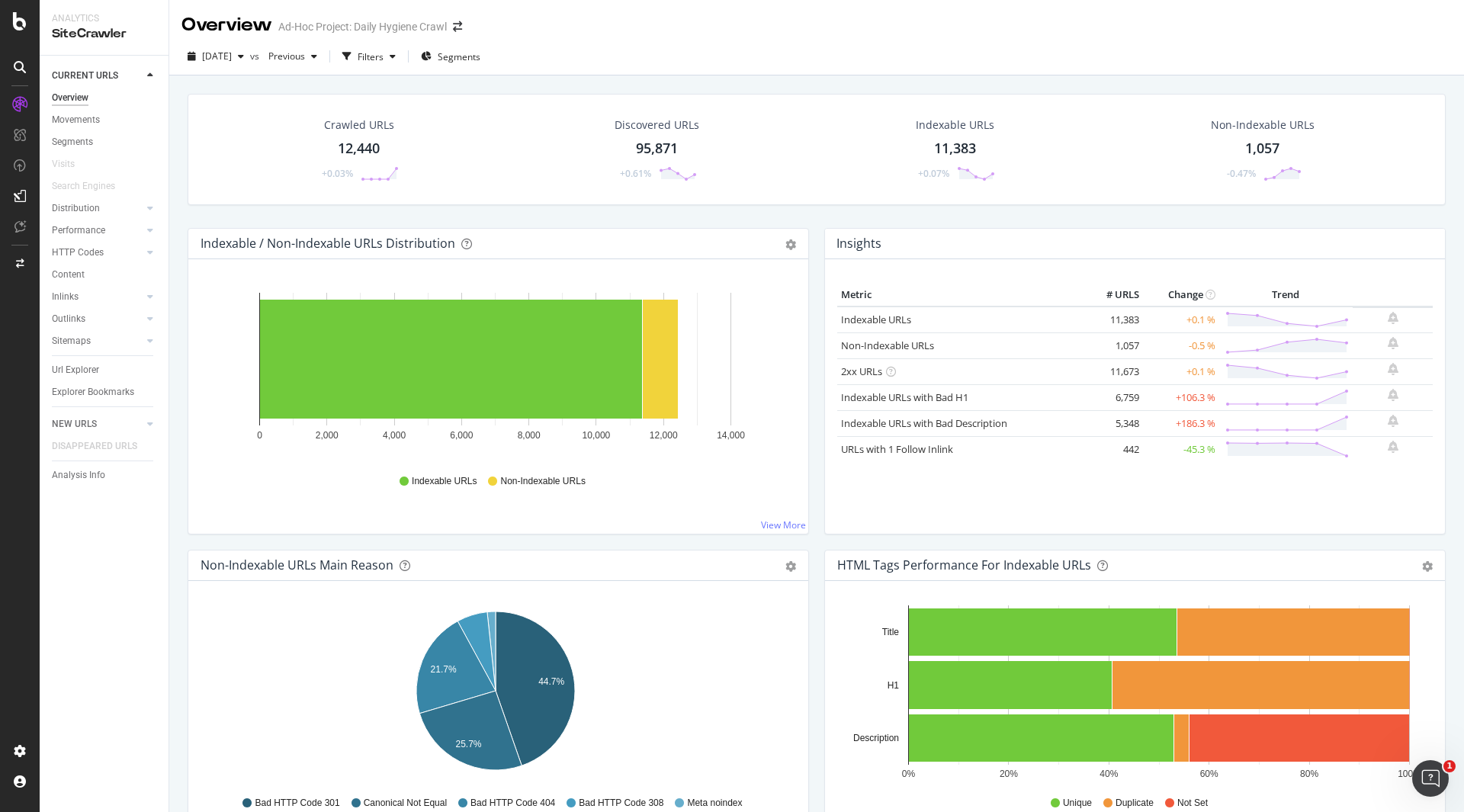
click at [357, 146] on div "12,440" at bounding box center [359, 148] width 42 height 20
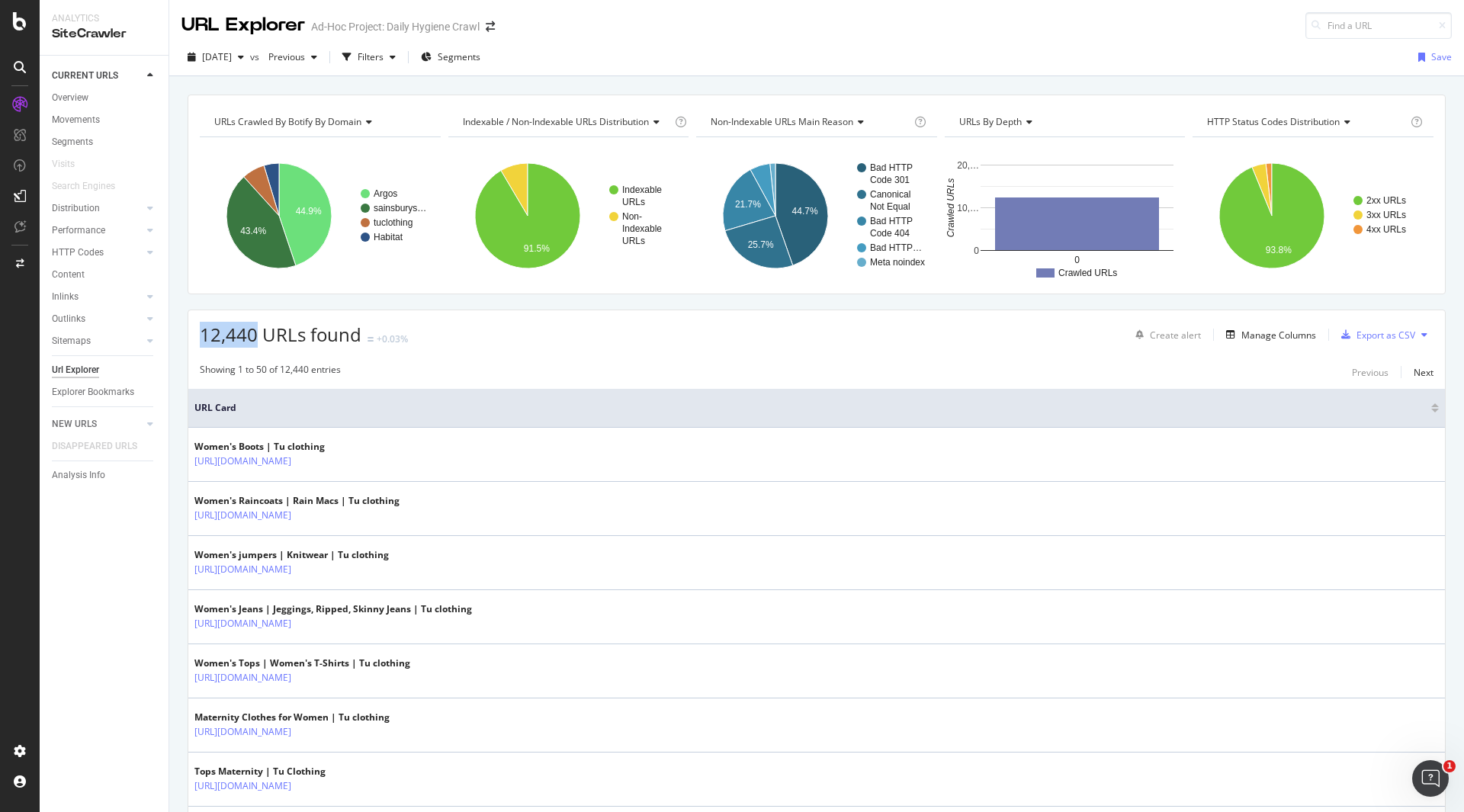
drag, startPoint x: 255, startPoint y: 341, endPoint x: 178, endPoint y: 336, distance: 77.2
click at [274, 232] on icon "A chart." at bounding box center [261, 223] width 70 height 92
